Goal: Information Seeking & Learning: Learn about a topic

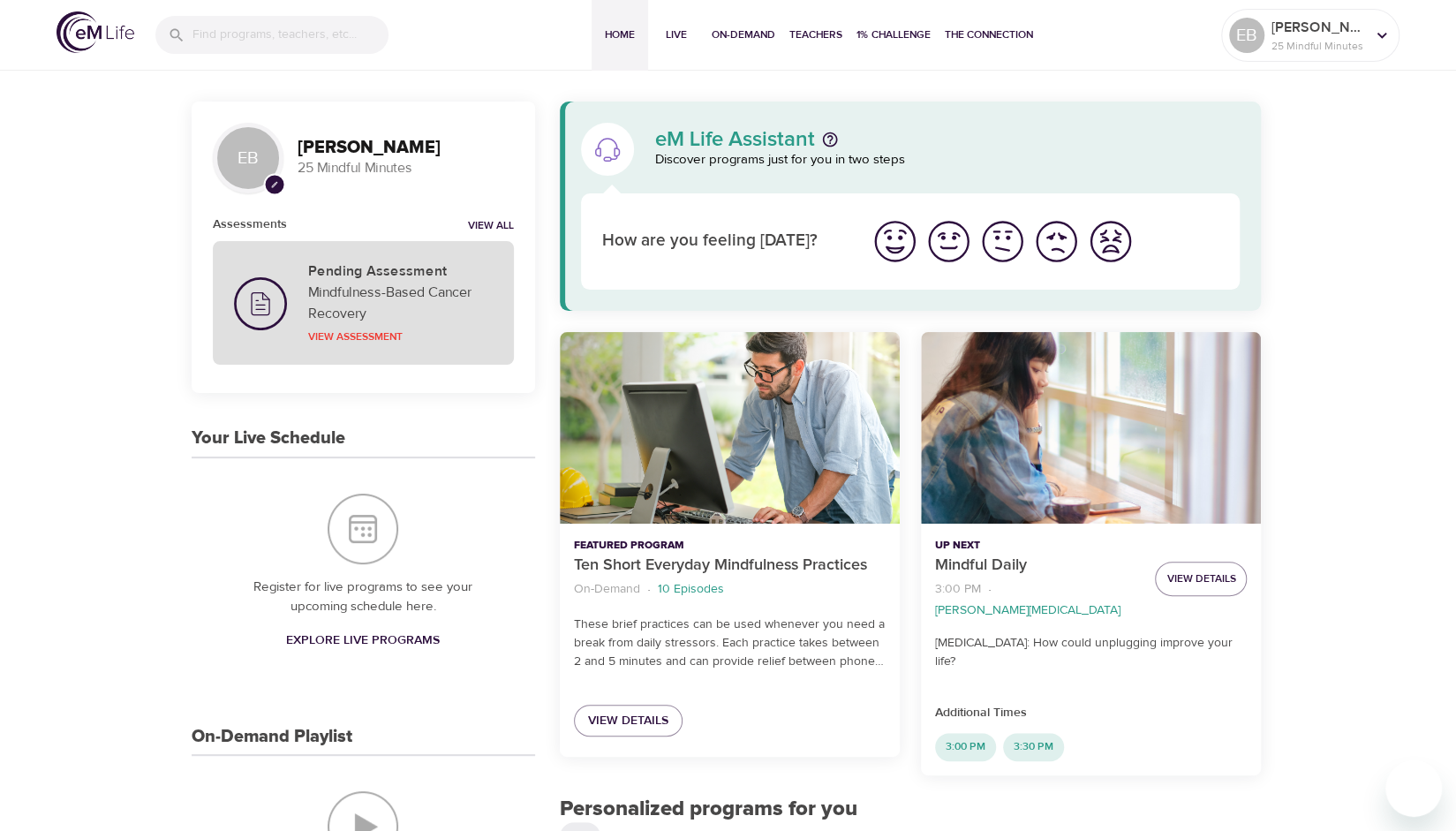
click at [420, 285] on p "Mindfulness-Based Cancer Recovery" at bounding box center [400, 303] width 184 height 42
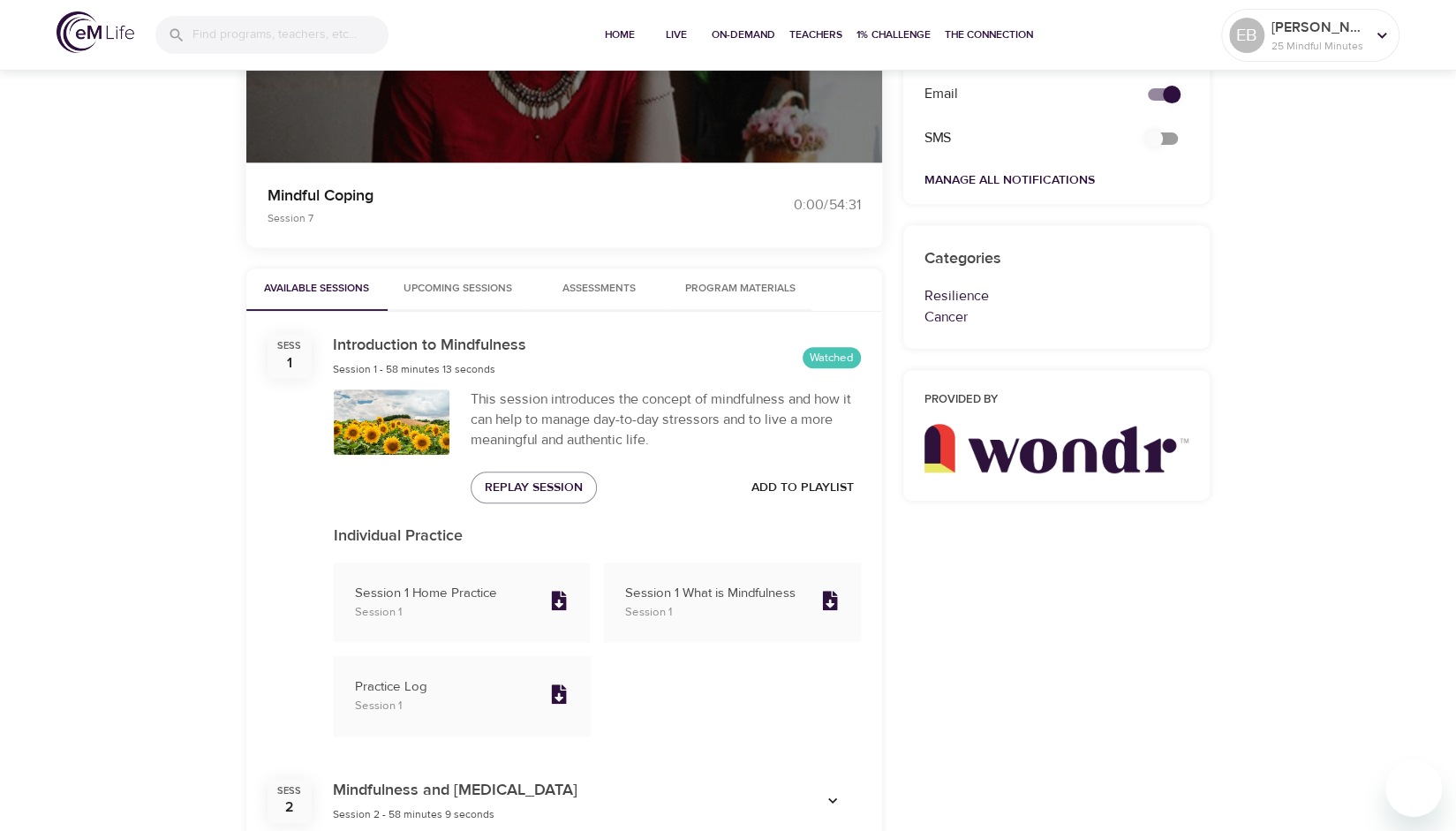
scroll to position [378, 0]
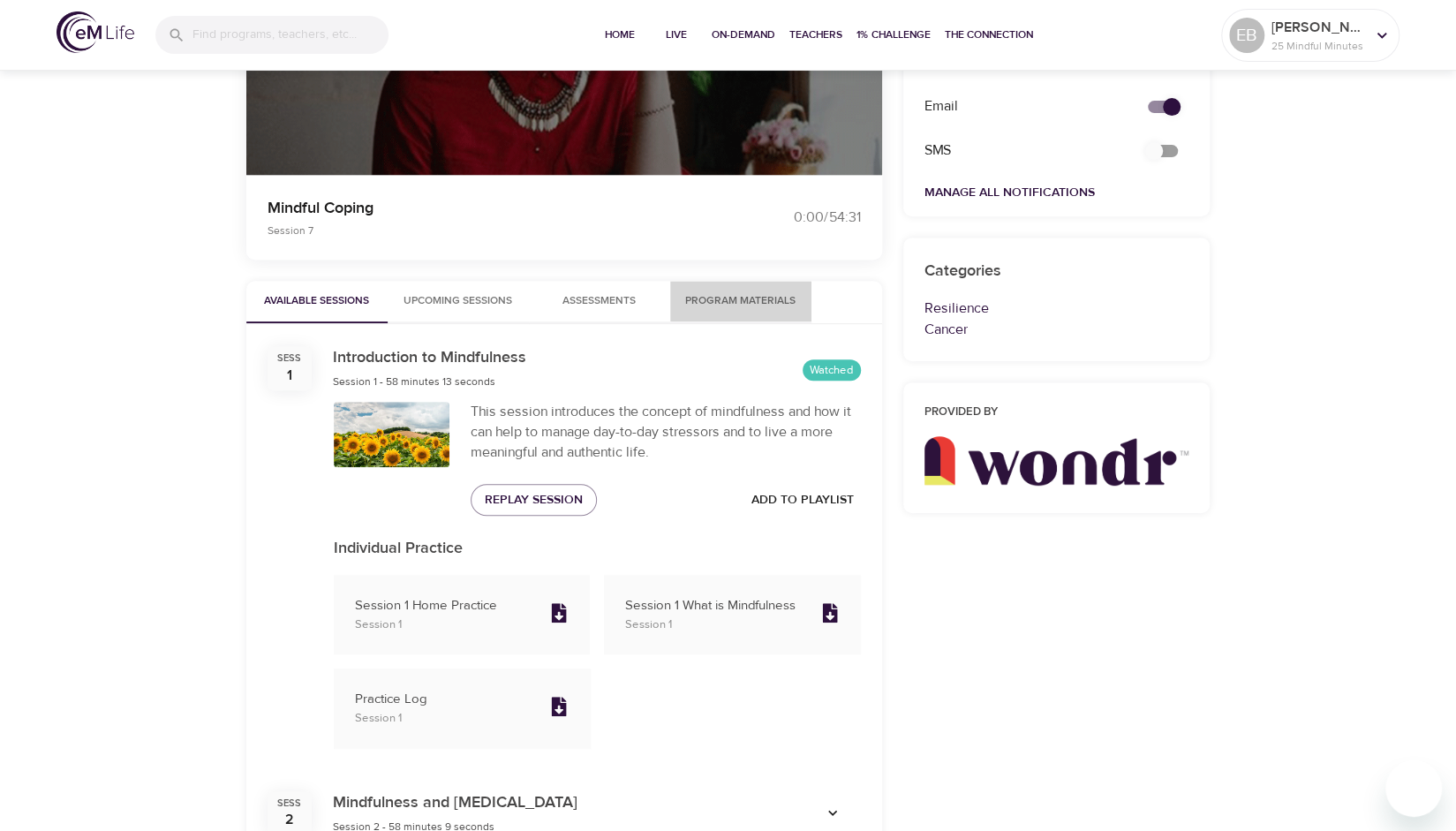
click at [741, 303] on span "Program Materials" at bounding box center [740, 301] width 120 height 18
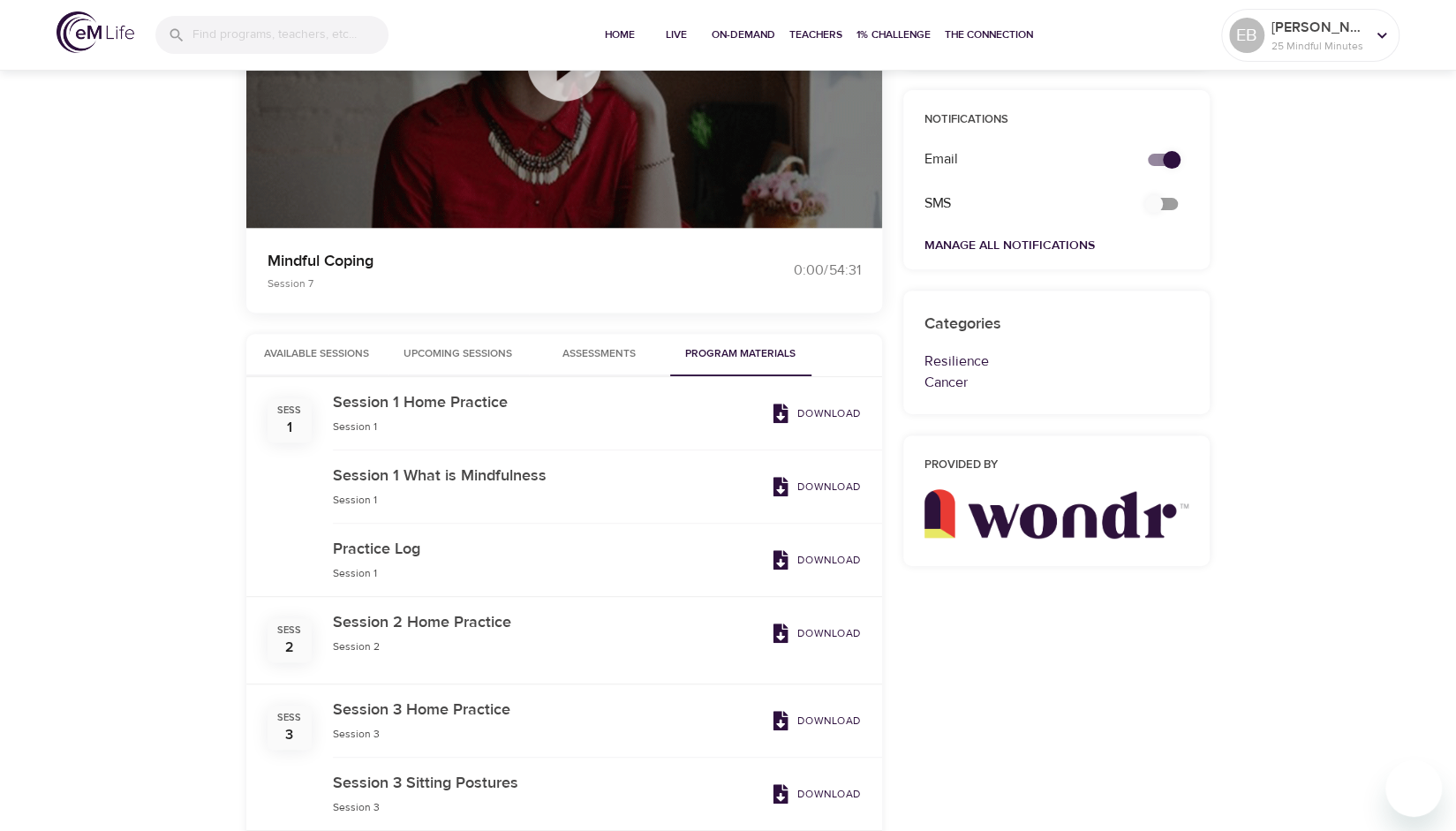
scroll to position [0, 0]
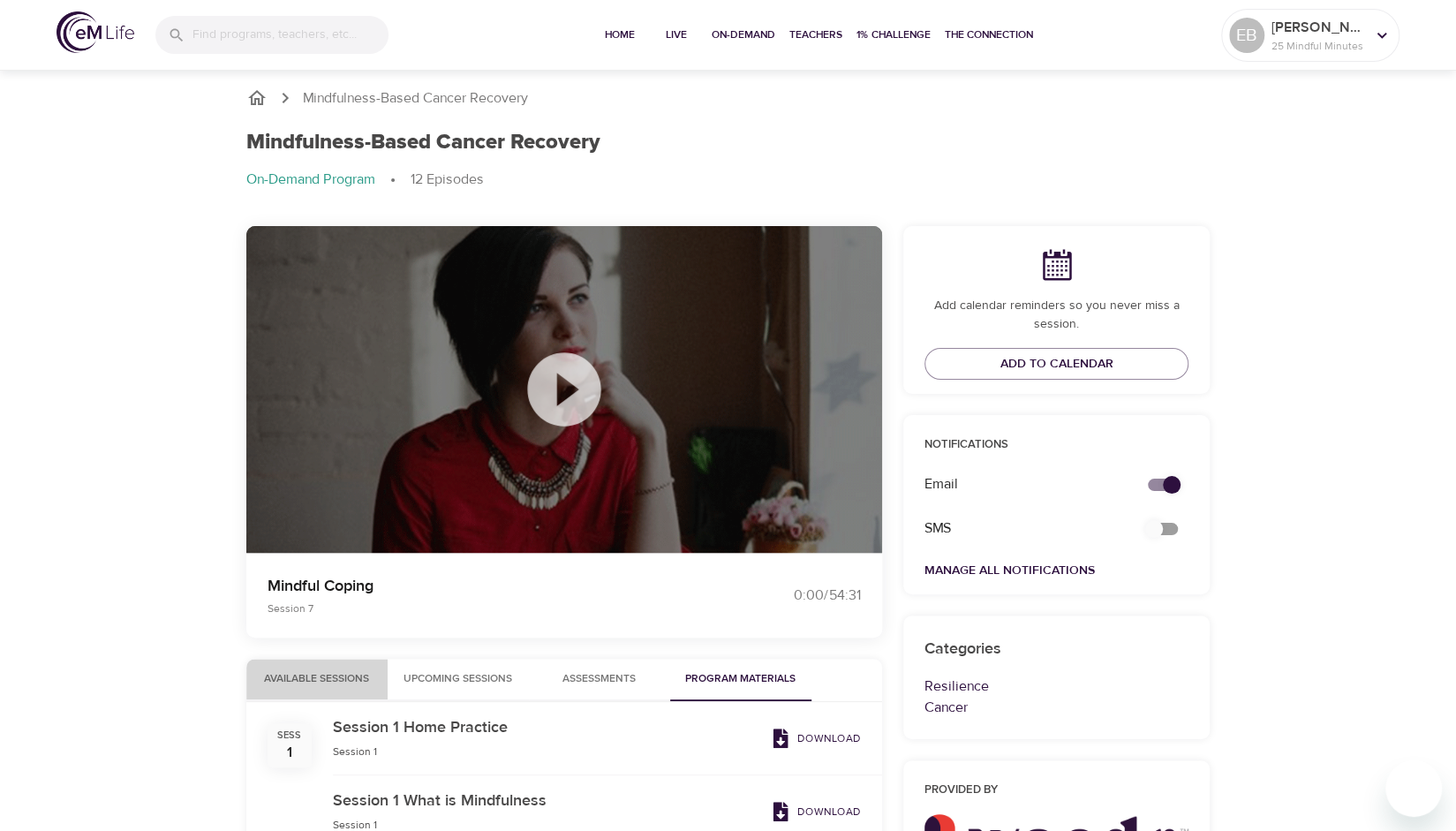
click at [309, 676] on span "Available Sessions" at bounding box center [317, 679] width 120 height 18
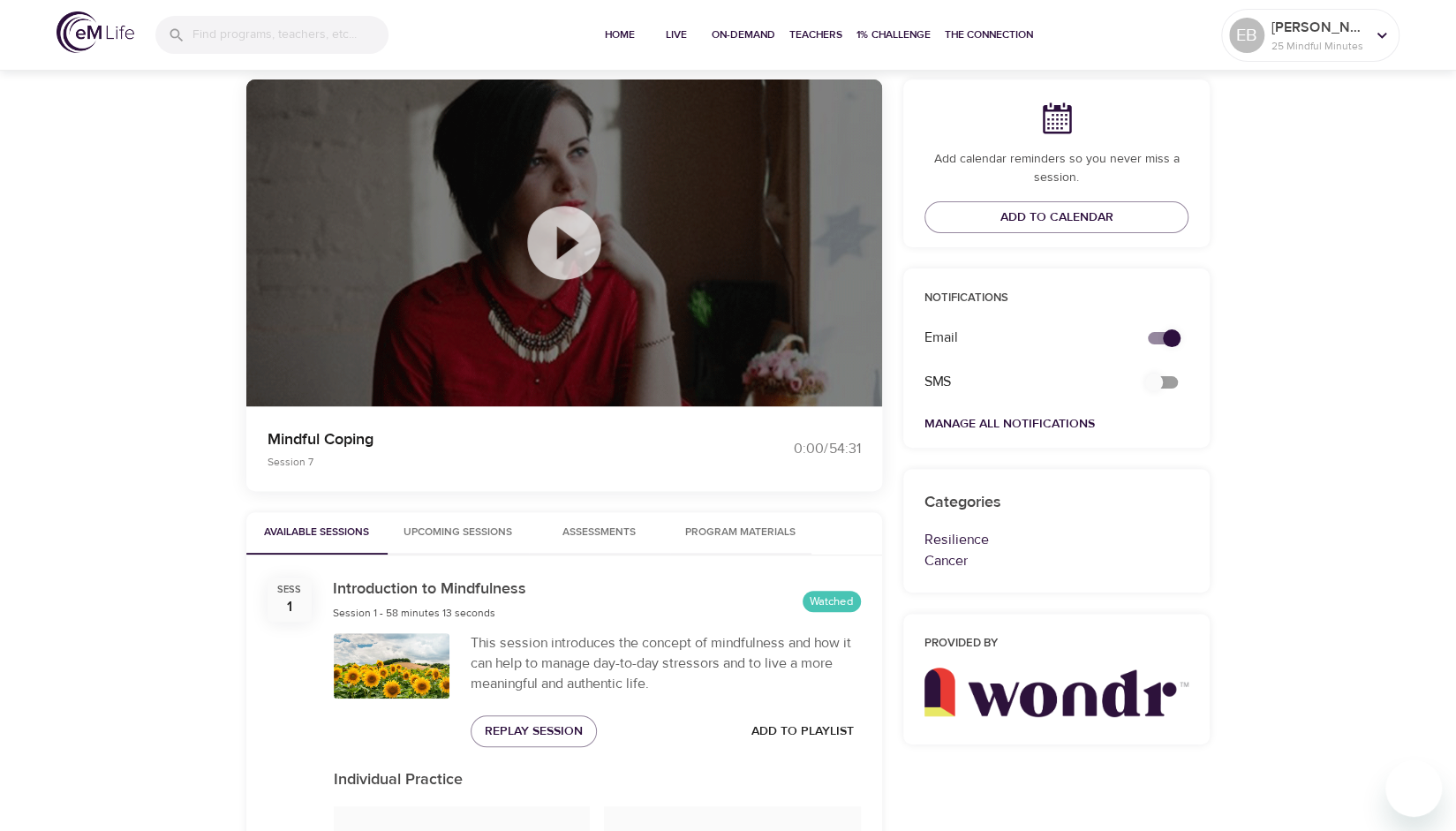
scroll to position [136, 0]
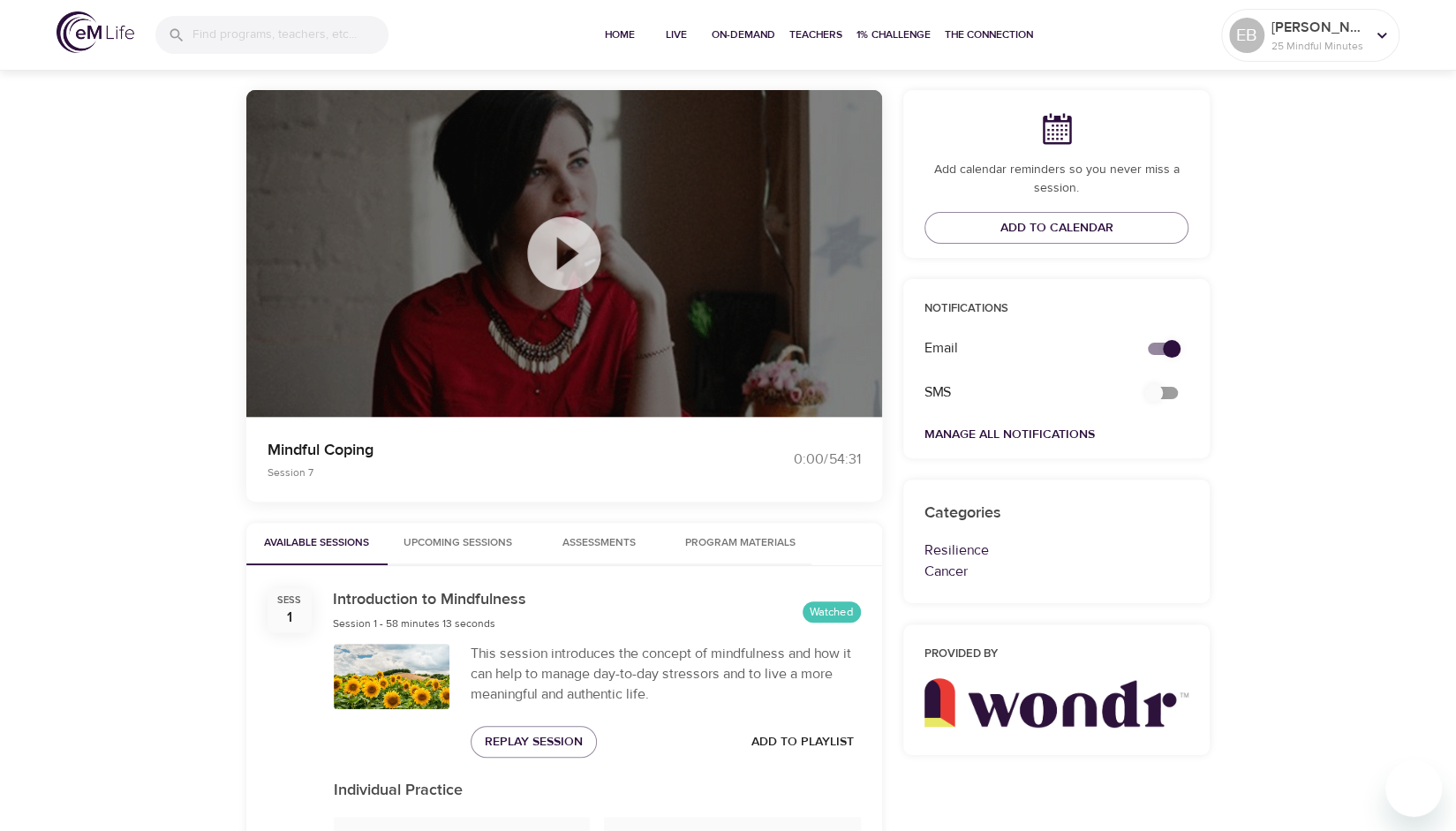
click at [710, 538] on span "Program Materials" at bounding box center [740, 543] width 120 height 18
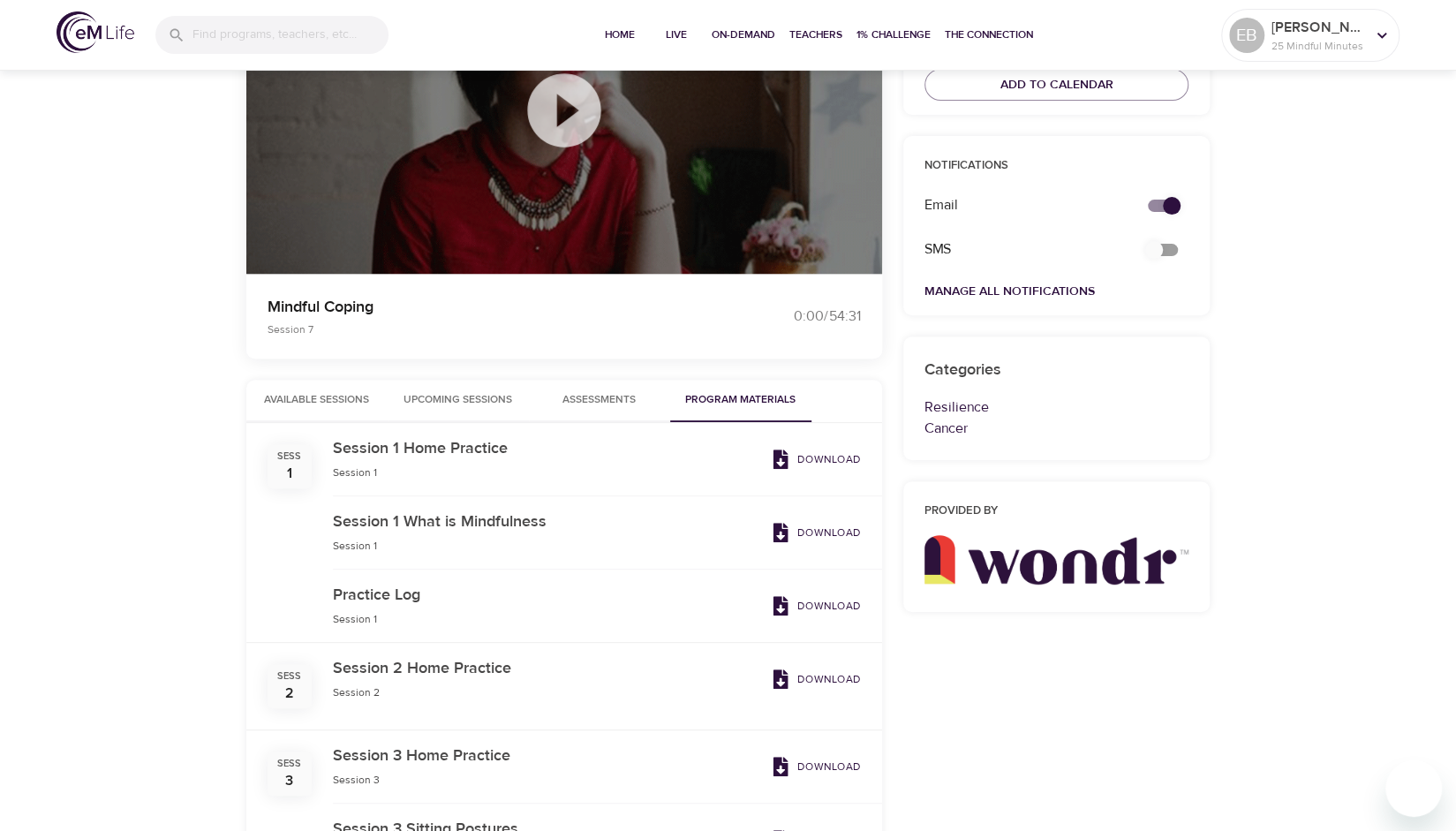
scroll to position [279, 0]
click at [345, 396] on span "Available Sessions" at bounding box center [317, 400] width 120 height 18
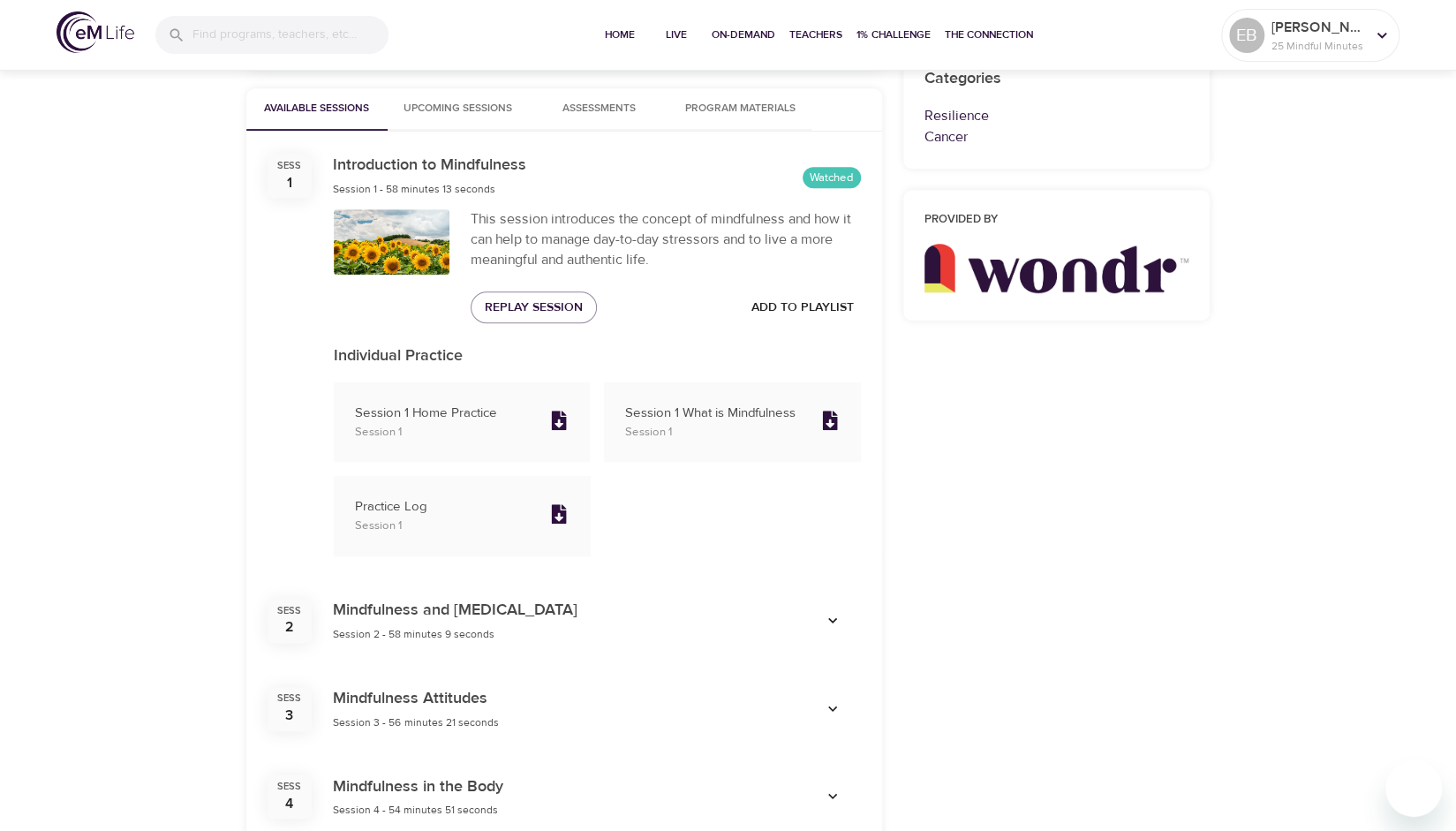
scroll to position [553, 0]
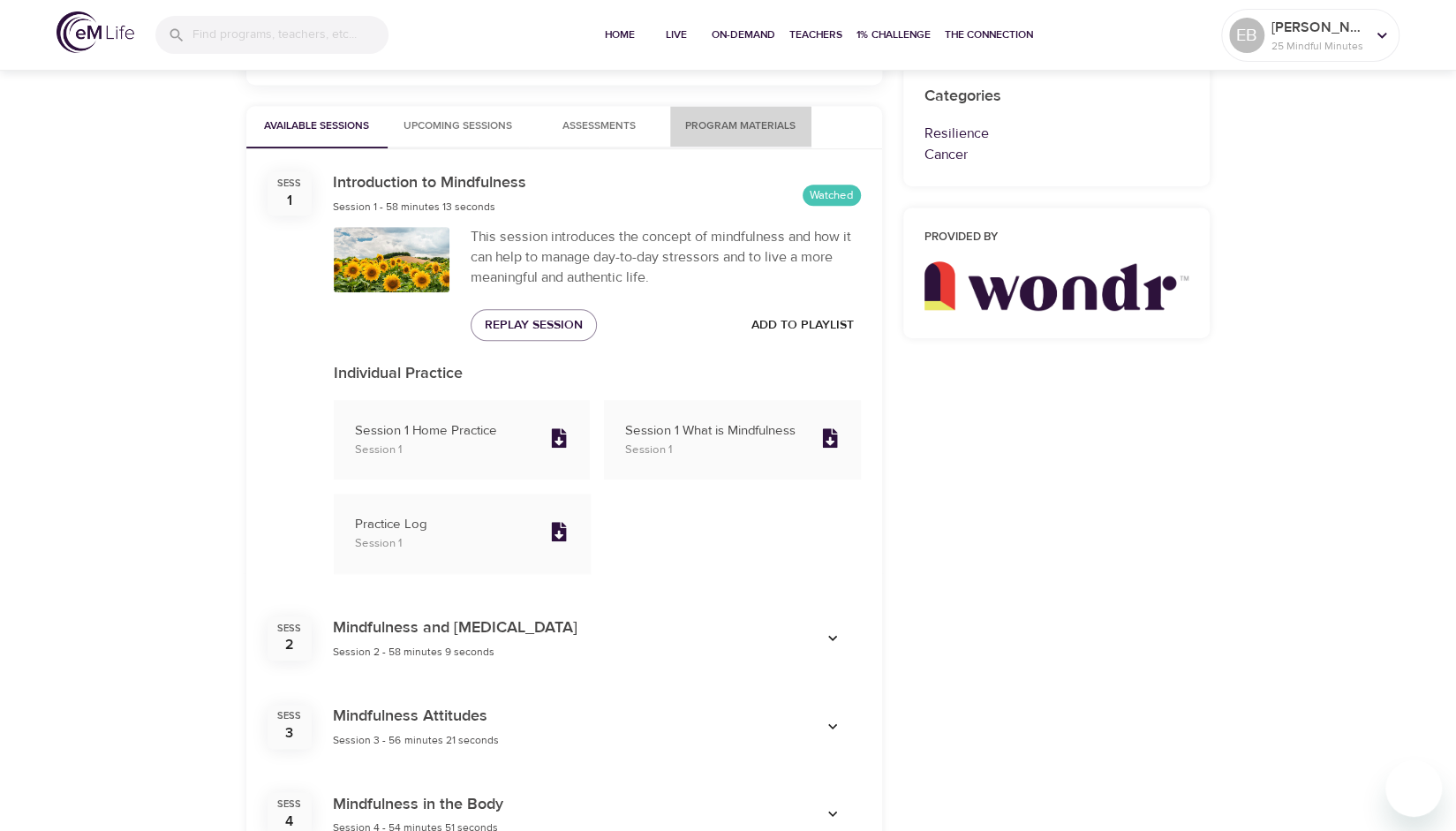
click at [764, 119] on span "Program Materials" at bounding box center [740, 126] width 120 height 18
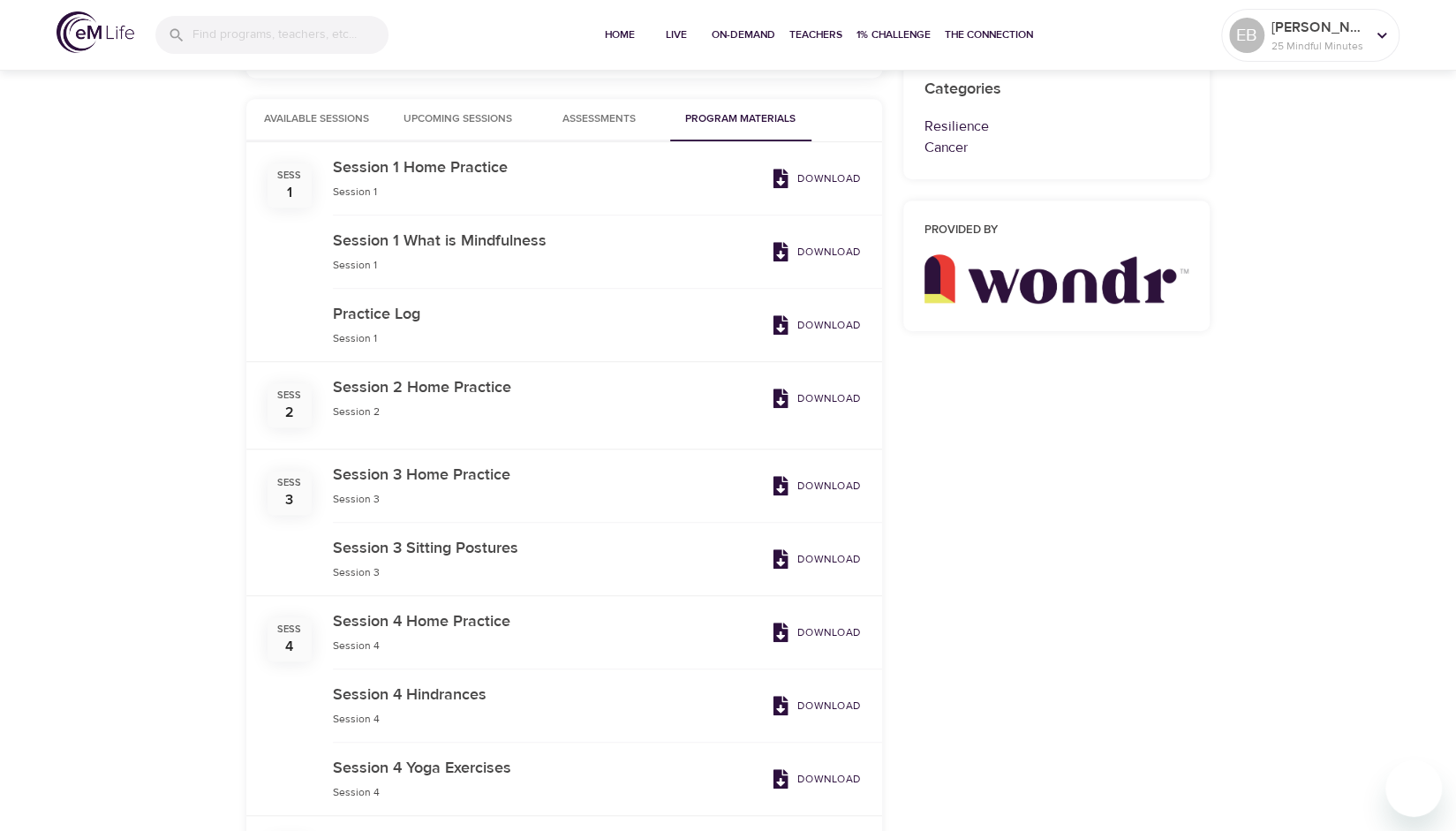
scroll to position [0, 0]
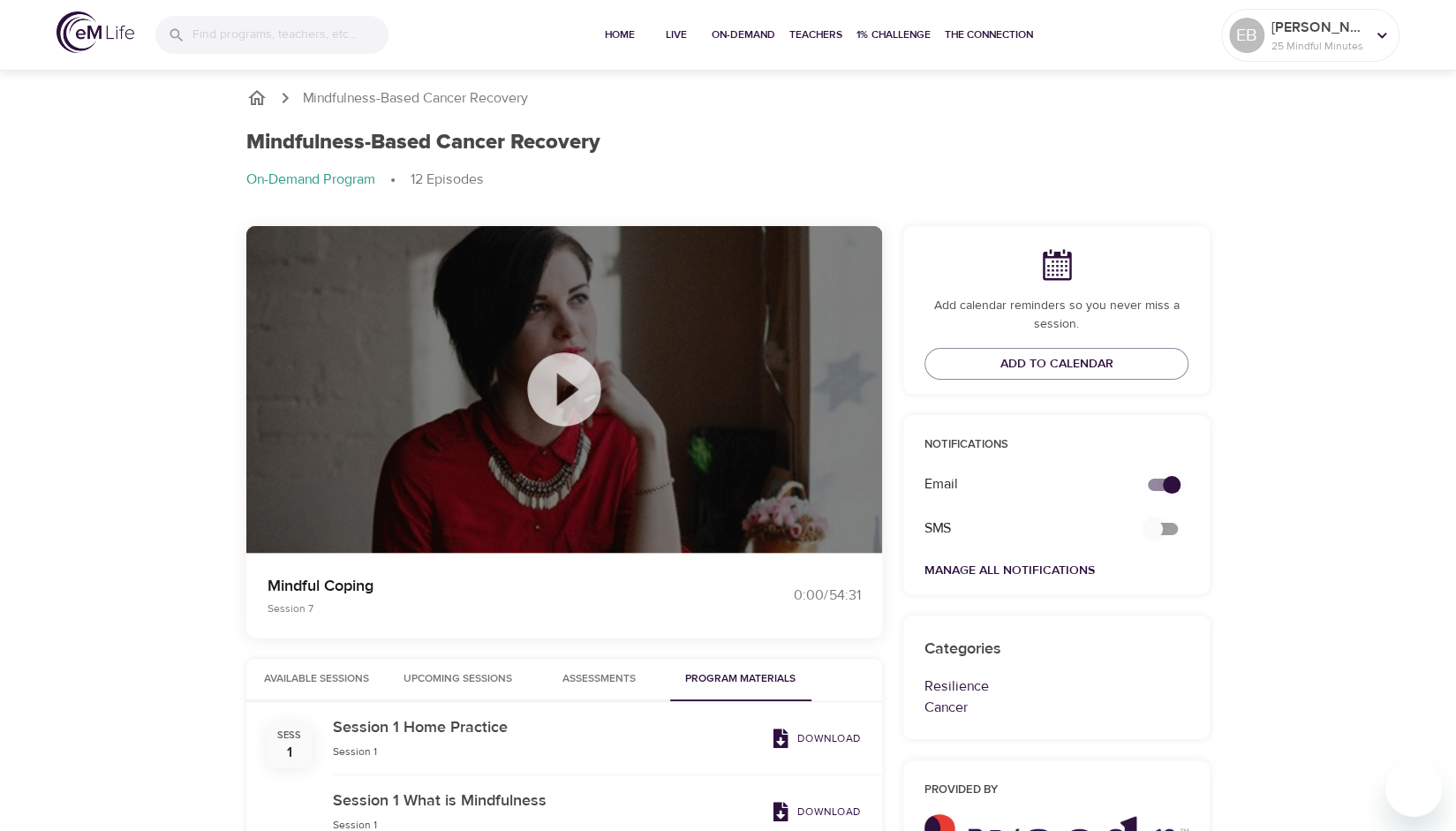
click at [314, 674] on span "Available Sessions" at bounding box center [317, 679] width 120 height 18
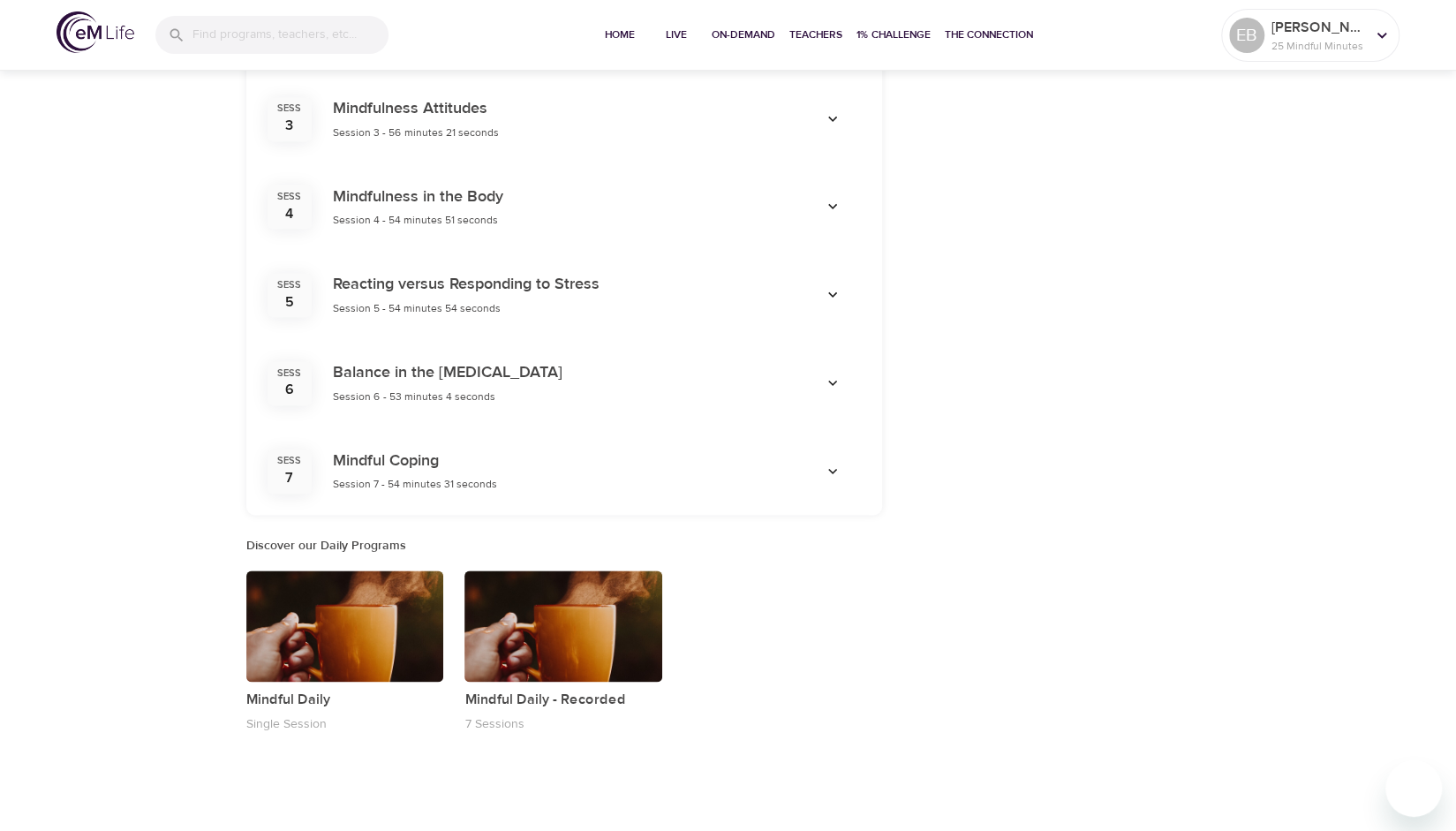
scroll to position [1161, 0]
click at [827, 466] on icon "button" at bounding box center [833, 471] width 17 height 17
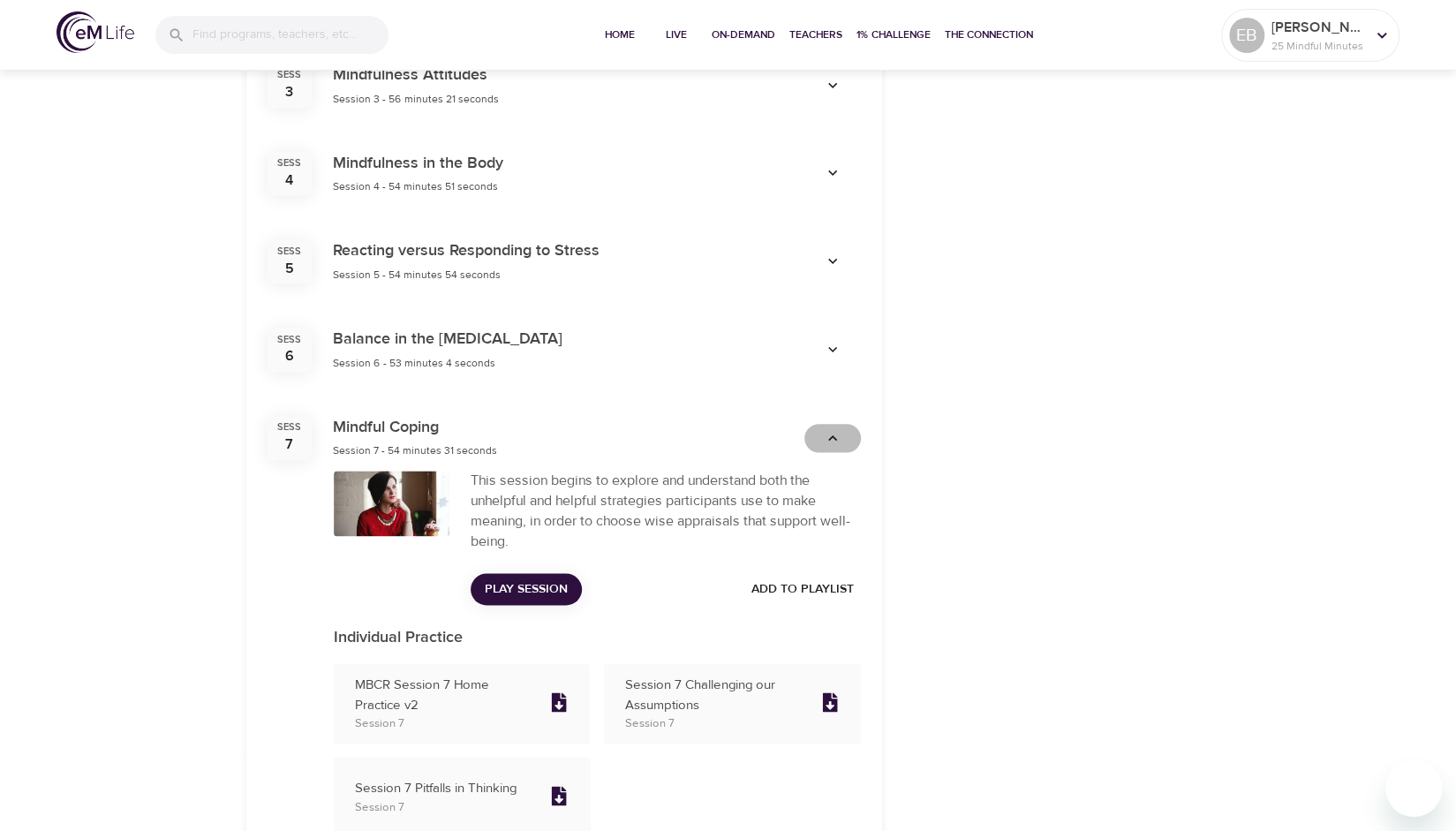
click at [829, 440] on icon "button" at bounding box center [833, 439] width 17 height 17
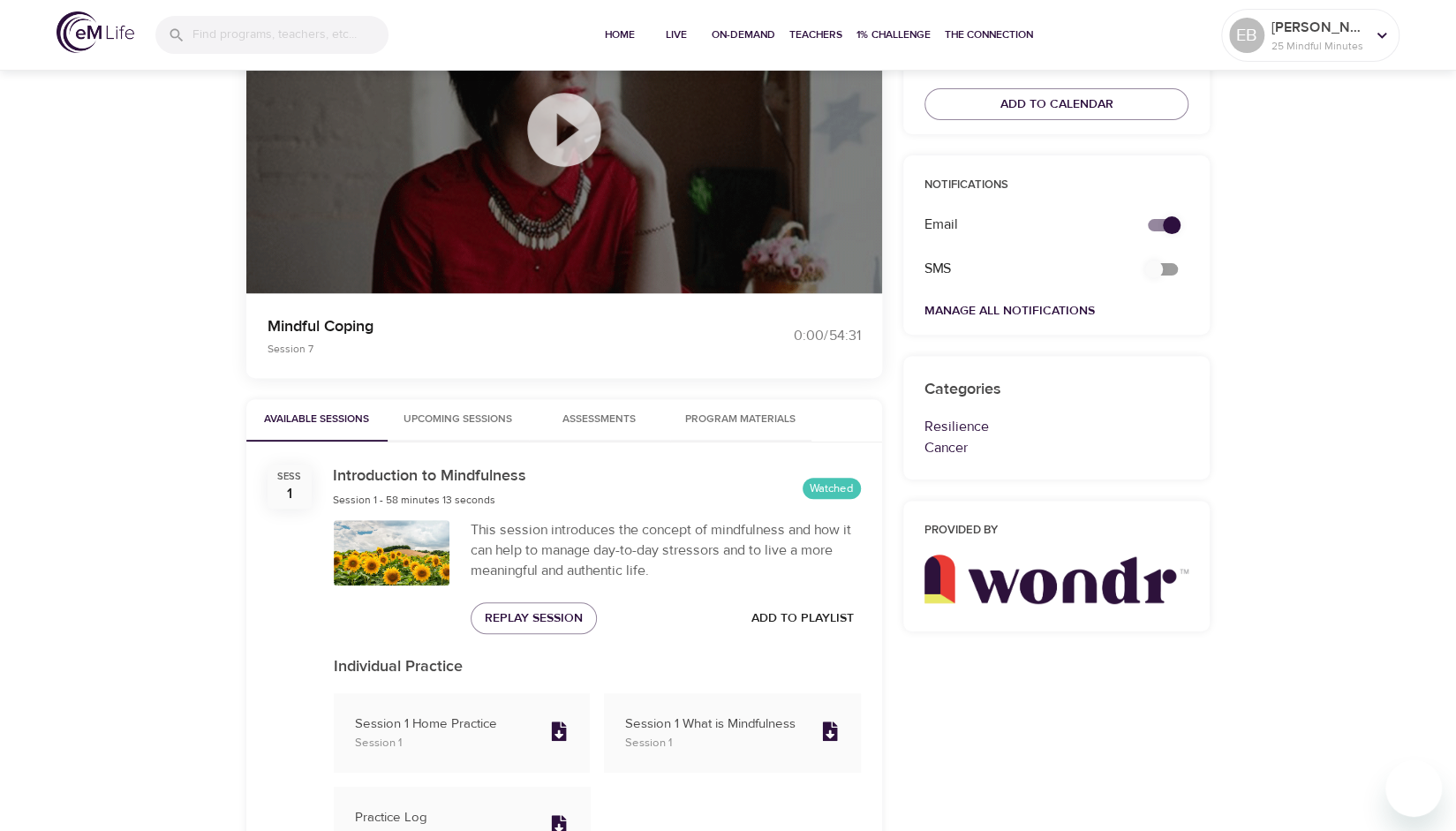
scroll to position [248, 0]
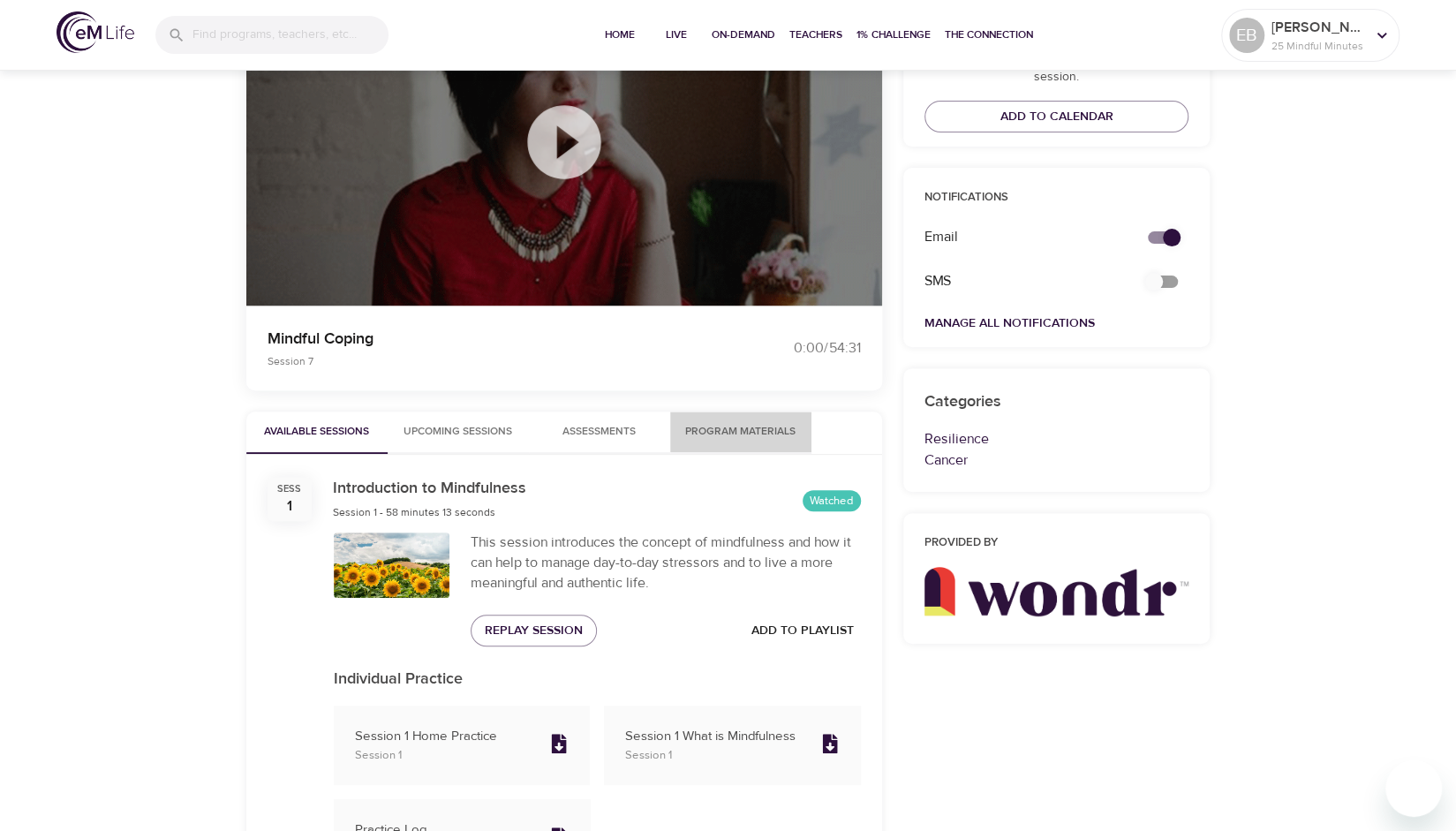
click at [716, 418] on button "Program Materials" at bounding box center [740, 433] width 141 height 42
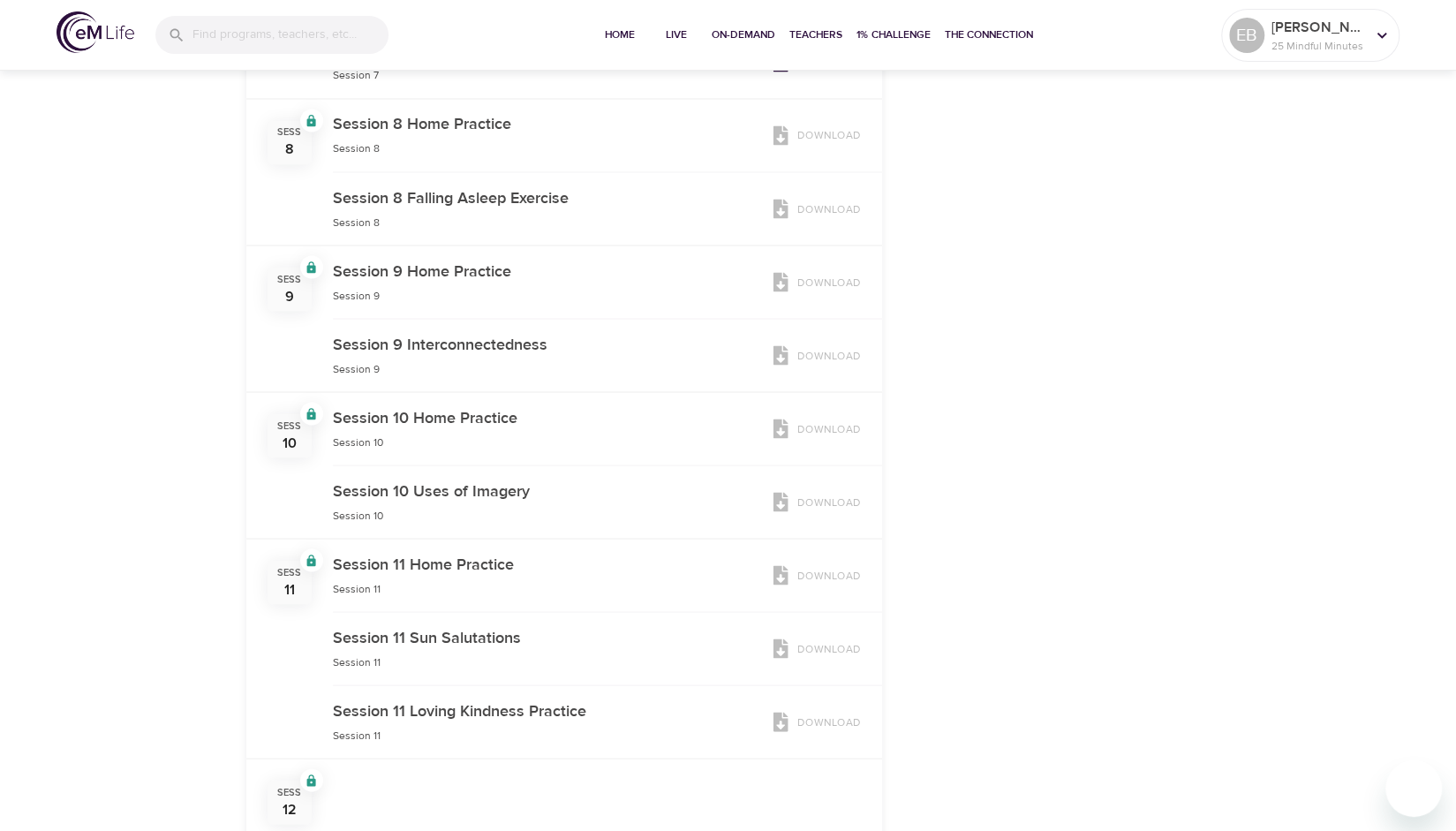
scroll to position [2013, 0]
click at [751, 41] on span "On-Demand" at bounding box center [743, 35] width 63 height 18
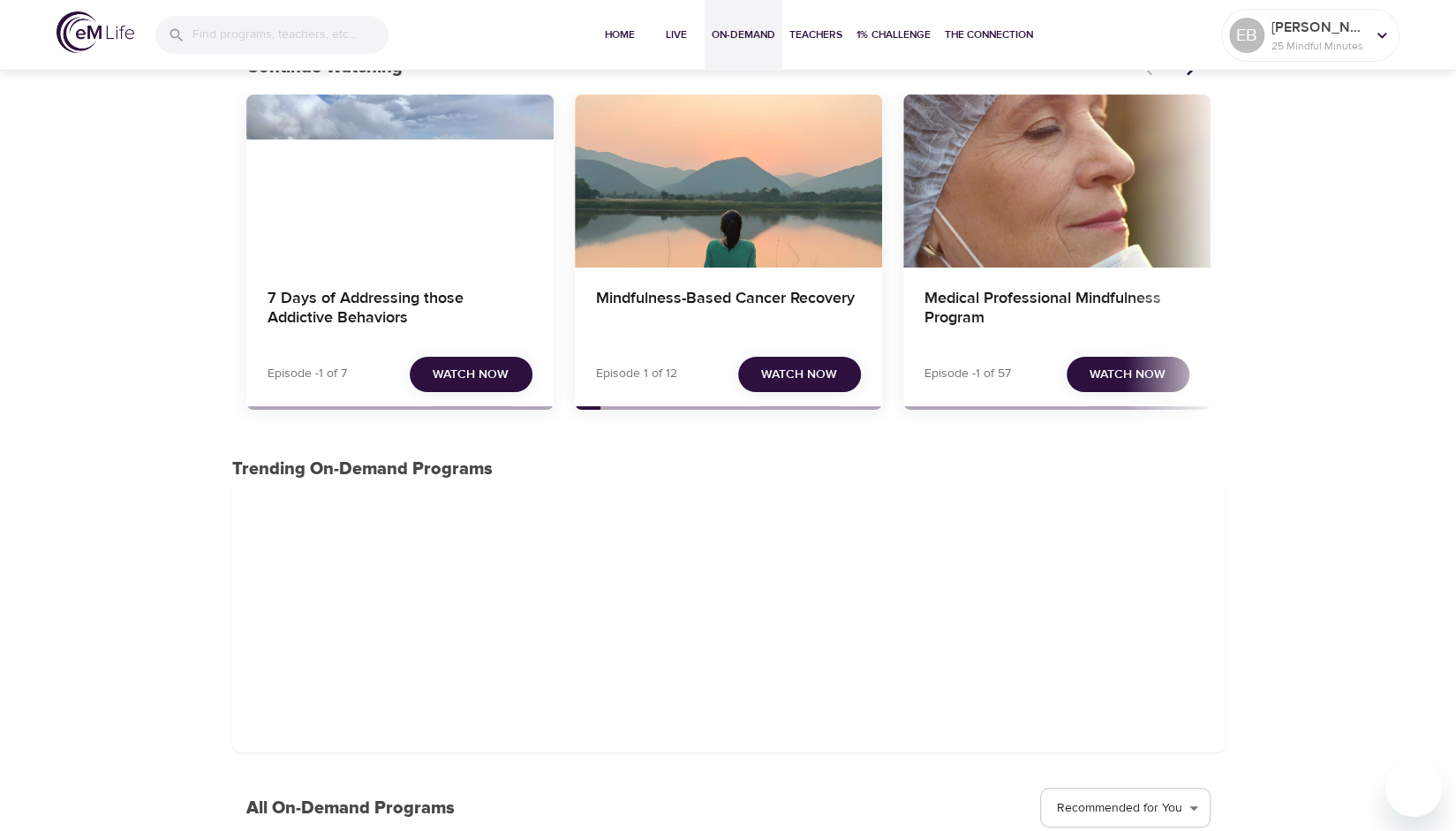
scroll to position [121, 0]
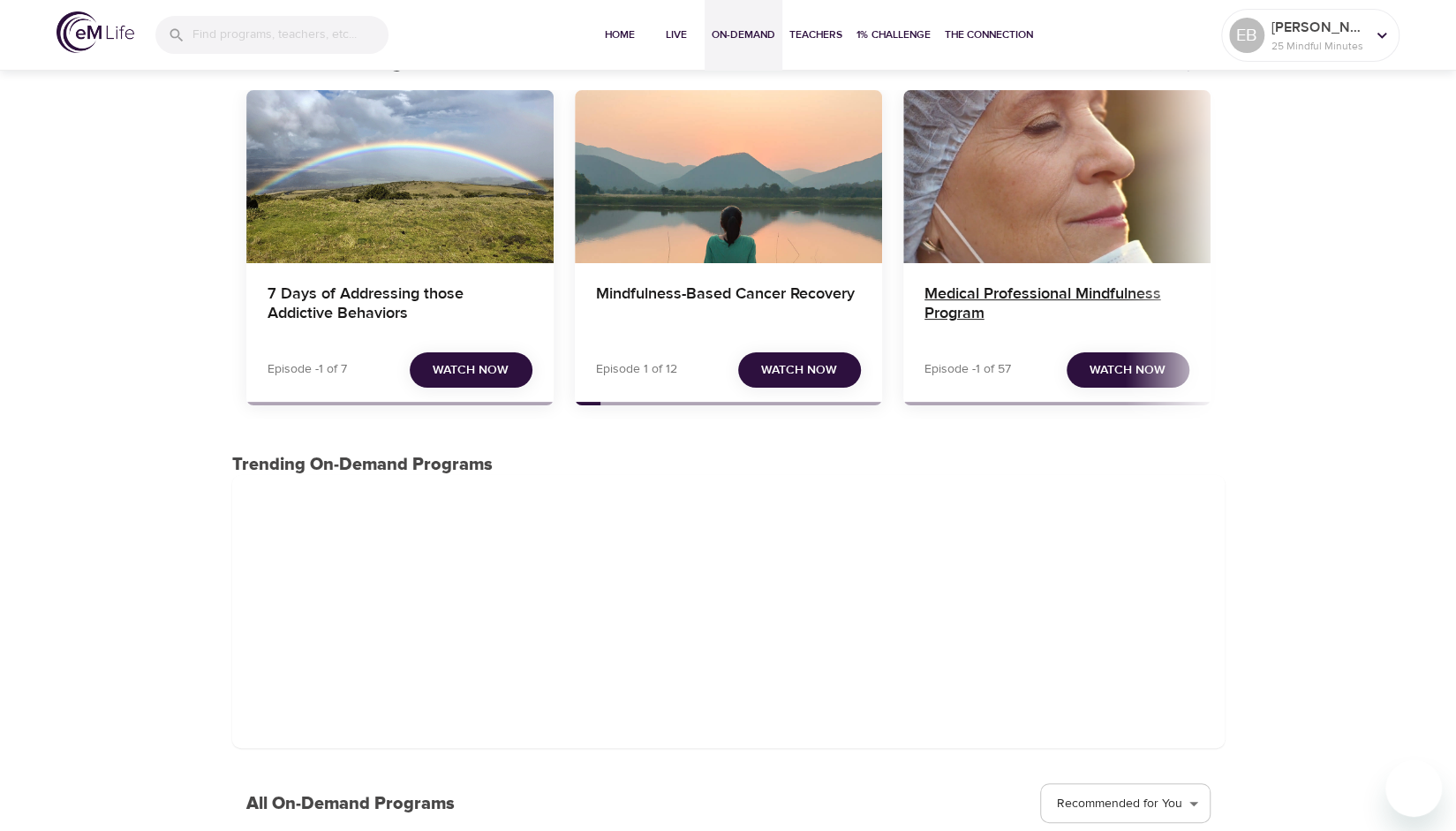
click at [1046, 296] on h4 "Medical Professional Mindfulness Program" at bounding box center [1057, 305] width 265 height 42
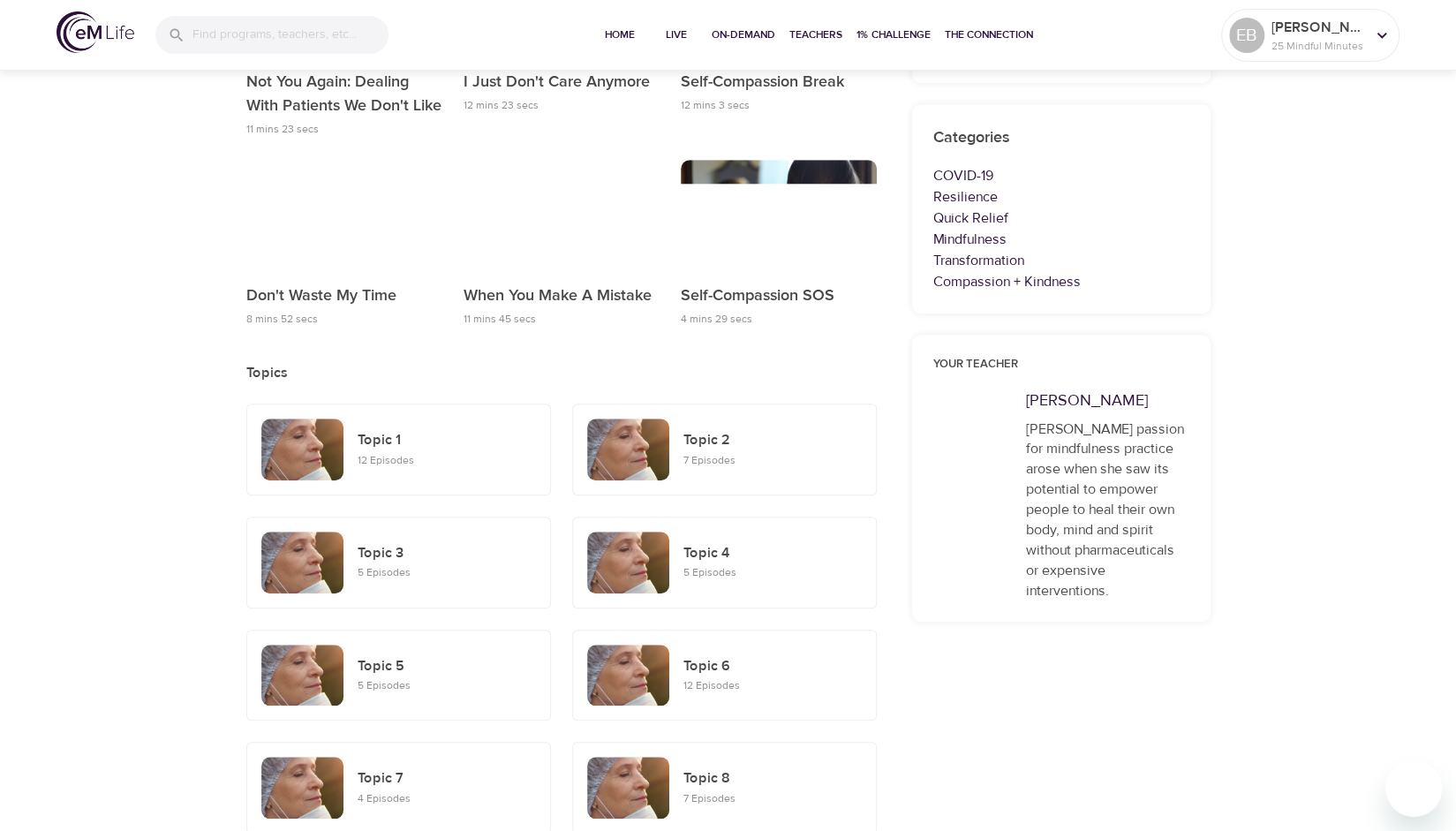
scroll to position [742, 0]
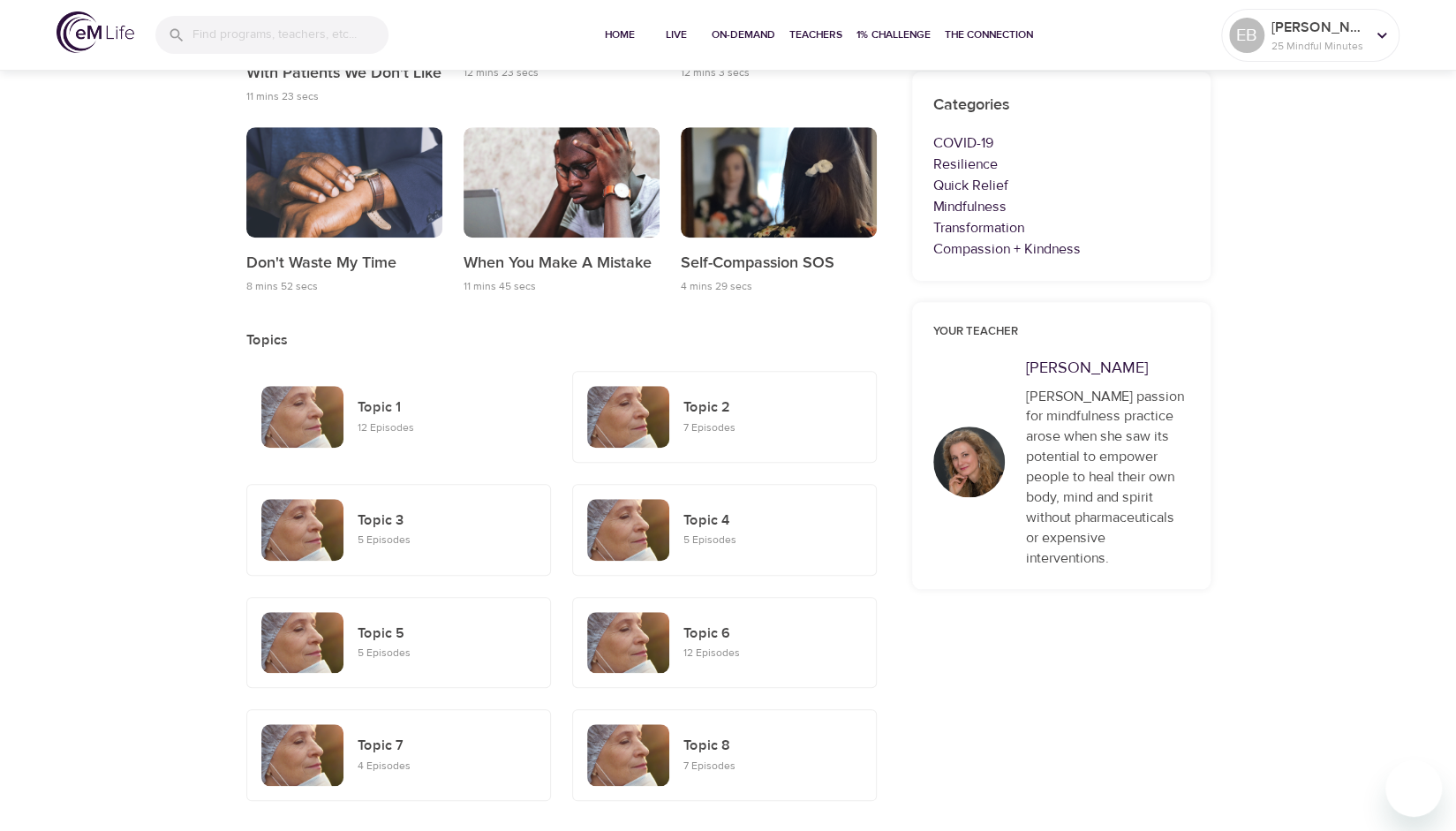
click at [402, 406] on h6 "Topic 1" at bounding box center [447, 408] width 178 height 23
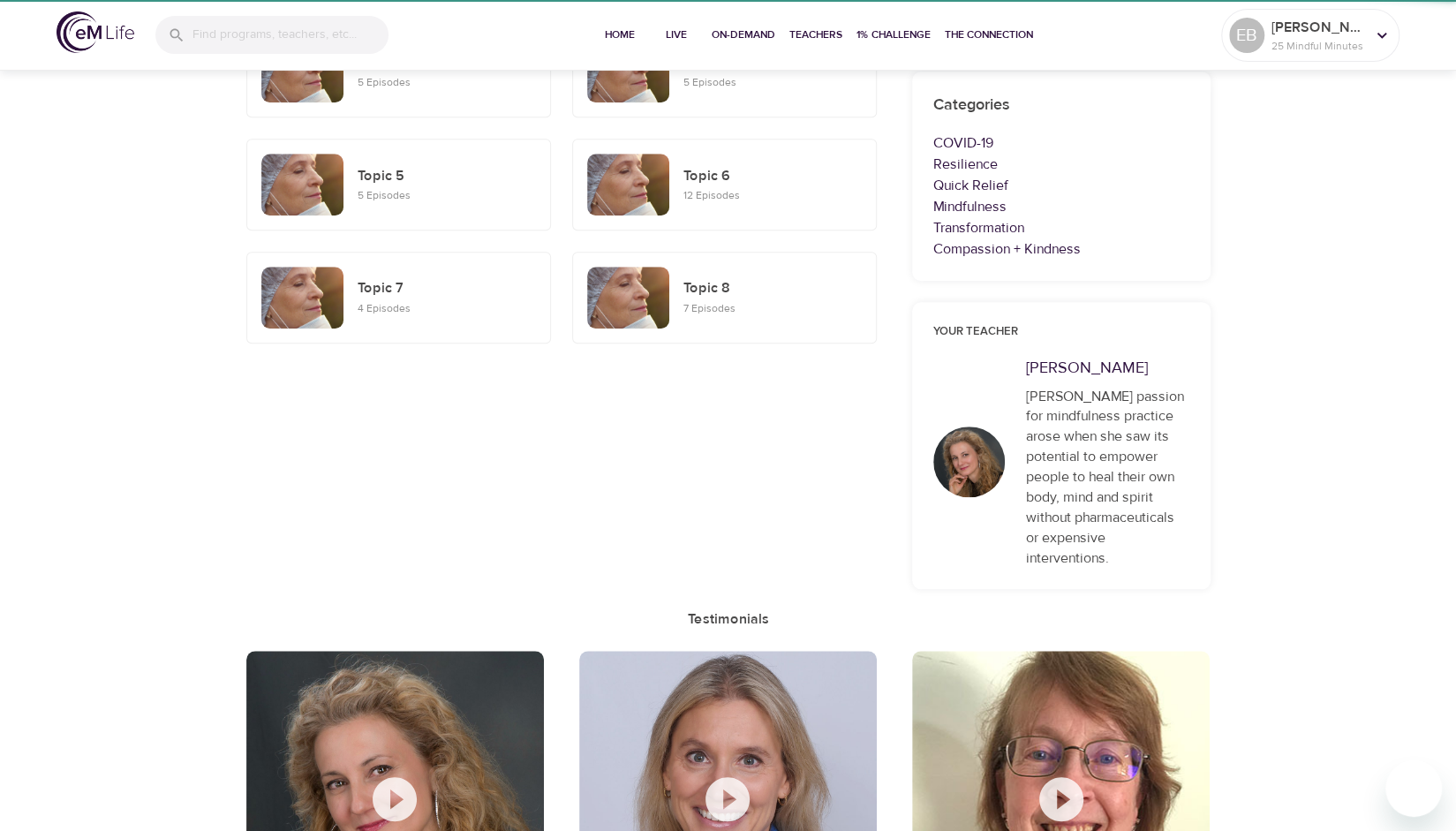
scroll to position [1199, 0]
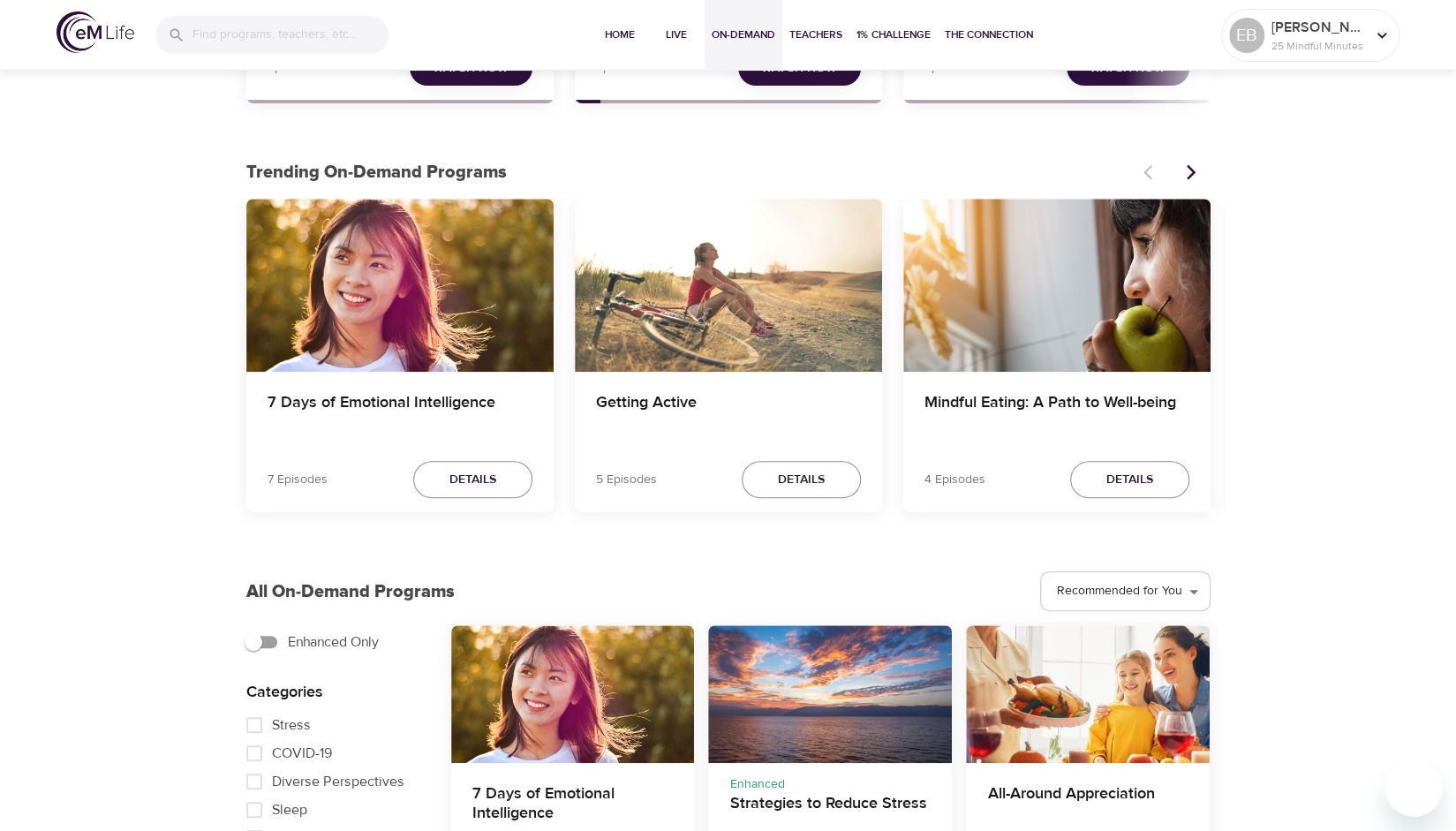
scroll to position [424, 0]
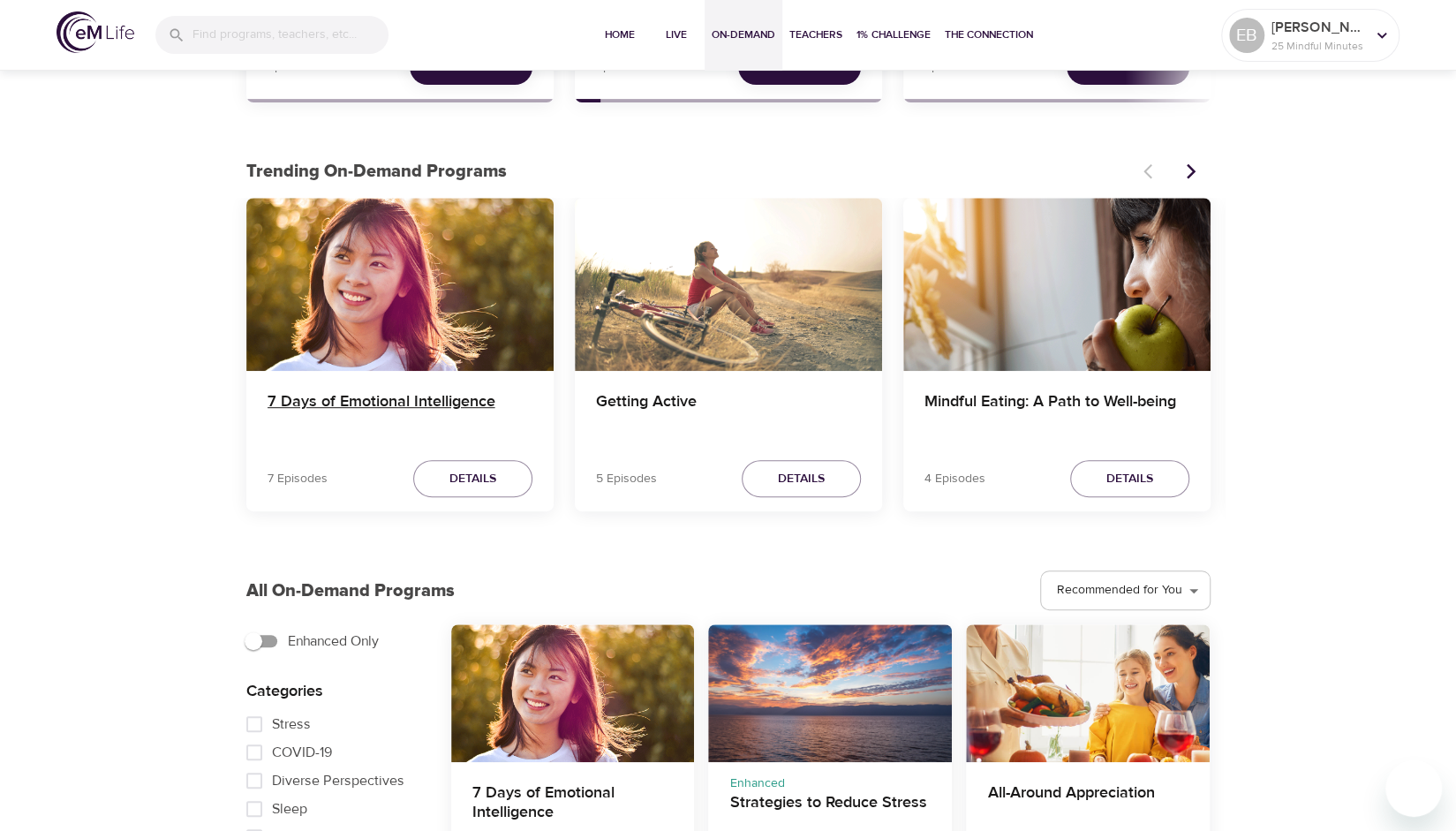
click at [416, 405] on h4 "7 Days of Emotional Intelligence" at bounding box center [400, 414] width 265 height 42
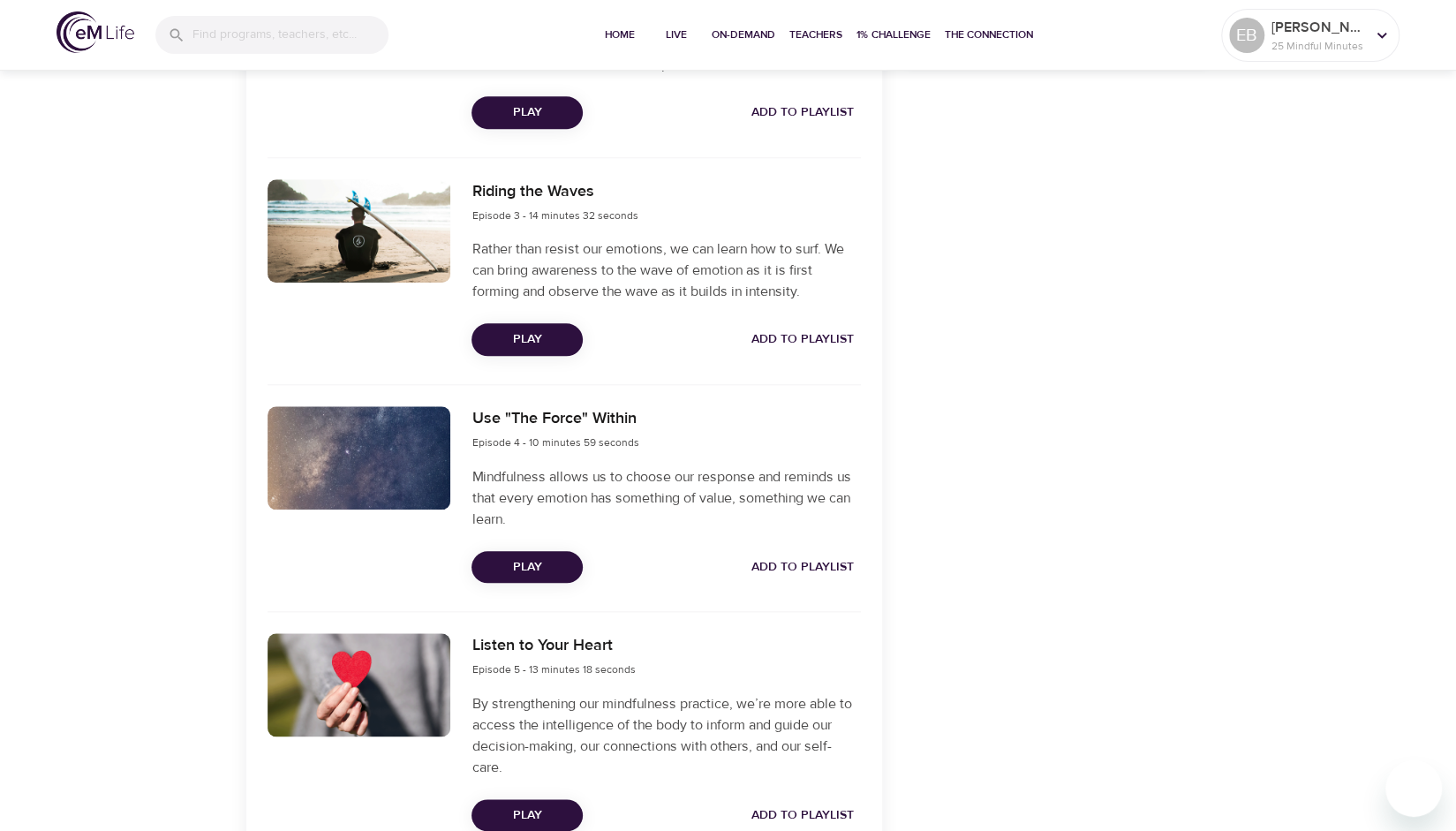
scroll to position [1033, 0]
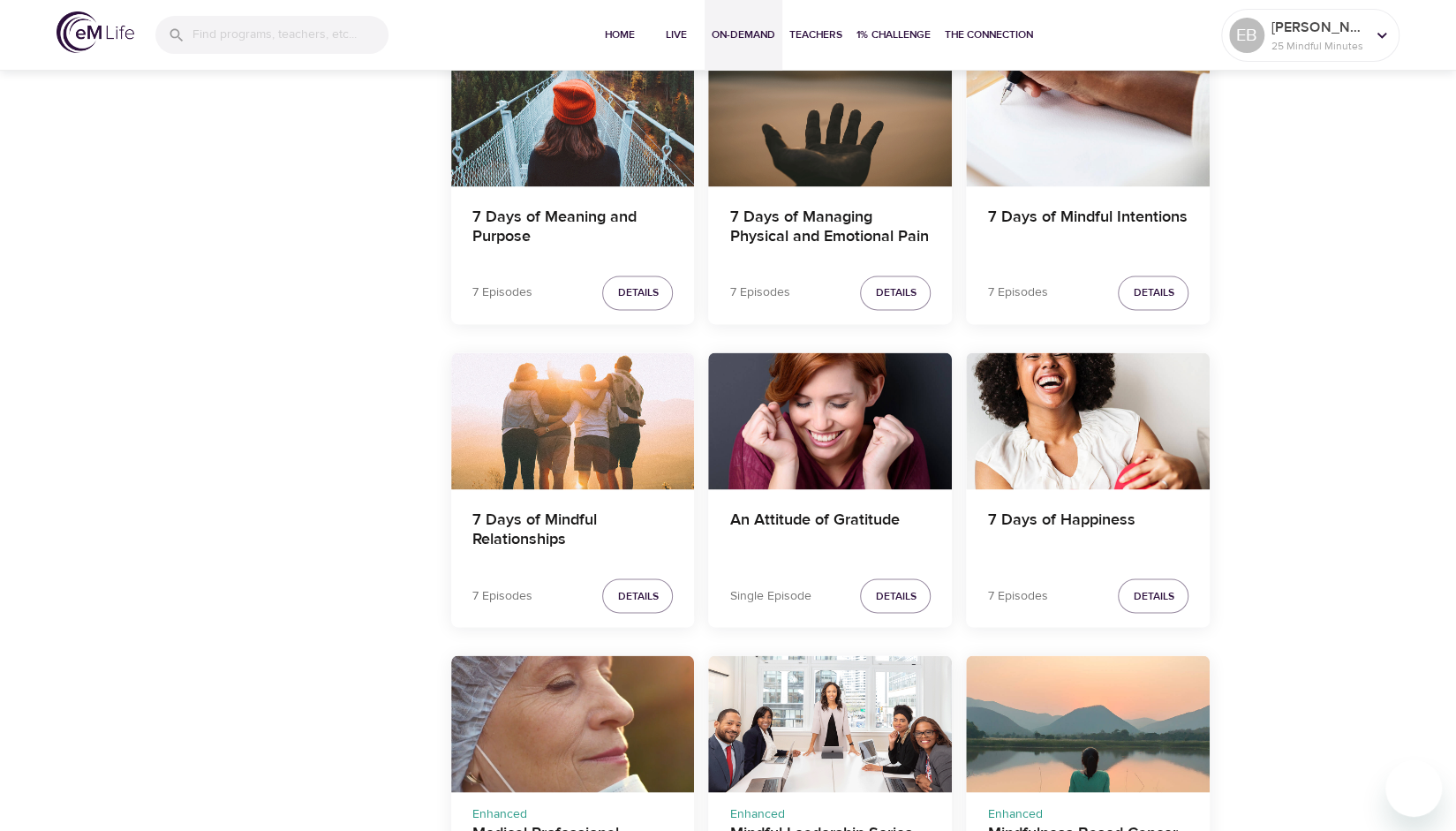
scroll to position [1910, 0]
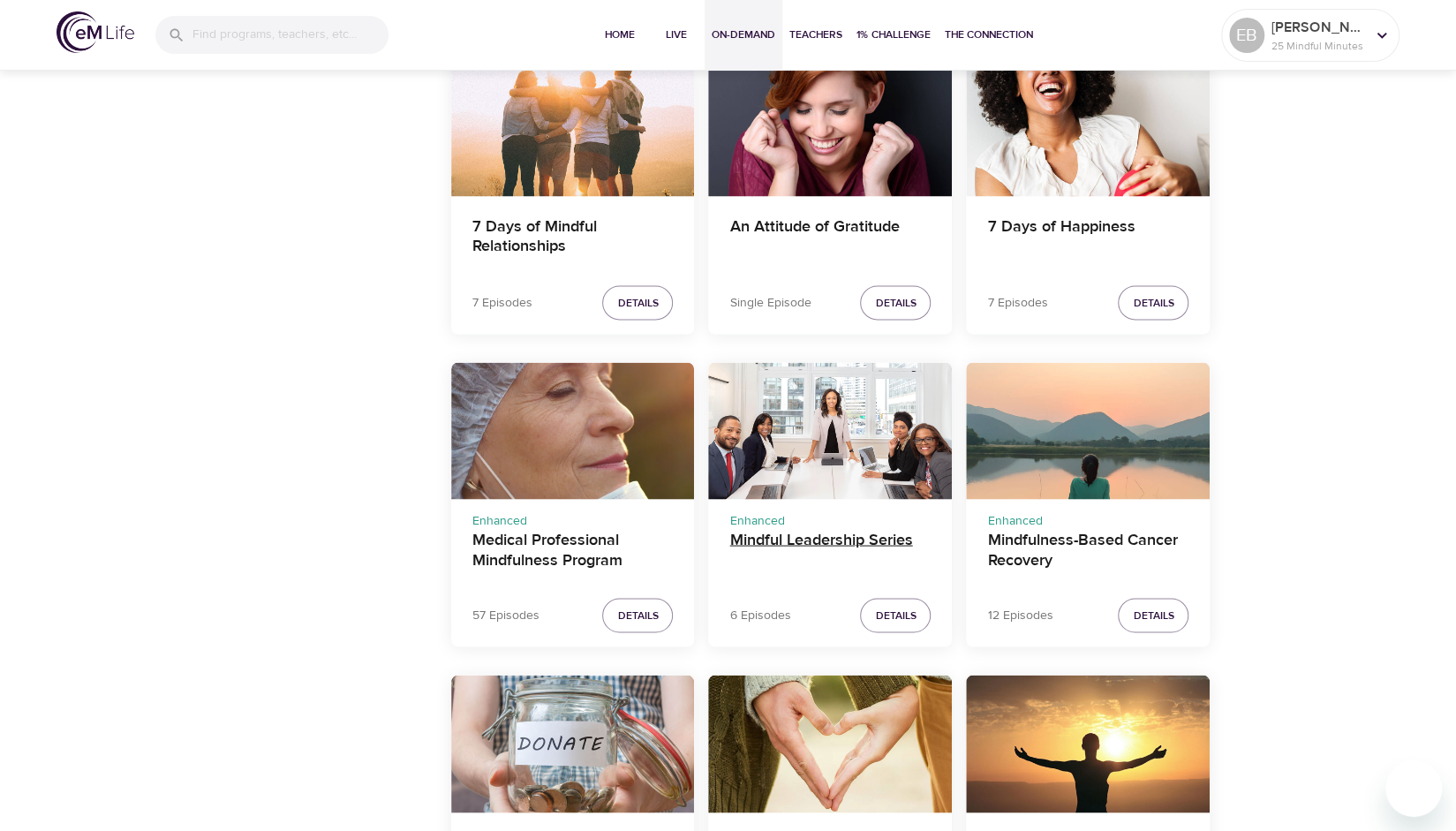
click at [778, 534] on h4 "Mindful Leadership Series" at bounding box center [831, 551] width 201 height 42
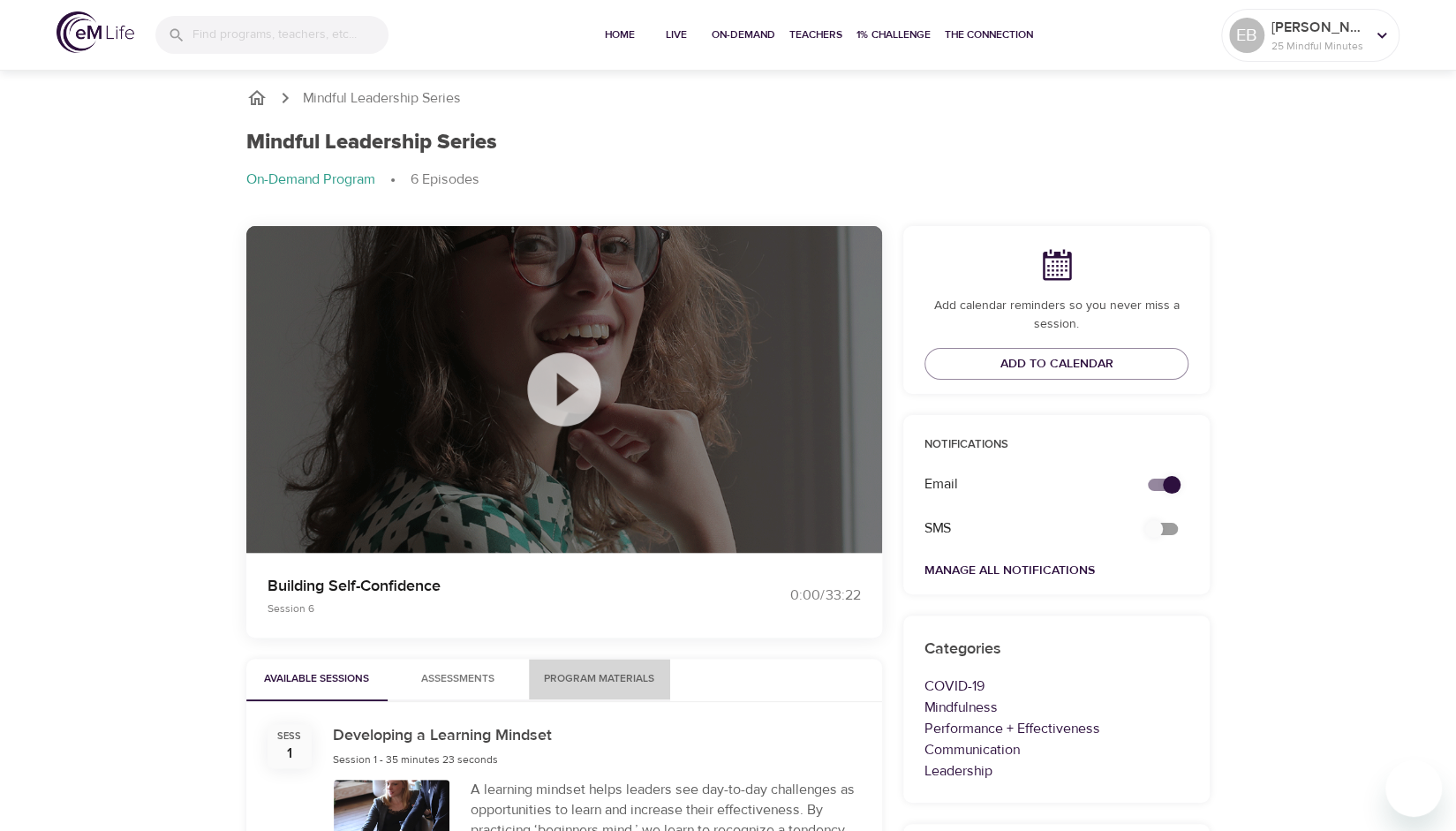
click at [556, 666] on button "Program Materials" at bounding box center [599, 680] width 141 height 42
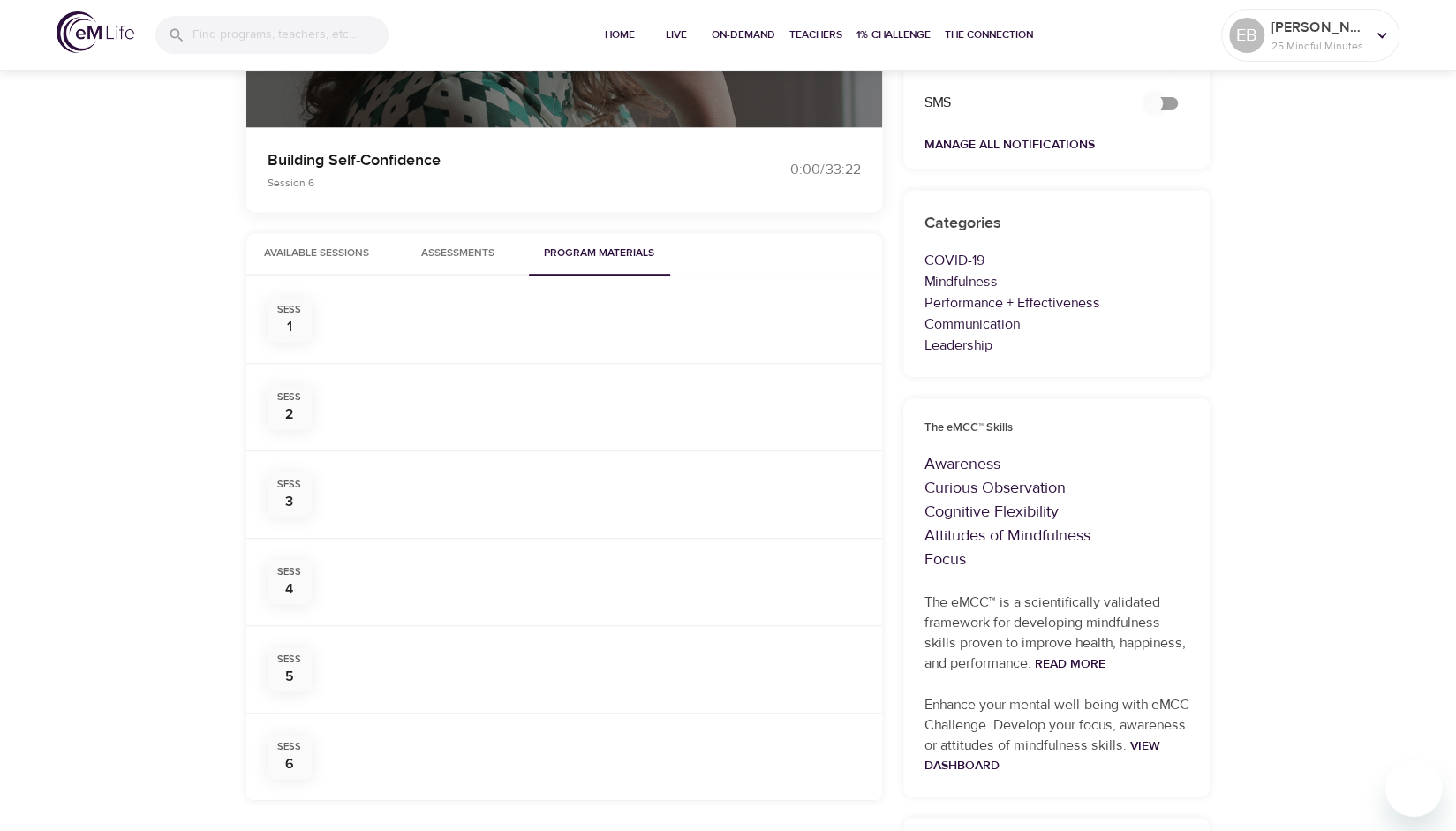
scroll to position [424, 0]
click at [313, 245] on button "Available Sessions" at bounding box center [317, 256] width 141 height 42
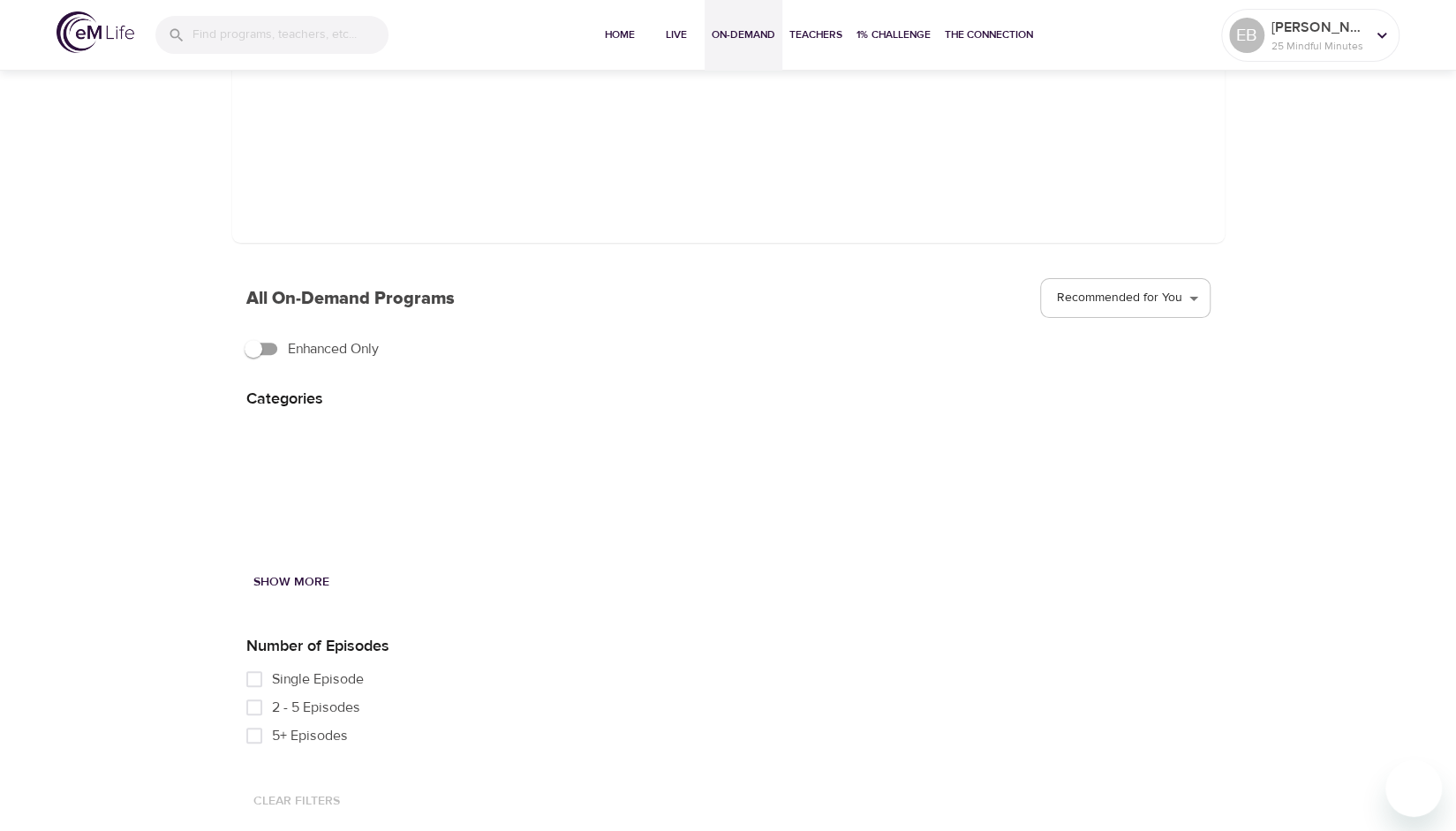
scroll to position [424, 0]
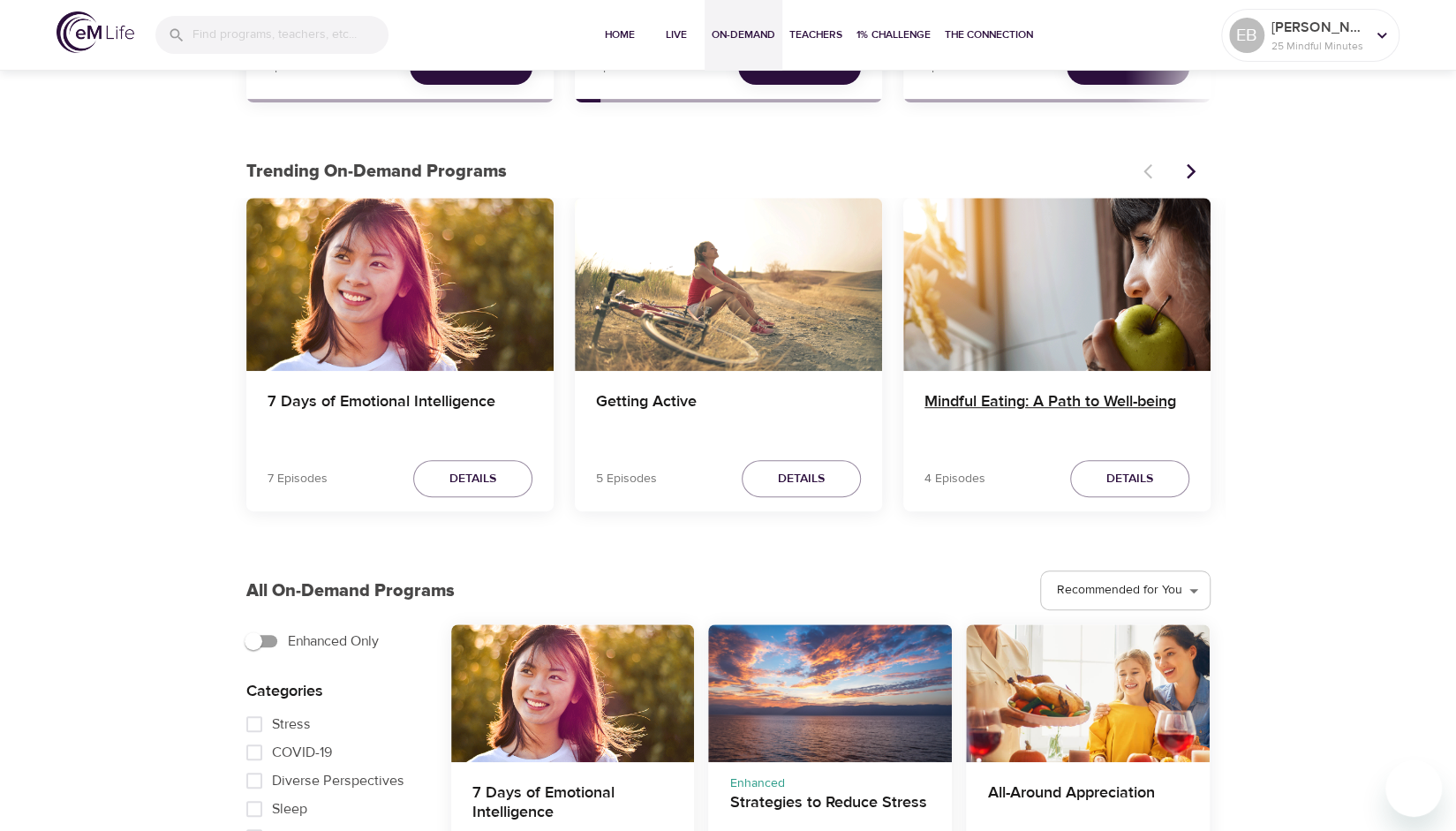
click at [959, 403] on h4 "Mindful Eating: A Path to Well-being" at bounding box center [1057, 414] width 265 height 42
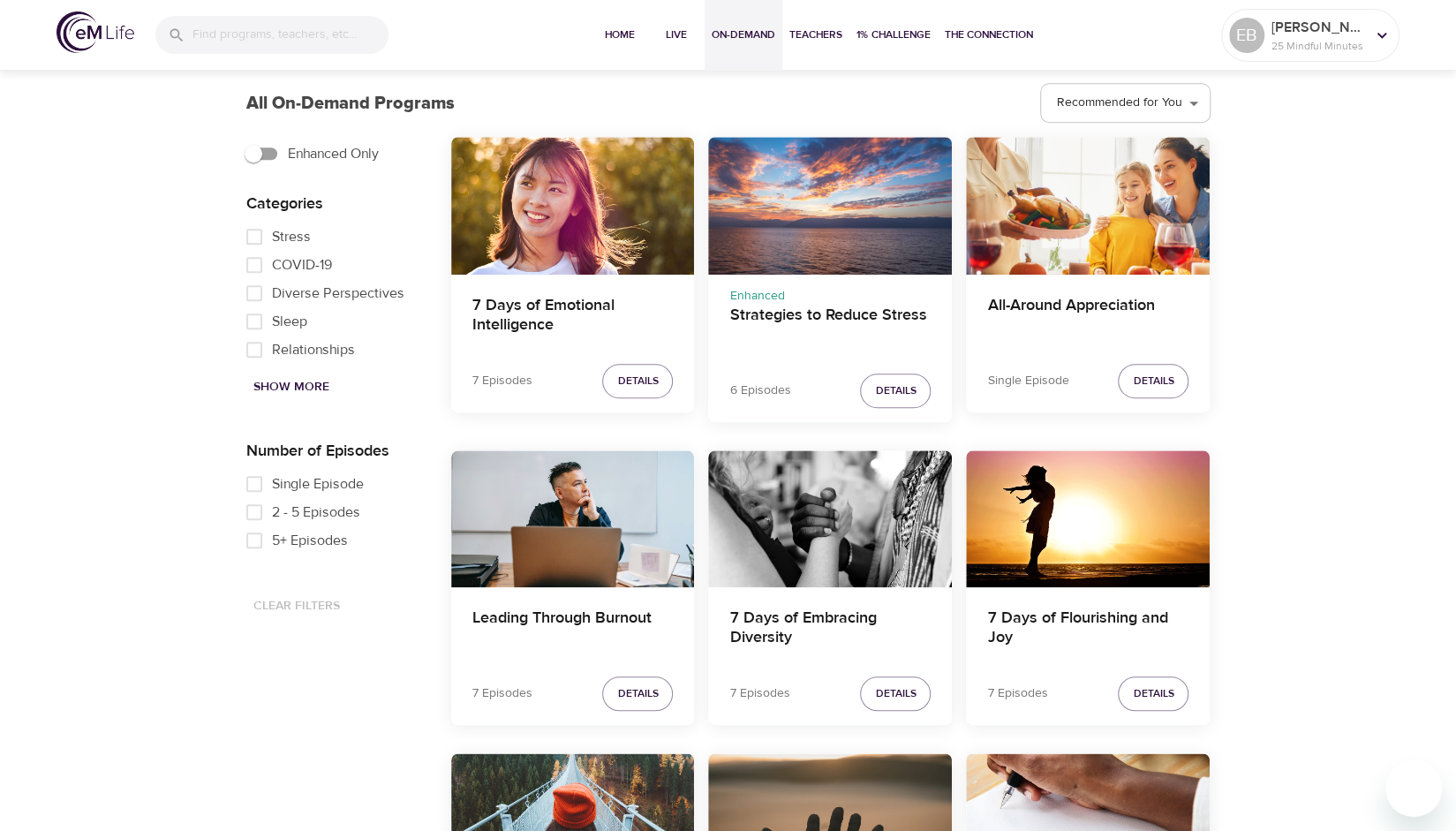
scroll to position [862, 0]
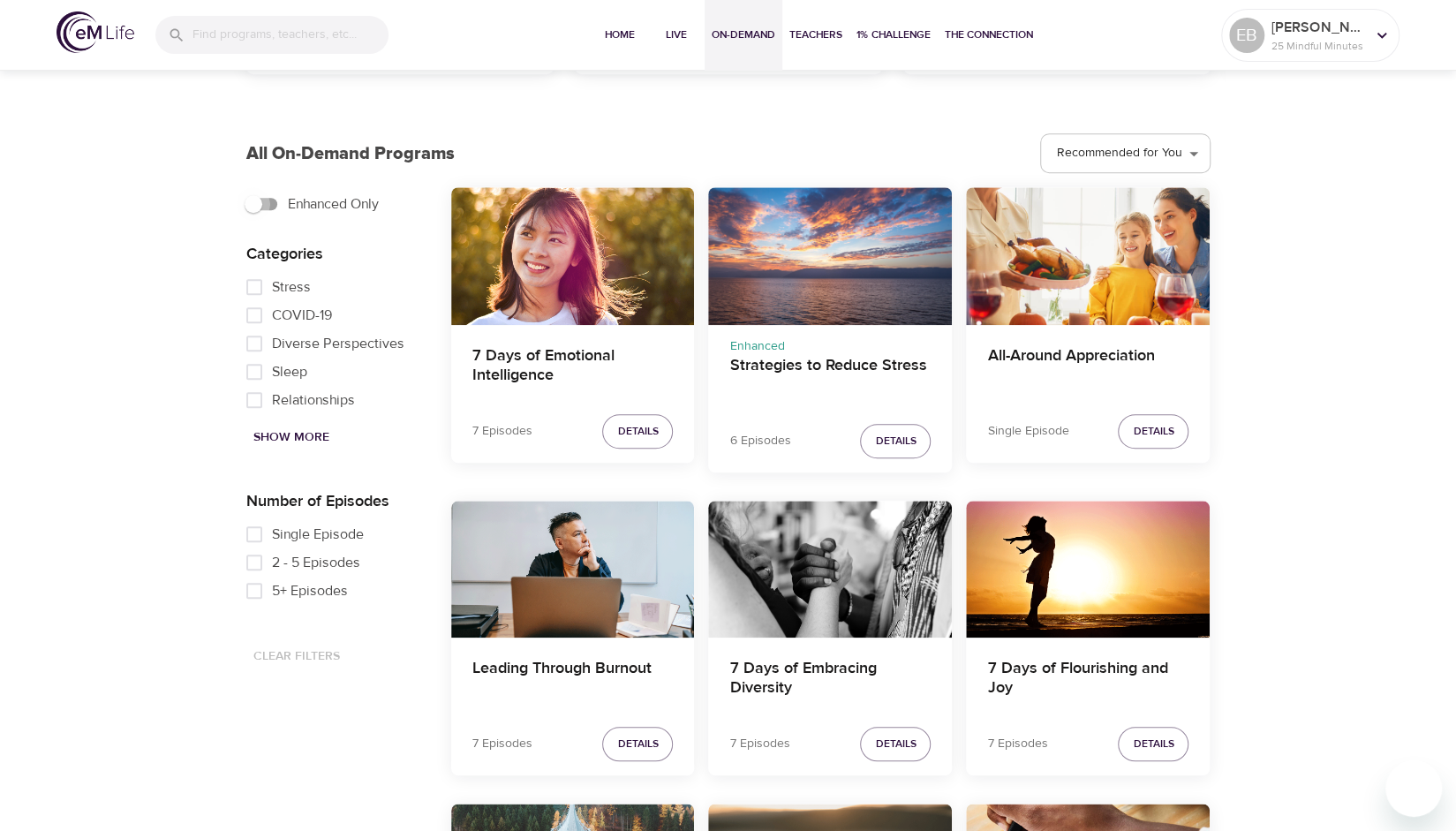
click at [251, 198] on input "Enhanced Only" at bounding box center [253, 203] width 101 height 34
checkbox input "true"
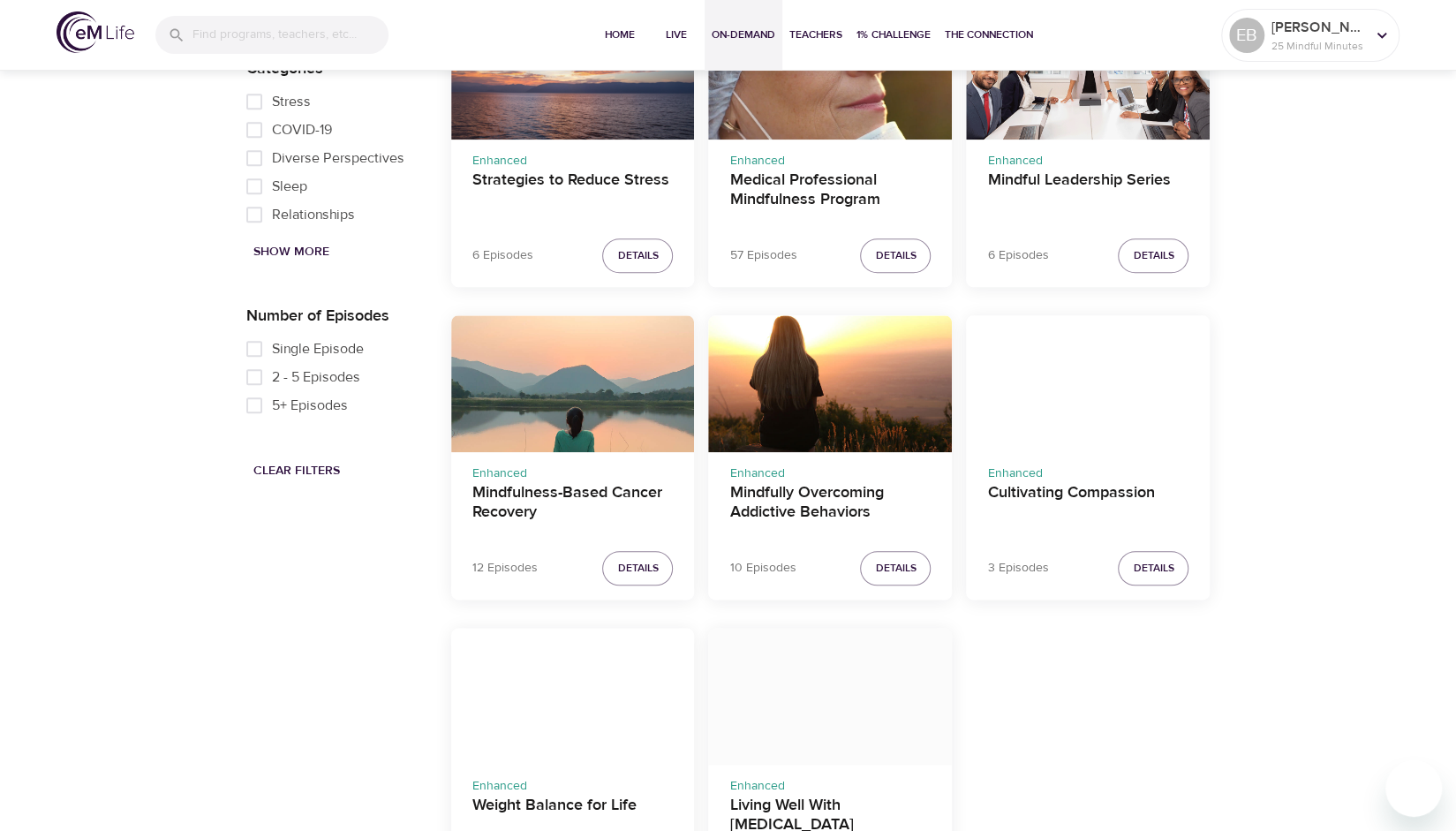
scroll to position [1154, 0]
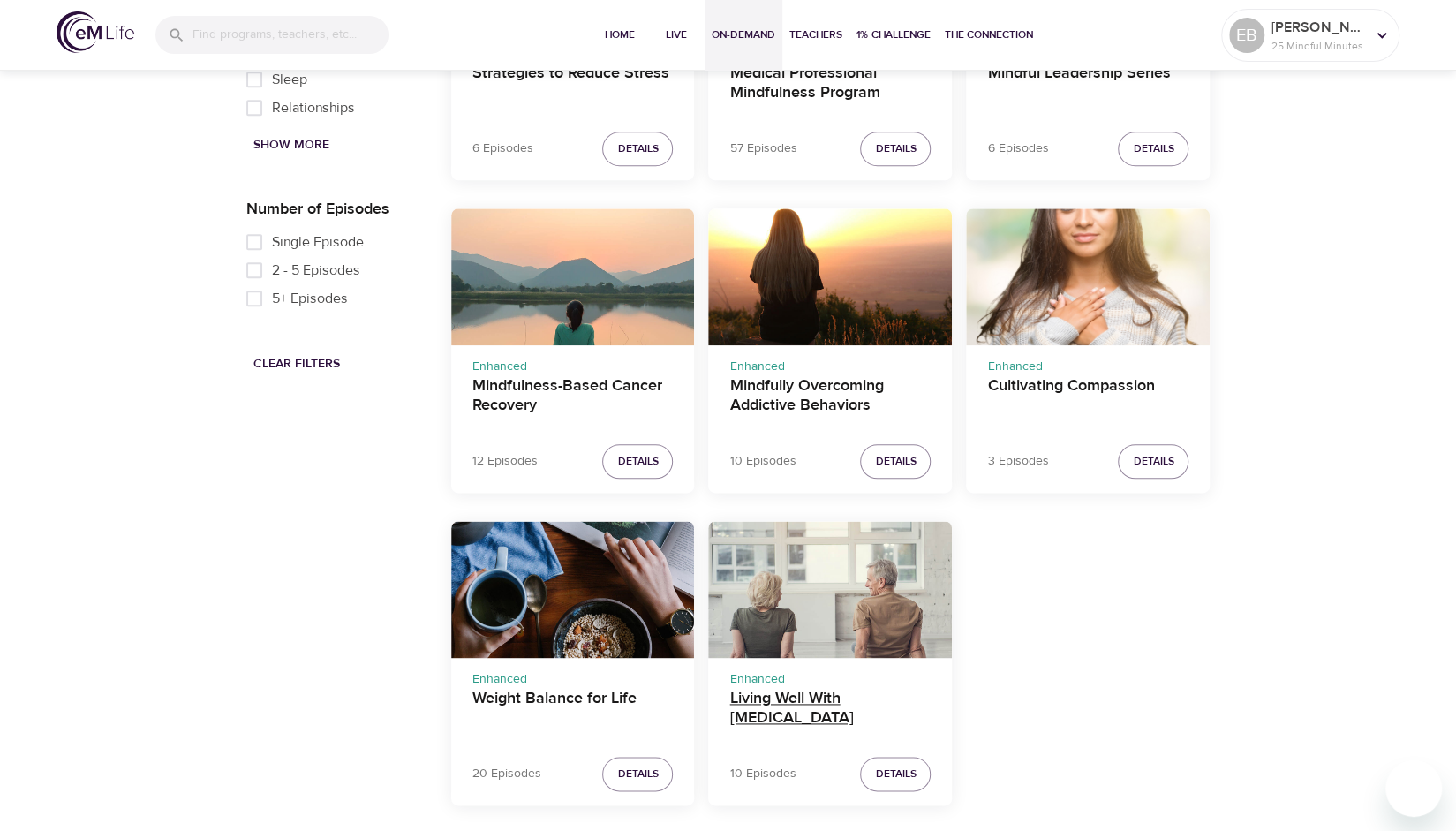
click at [770, 696] on h4 "Living Well With [MEDICAL_DATA]" at bounding box center [831, 710] width 201 height 42
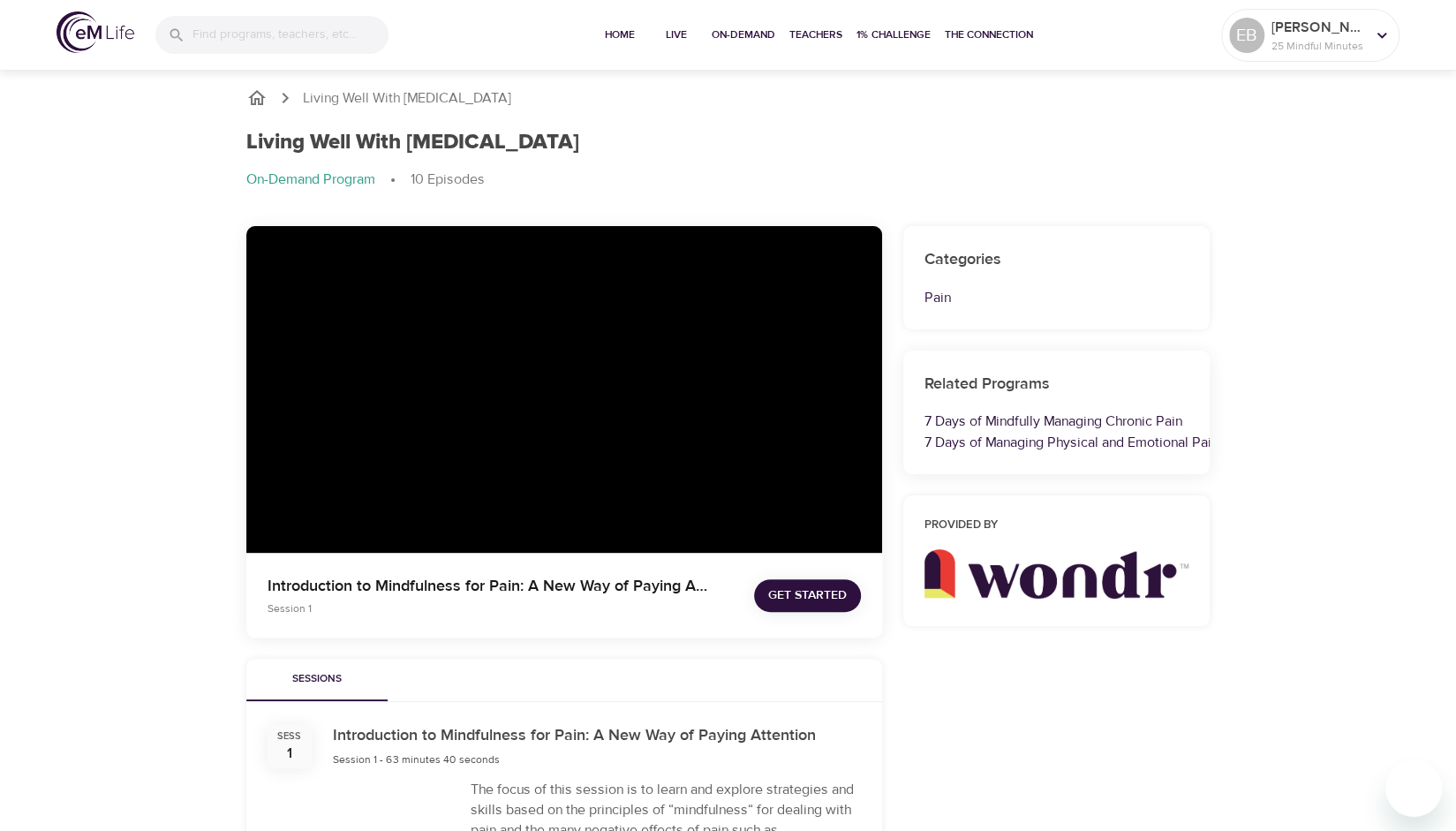
scroll to position [302, 0]
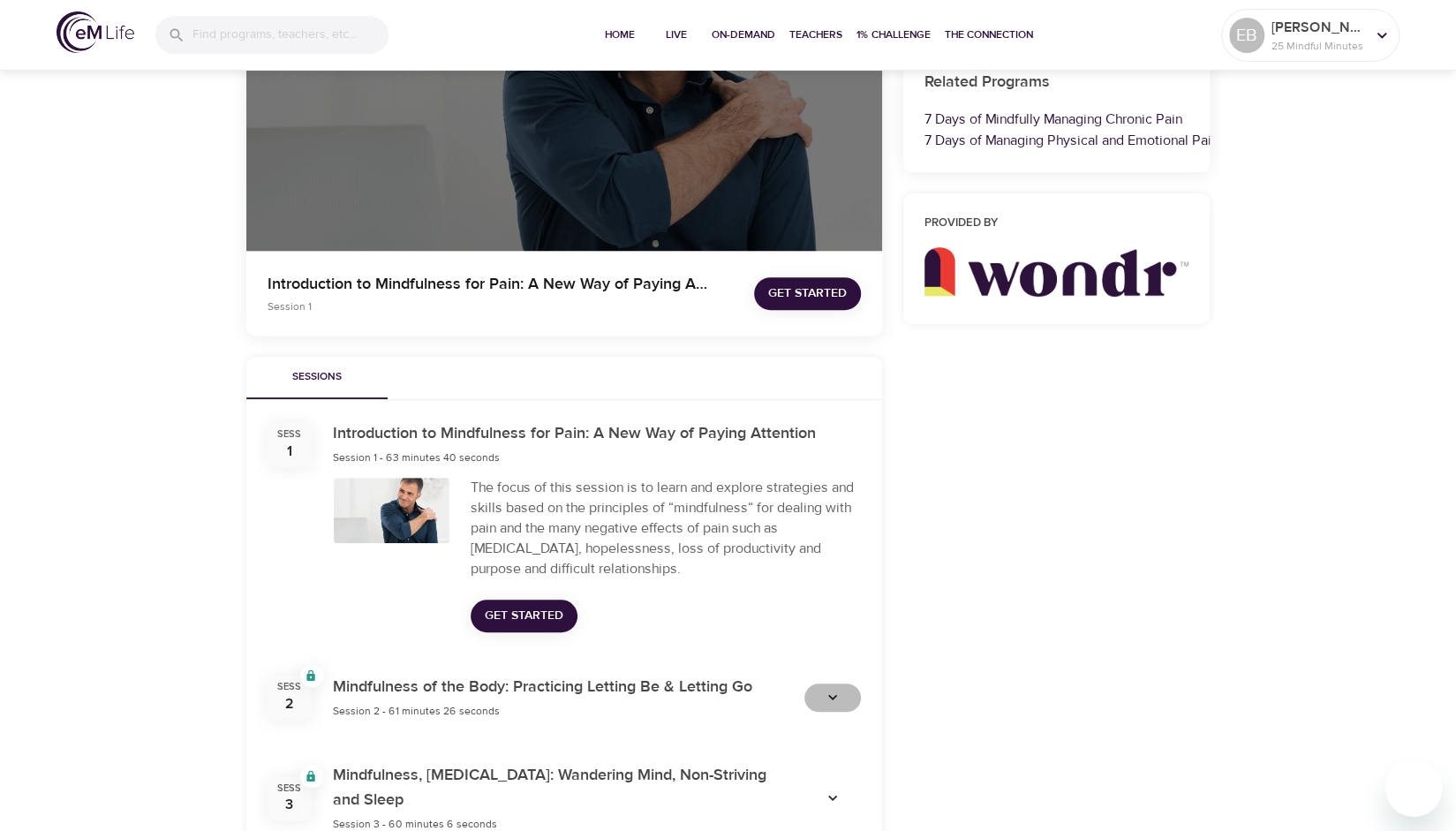
click at [831, 702] on icon "button" at bounding box center [833, 698] width 17 height 17
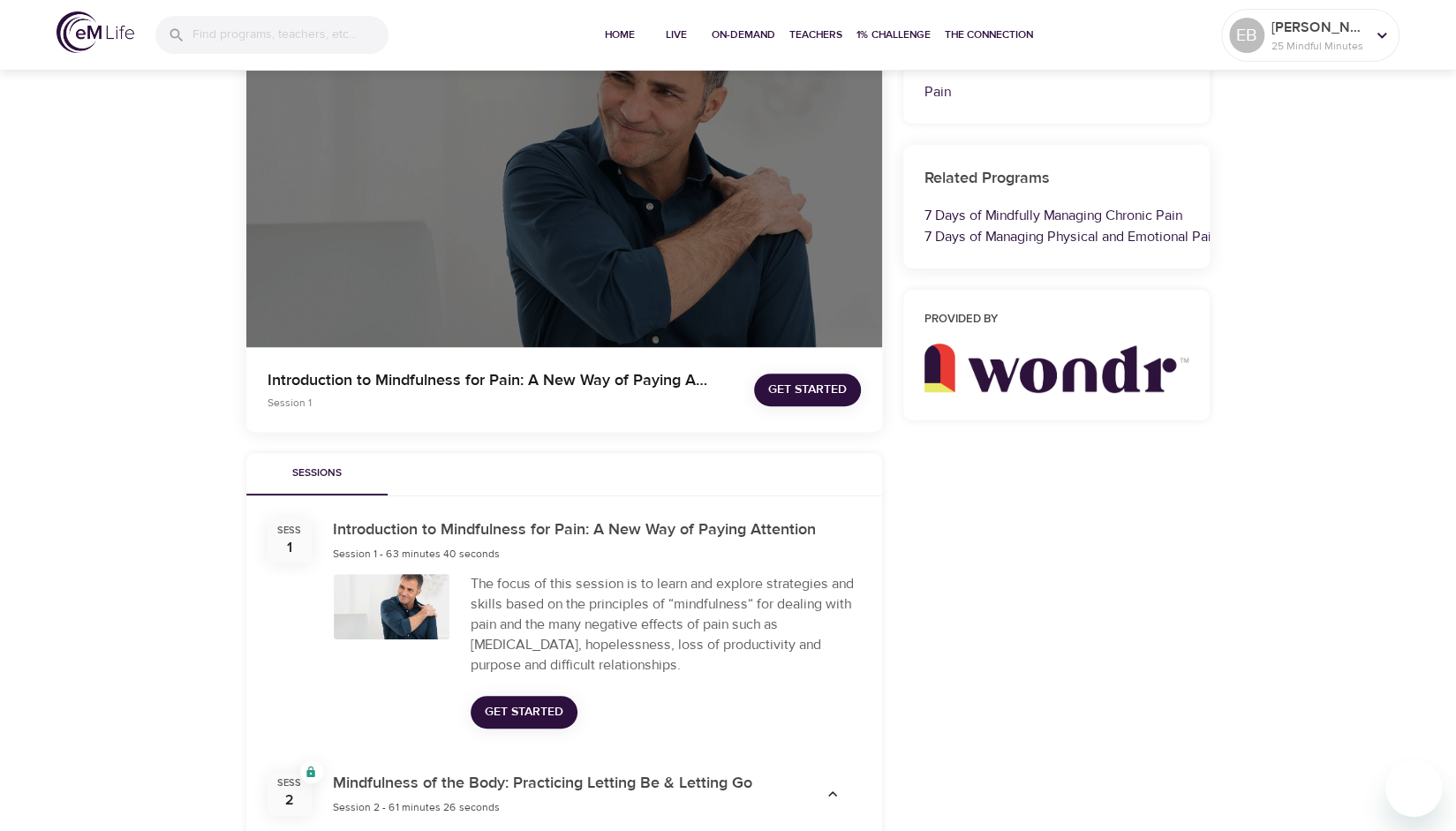
scroll to position [203, 0]
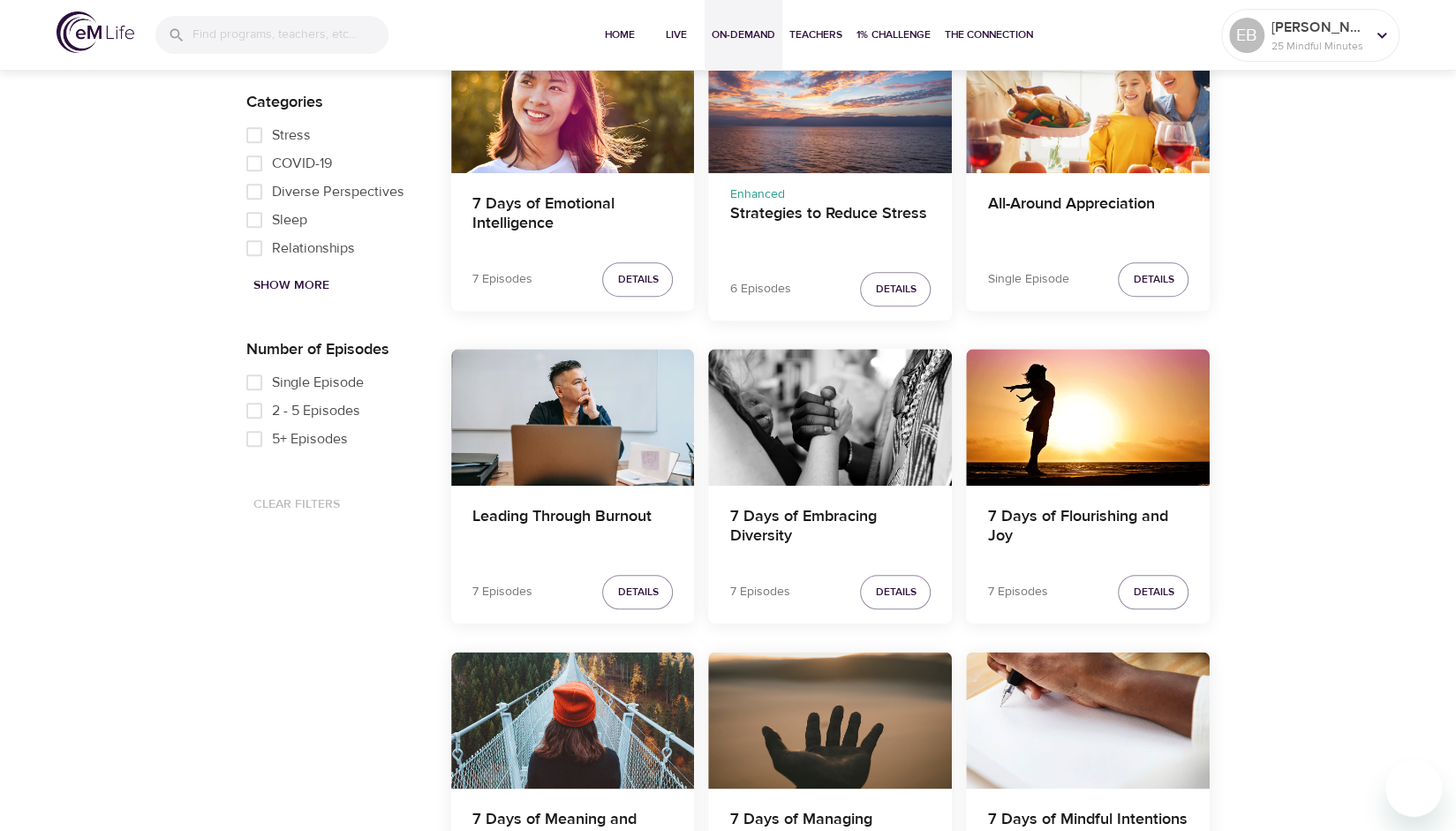
scroll to position [589, 0]
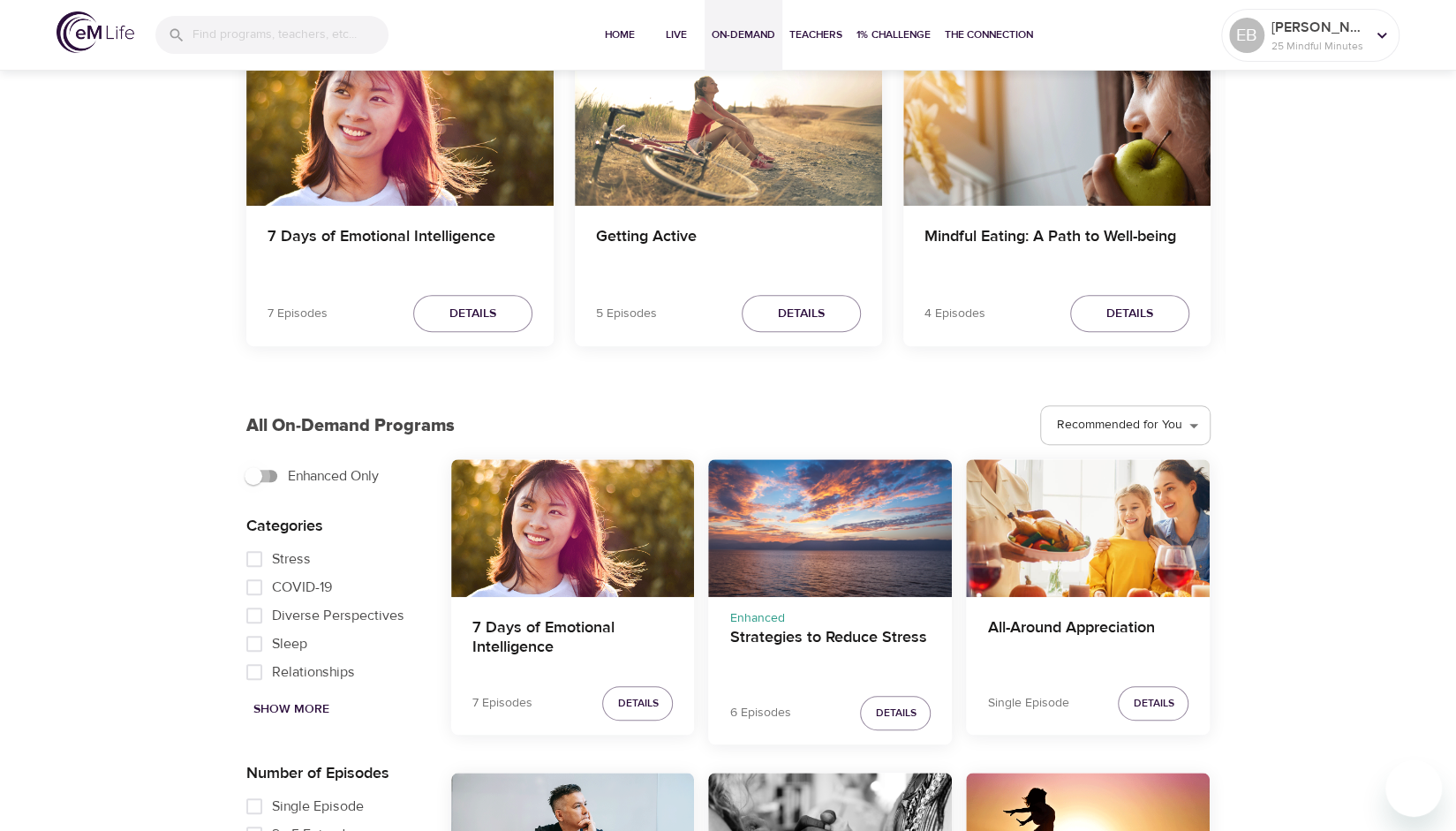
click at [260, 473] on input "Enhanced Only" at bounding box center [253, 476] width 101 height 34
checkbox input "true"
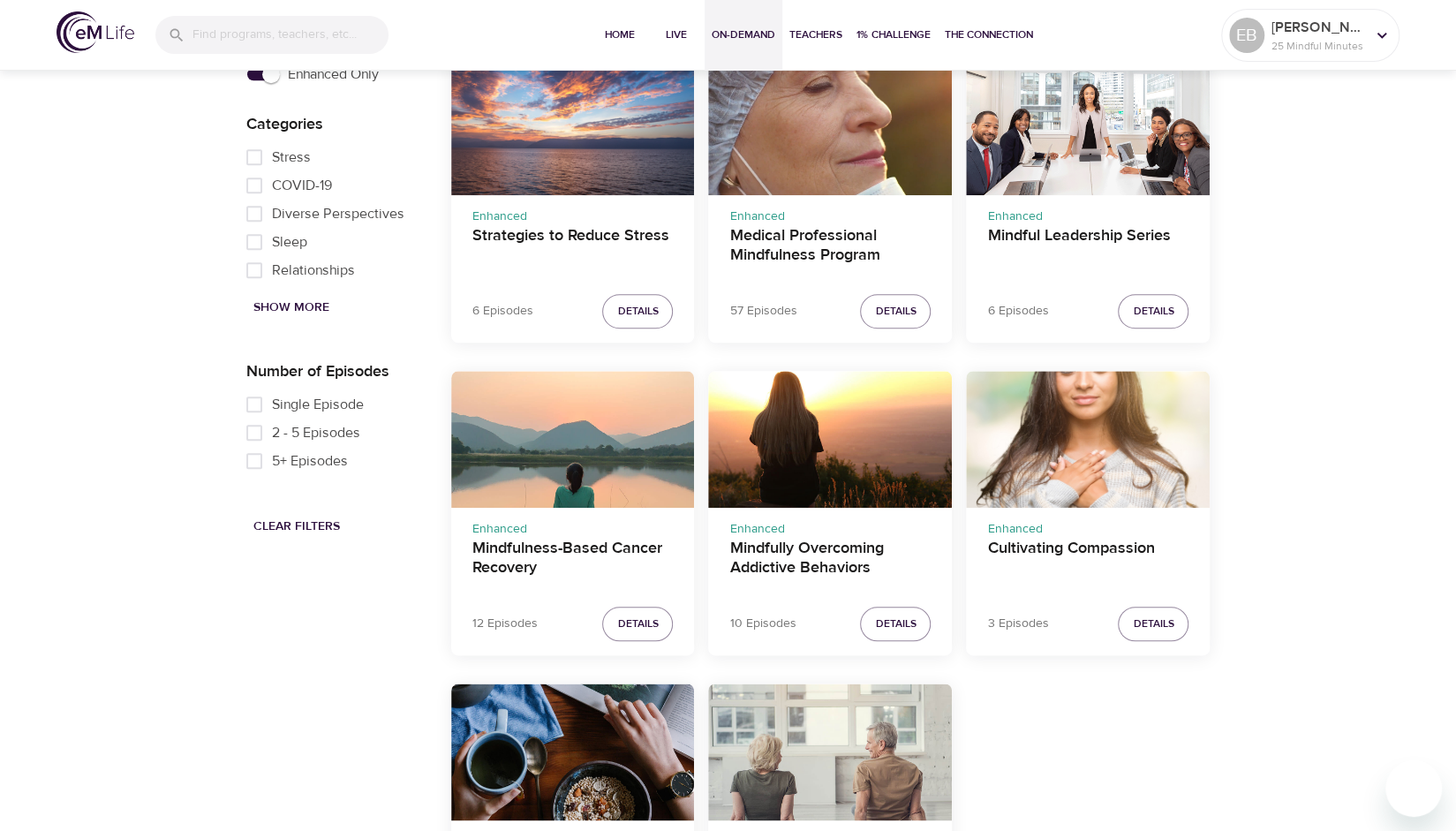
scroll to position [1153, 0]
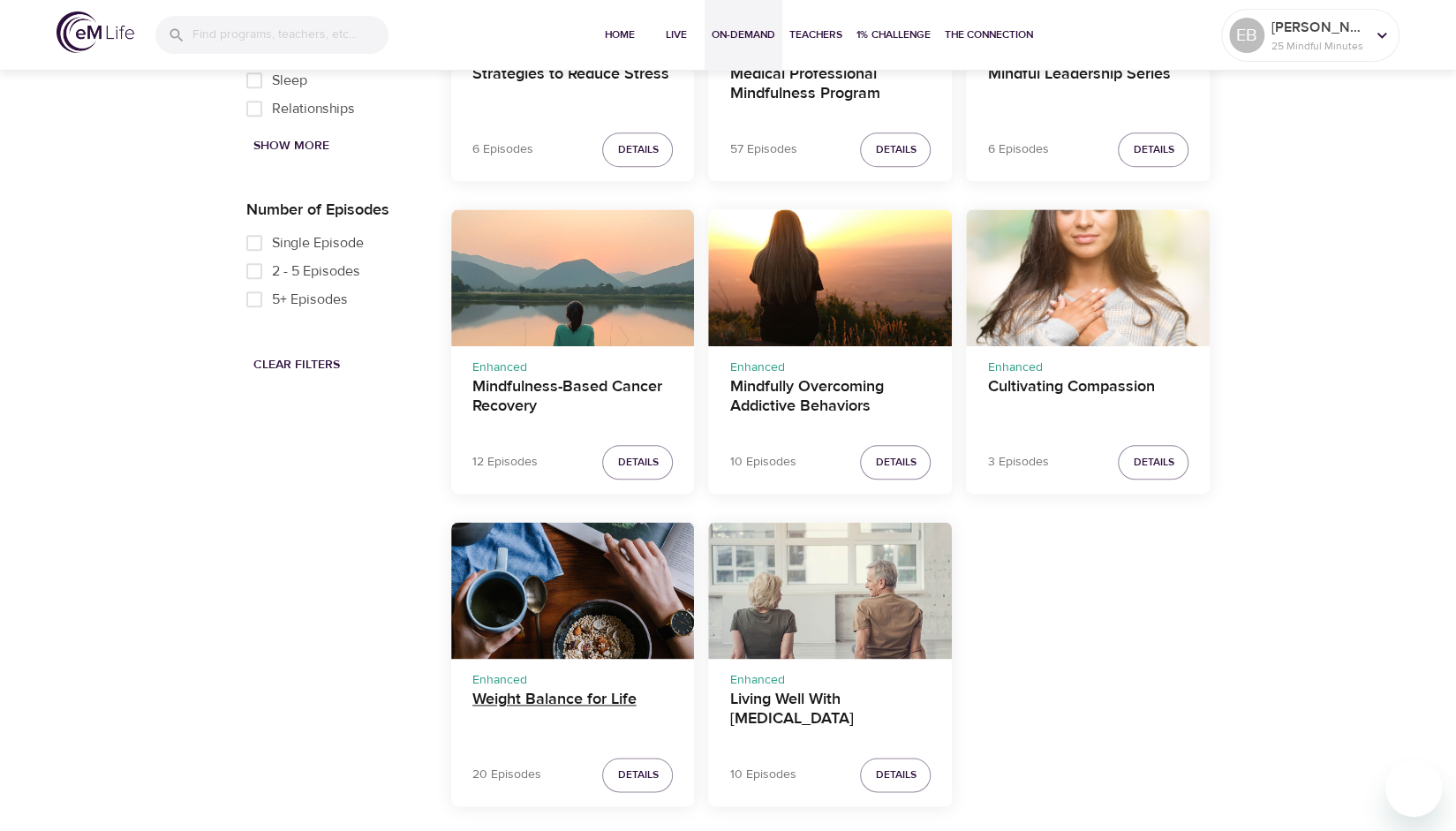
click at [539, 700] on h4 "Weight Balance for Life" at bounding box center [574, 711] width 201 height 42
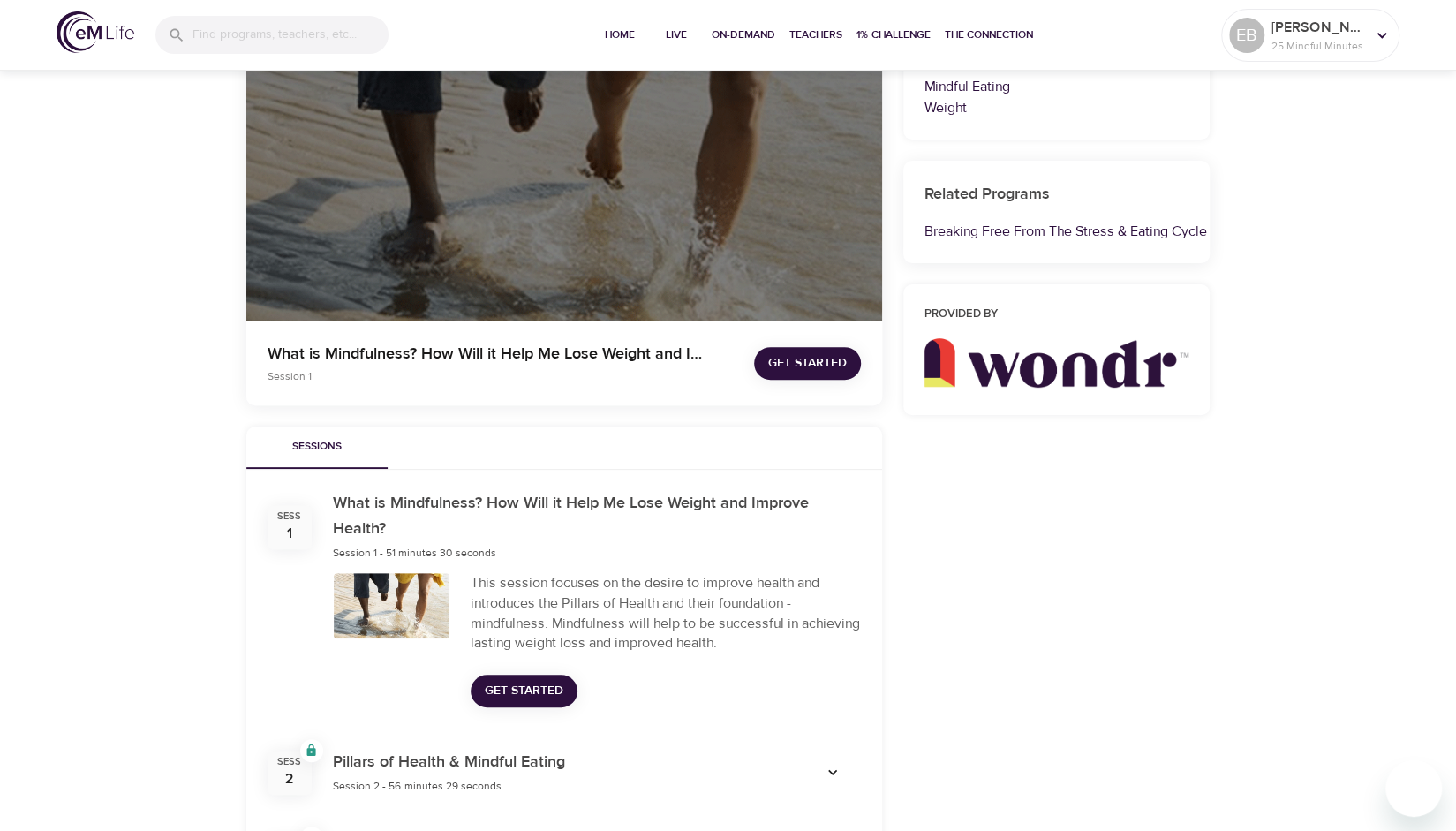
scroll to position [625, 0]
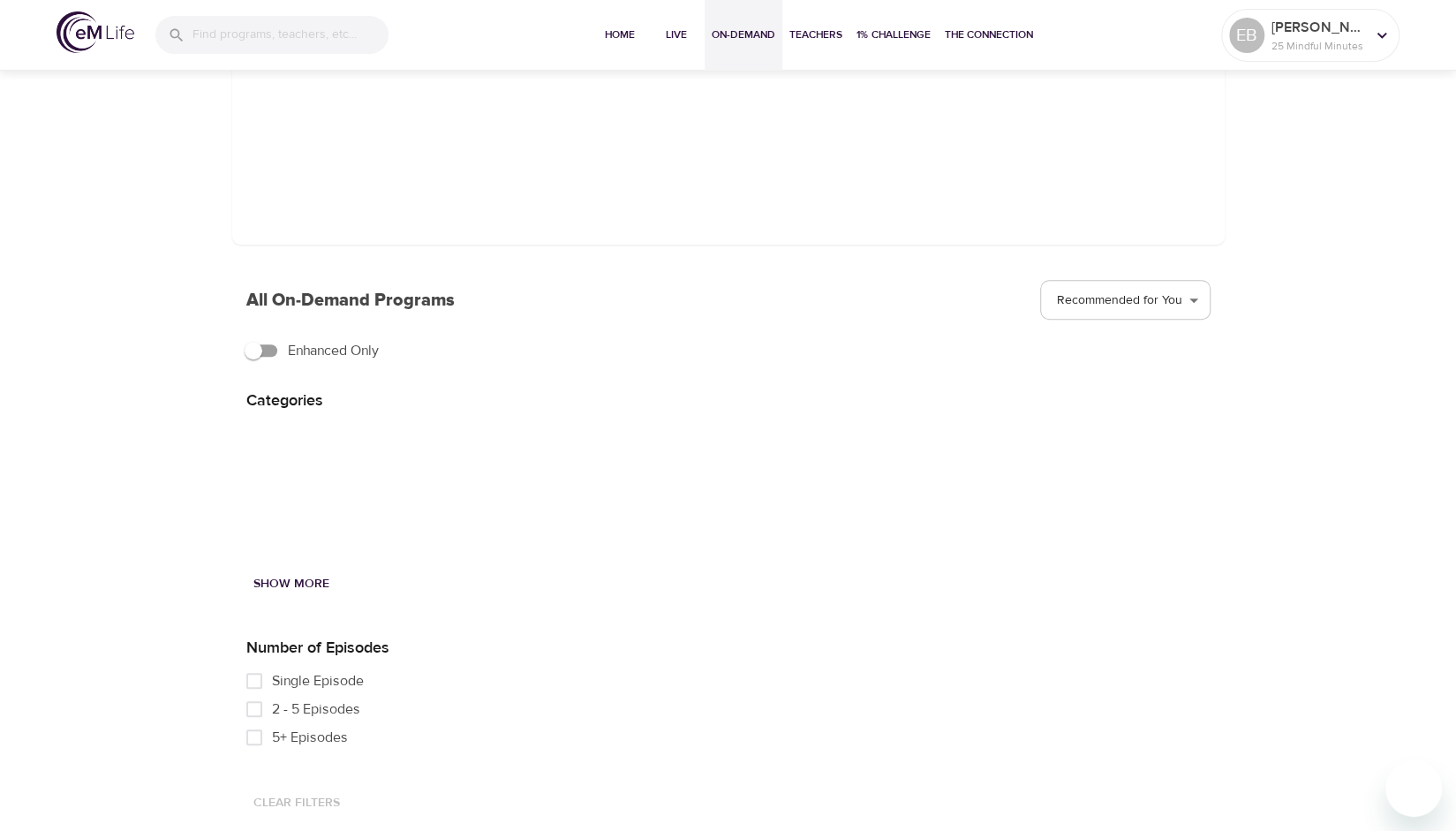
scroll to position [627, 0]
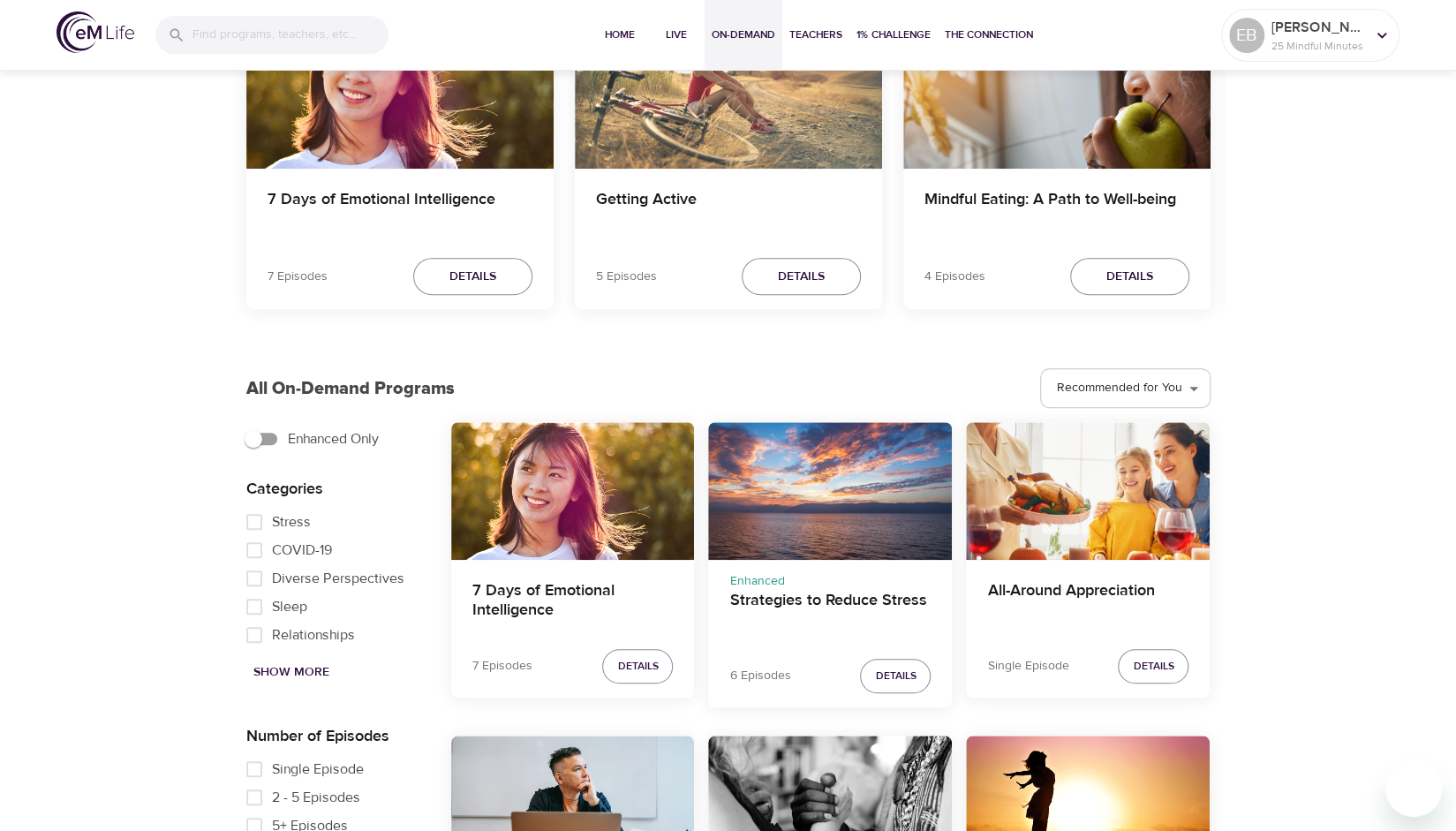
click at [255, 436] on input "Enhanced Only" at bounding box center [253, 439] width 101 height 34
checkbox input "true"
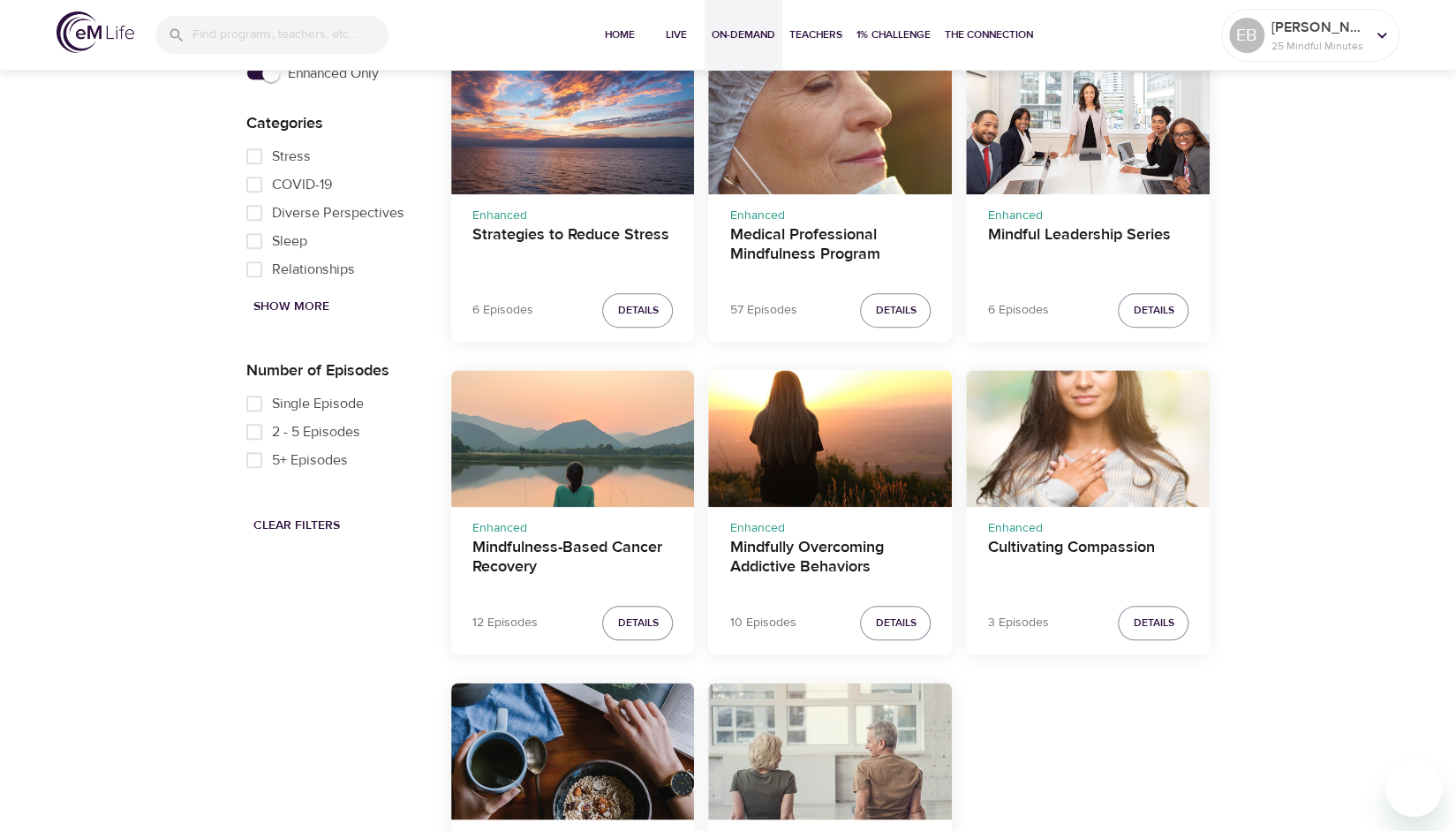
scroll to position [1154, 0]
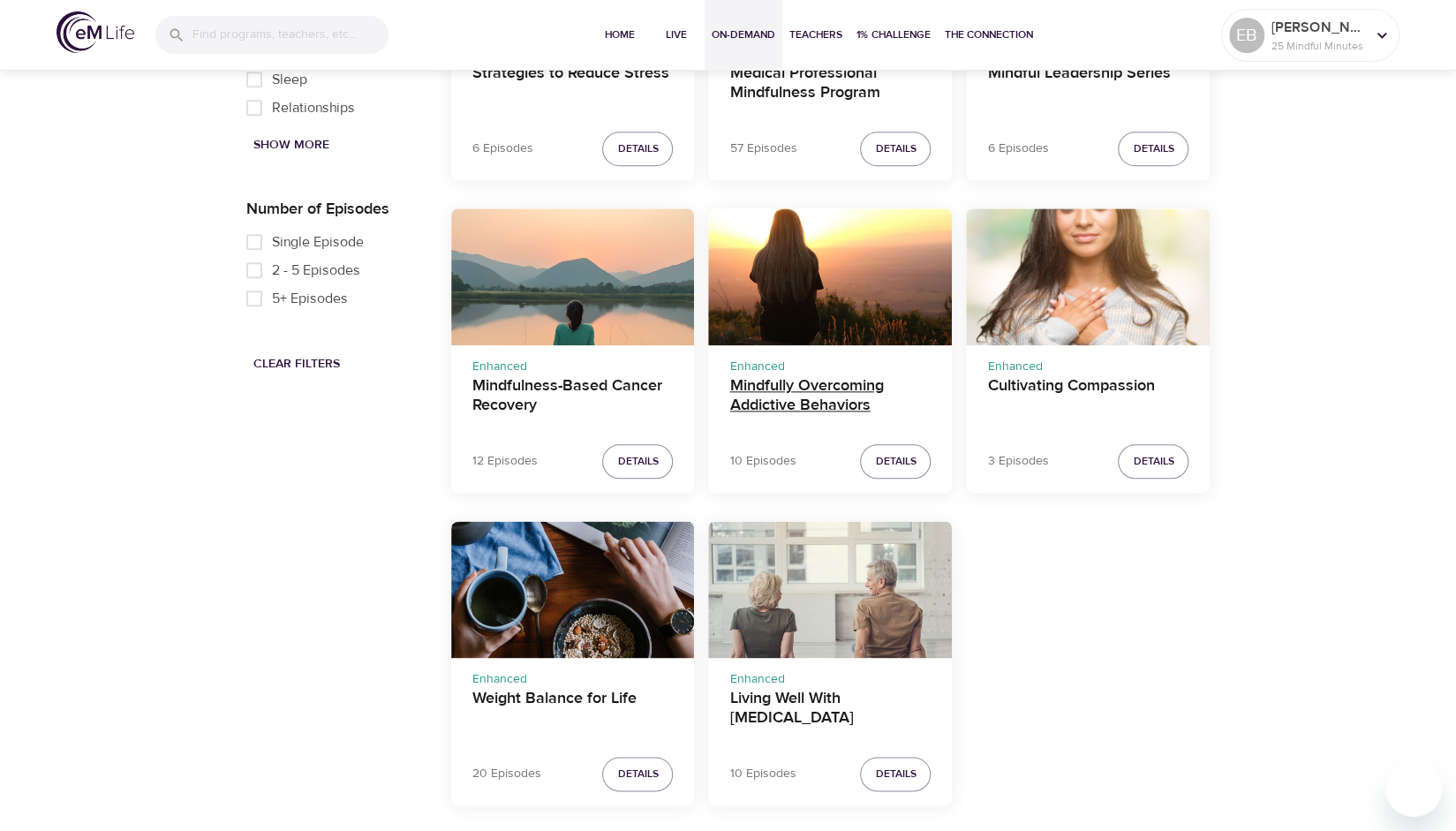
click at [843, 393] on h4 "Mindfully Overcoming Addictive Behaviors" at bounding box center [831, 397] width 201 height 42
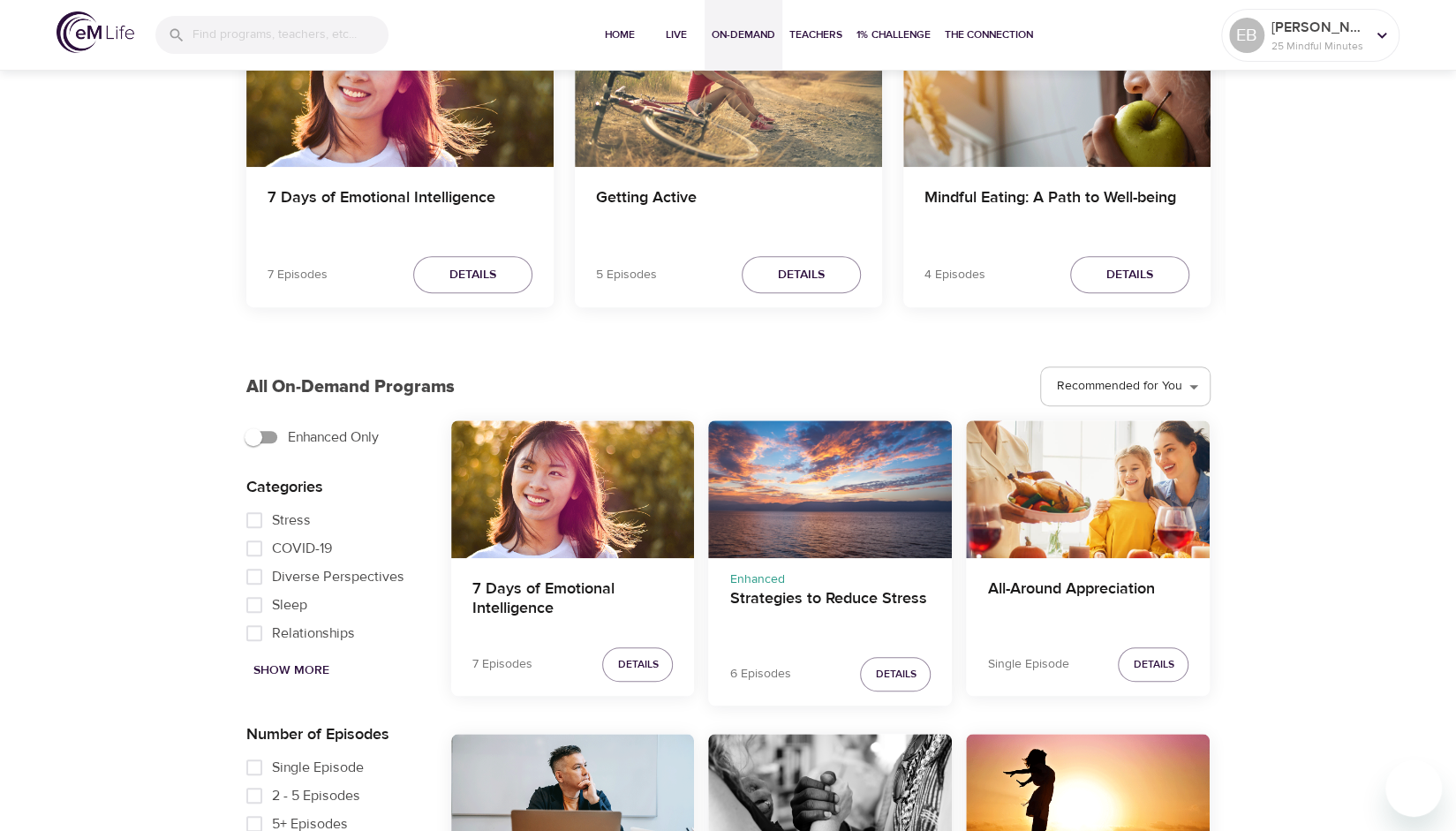
scroll to position [612, 0]
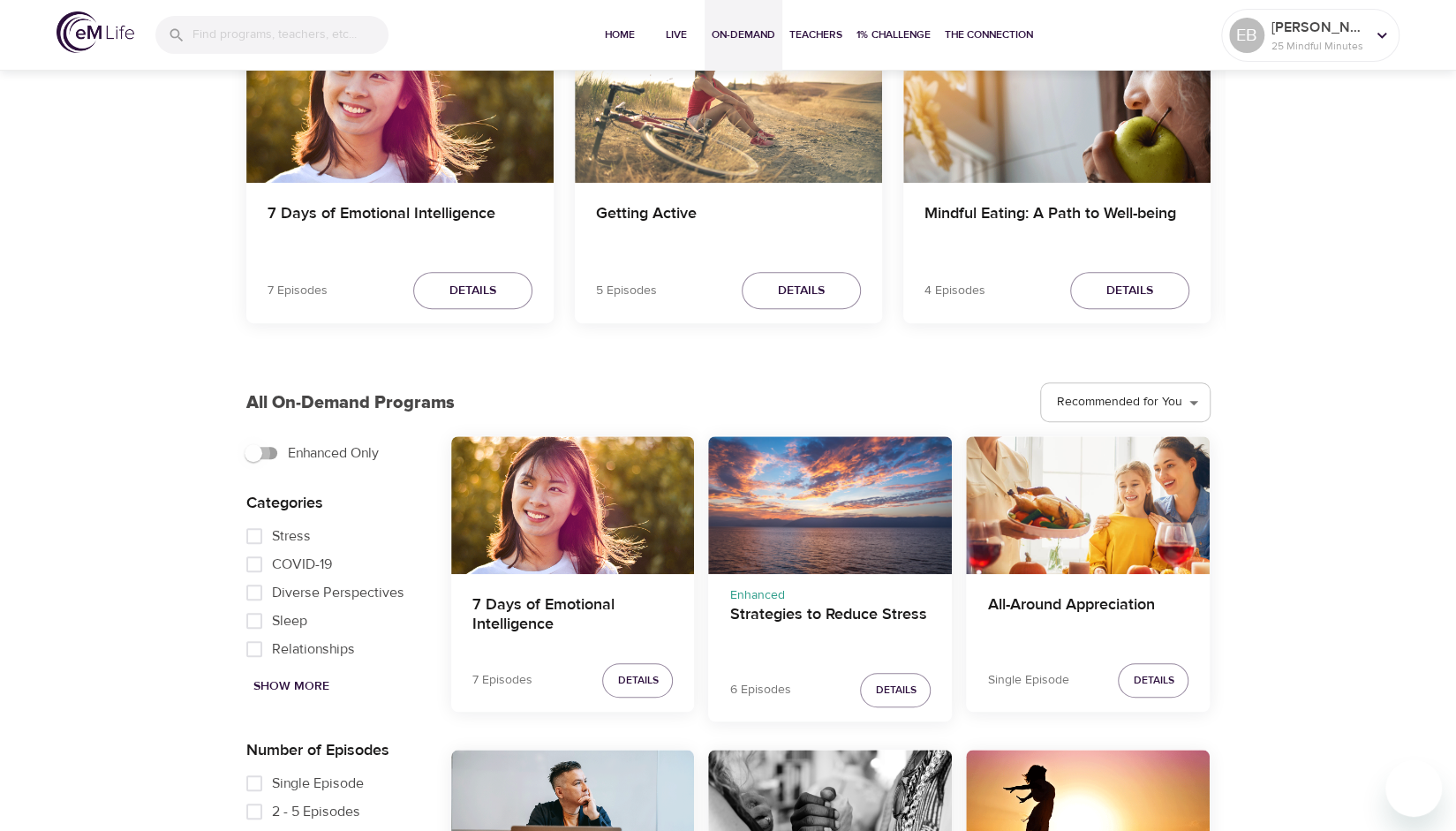
click at [271, 453] on input "Enhanced Only" at bounding box center [253, 453] width 101 height 34
checkbox input "true"
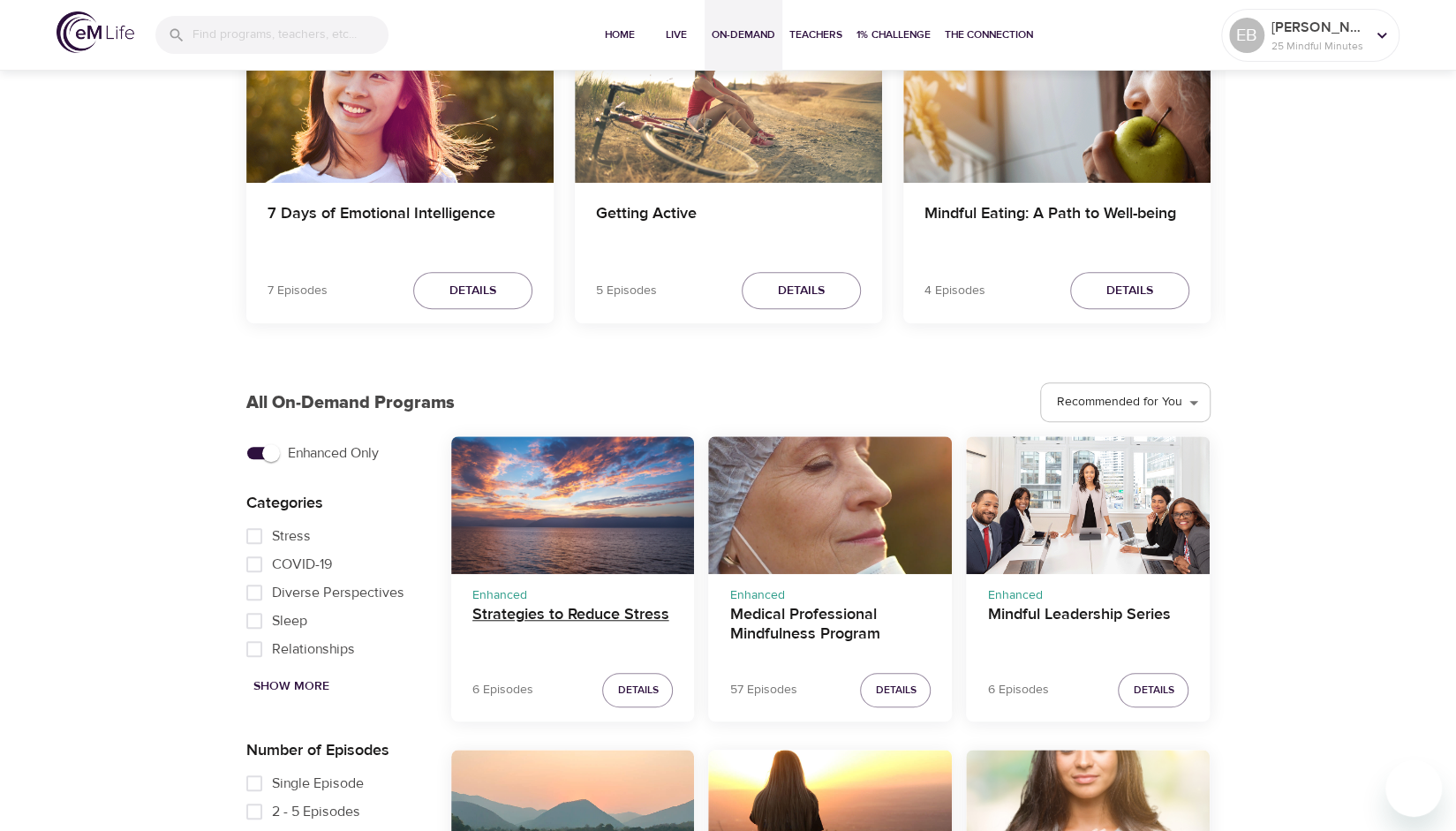
scroll to position [804, 0]
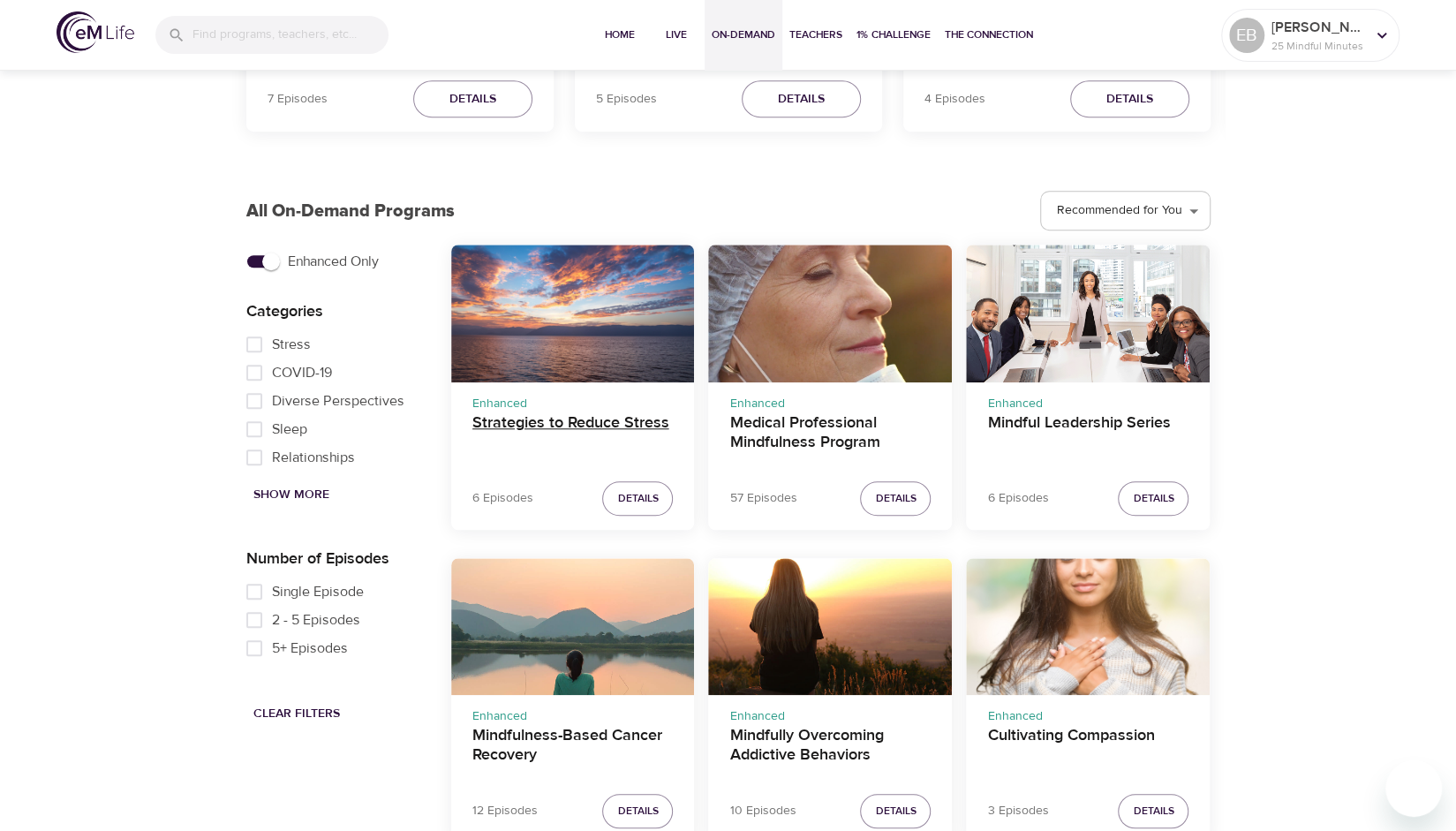
click at [560, 423] on h4 "Strategies to Reduce Stress" at bounding box center [574, 435] width 201 height 42
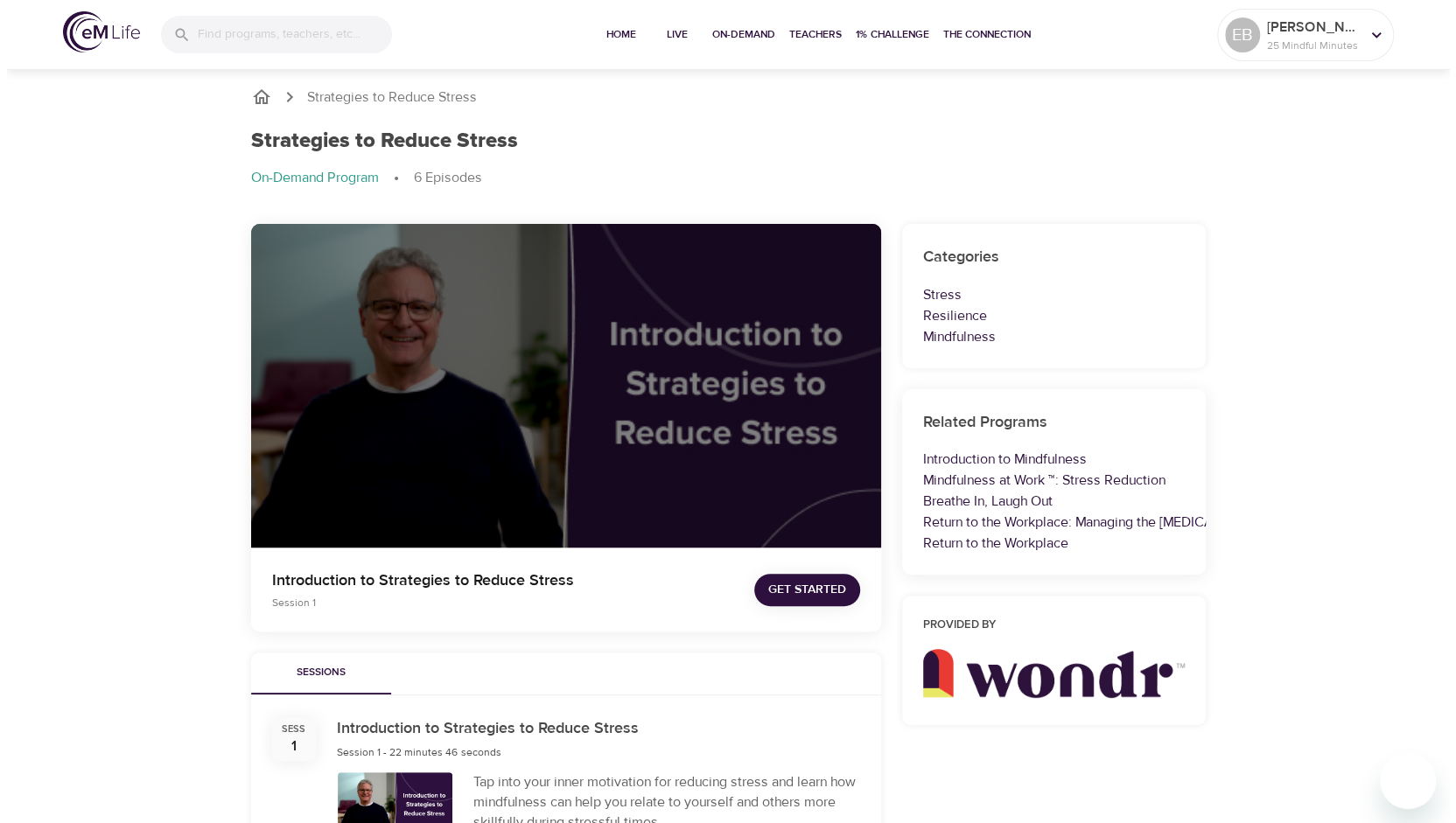
scroll to position [436, 0]
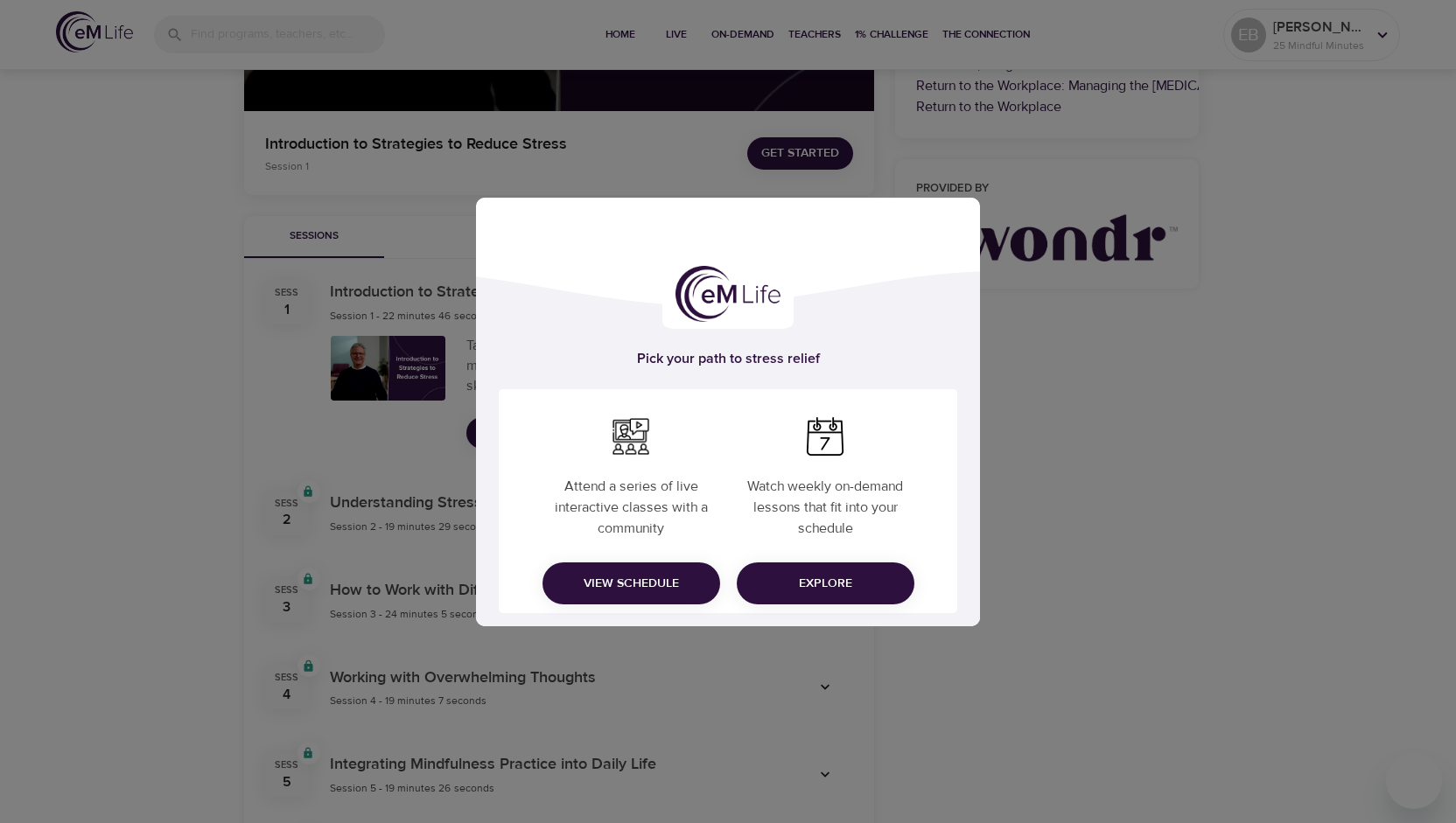
click at [1017, 503] on div "Pick your path to stress relief Attend a series of live interactive classes wit…" at bounding box center [728, 412] width 1456 height 823
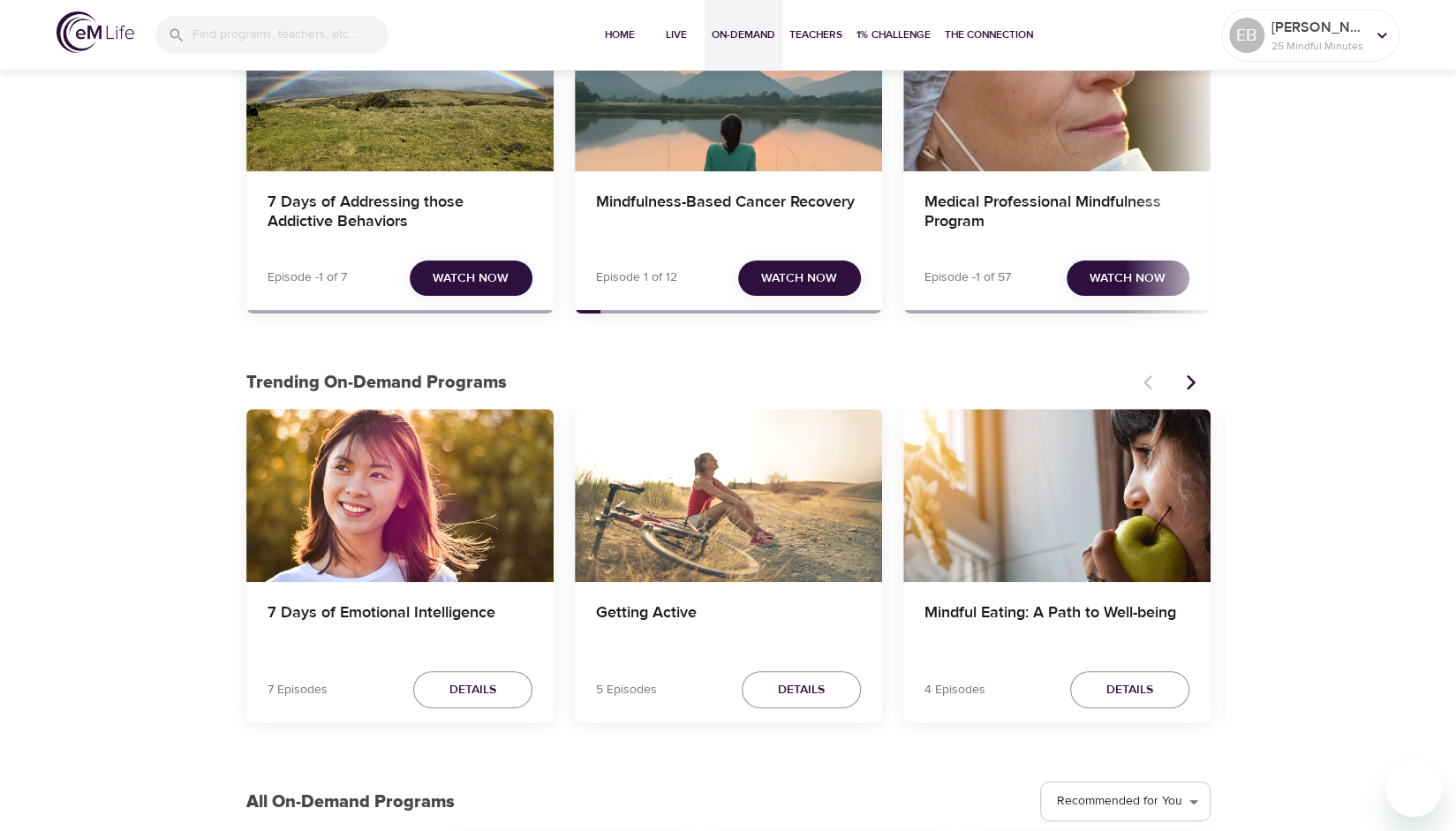
scroll to position [627, 0]
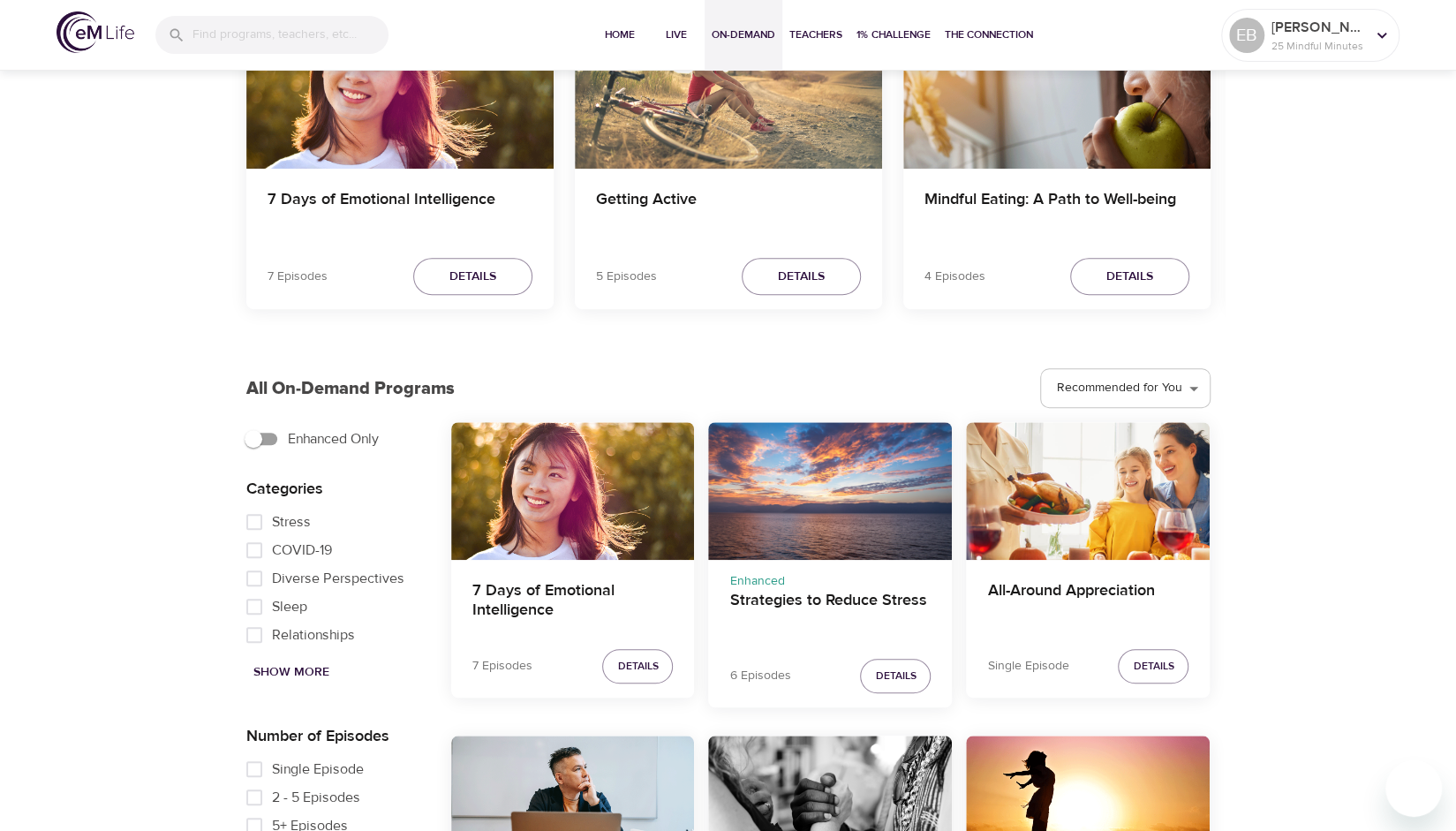
click at [253, 442] on input "Enhanced Only" at bounding box center [253, 439] width 101 height 34
checkbox input "true"
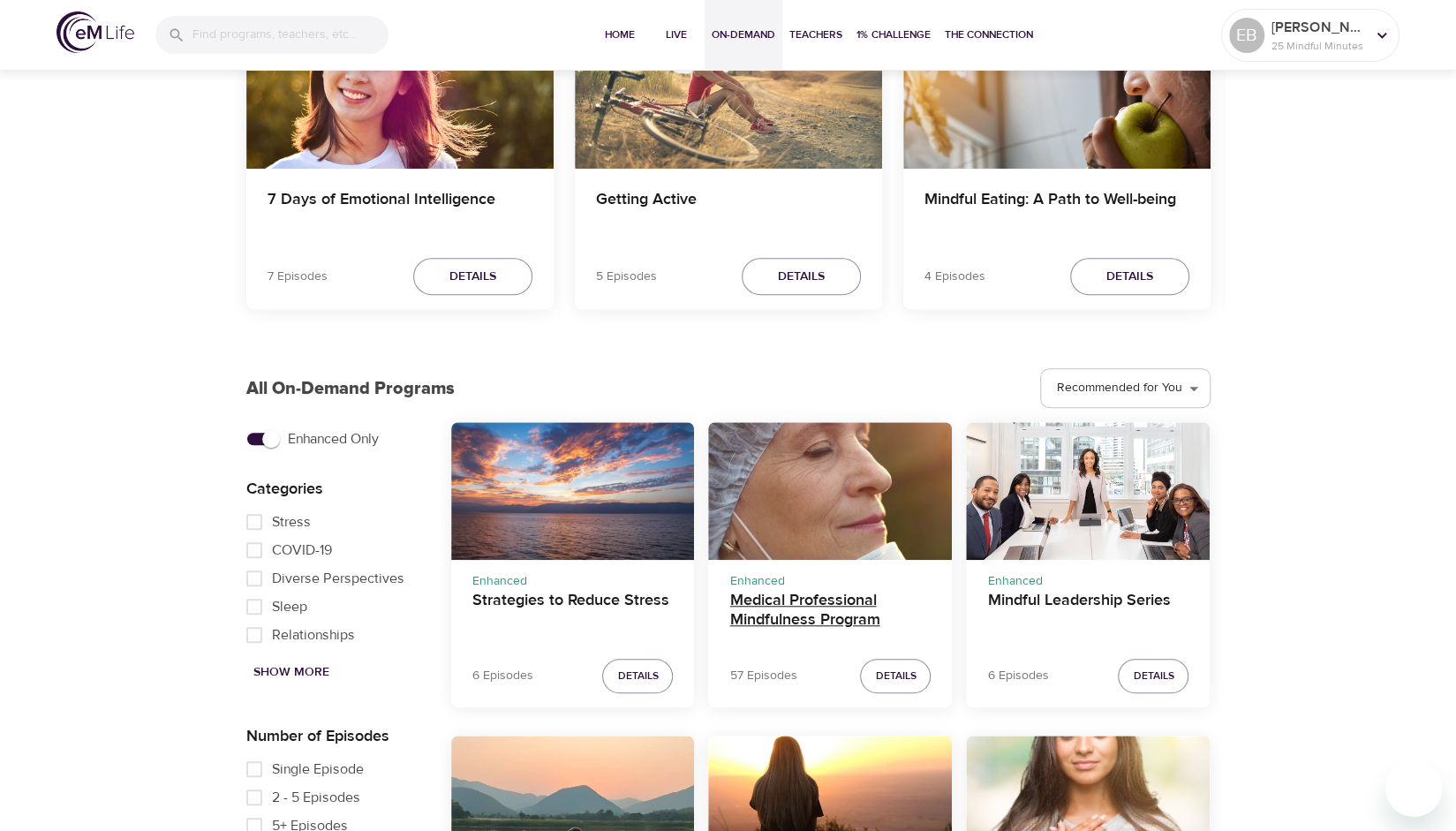
scroll to position [698, 0]
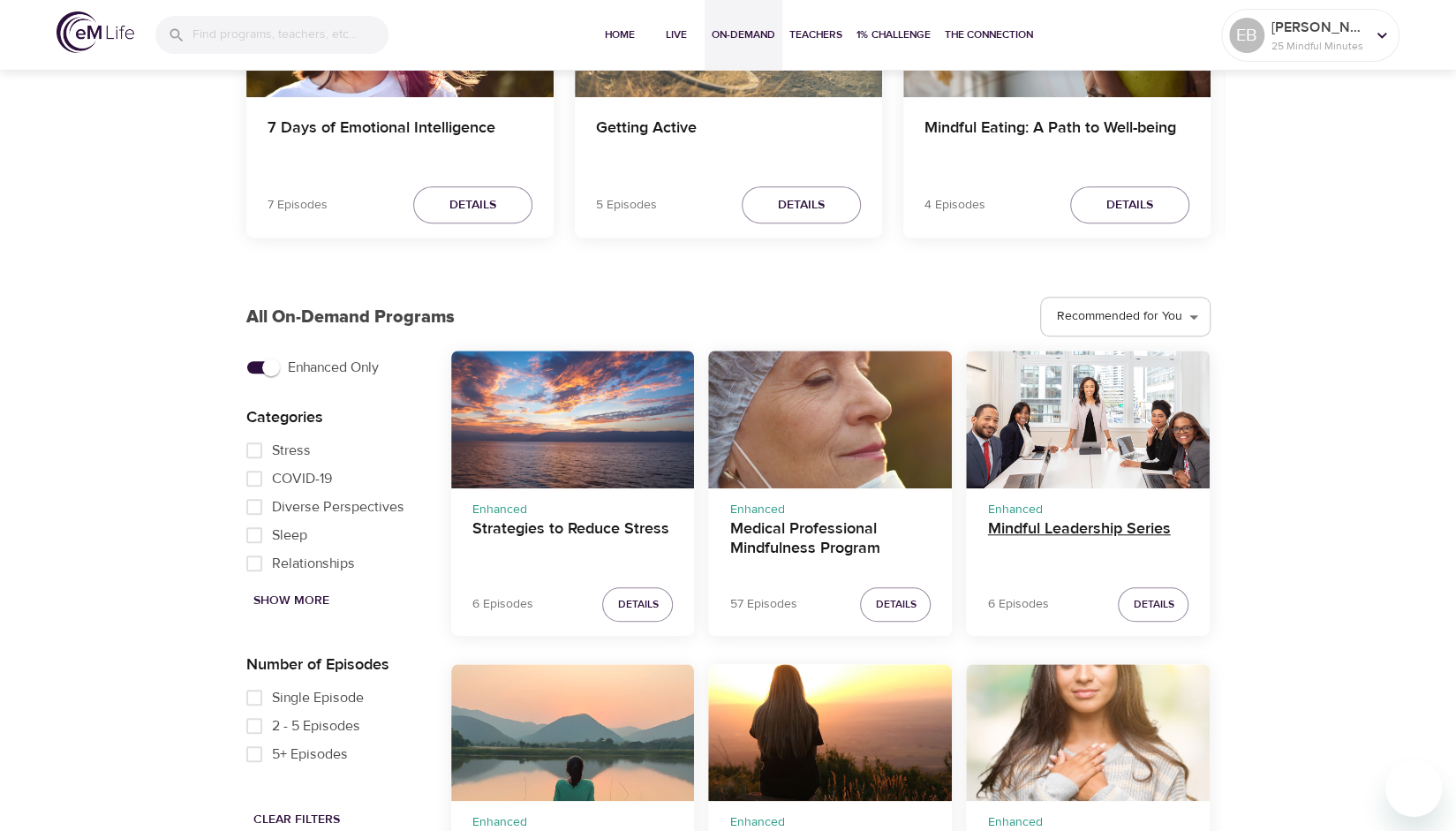
click at [1014, 531] on h4 "Mindful Leadership Series" at bounding box center [1088, 540] width 201 height 42
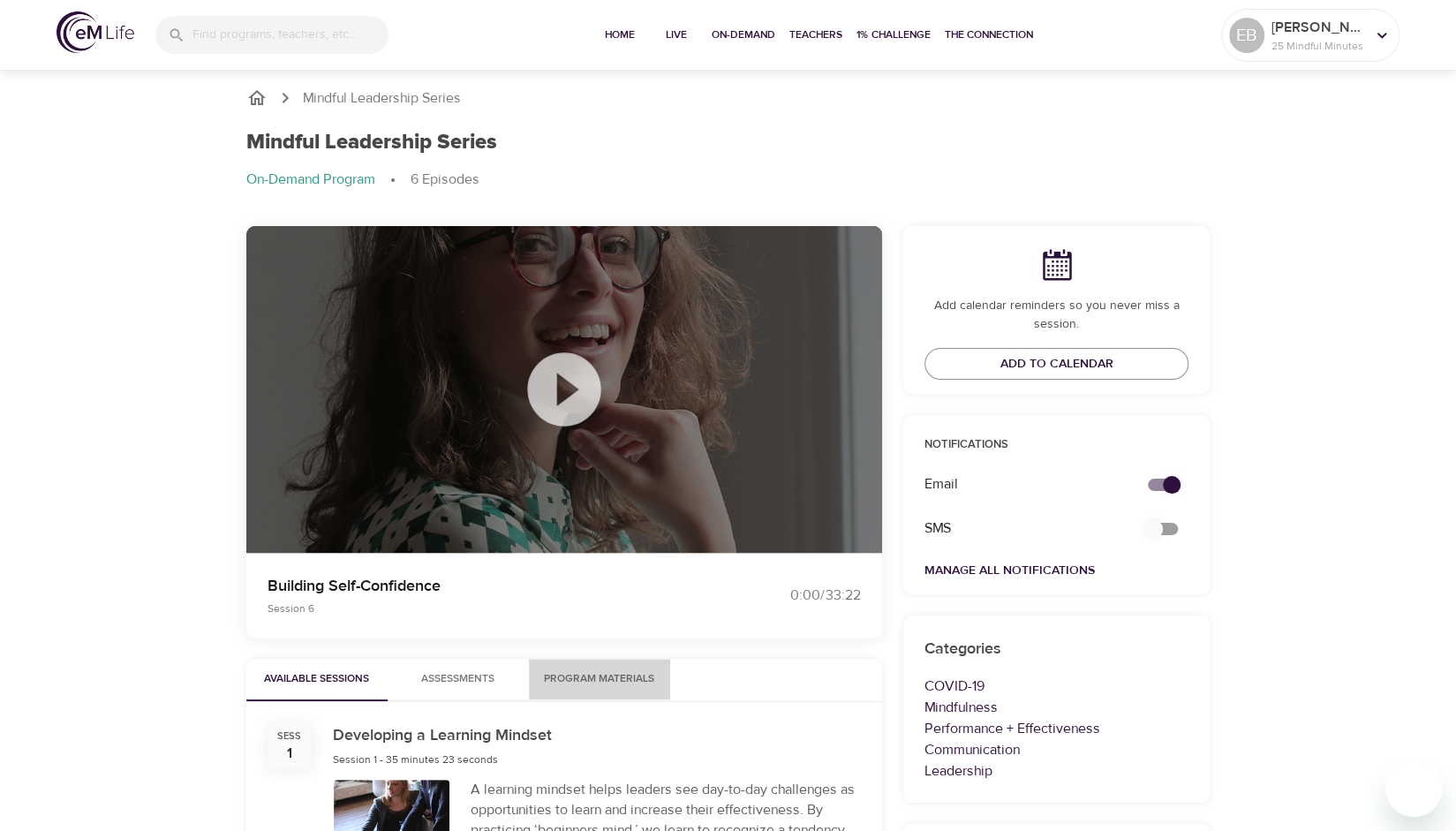
click at [578, 672] on span "Program Materials" at bounding box center [599, 679] width 120 height 18
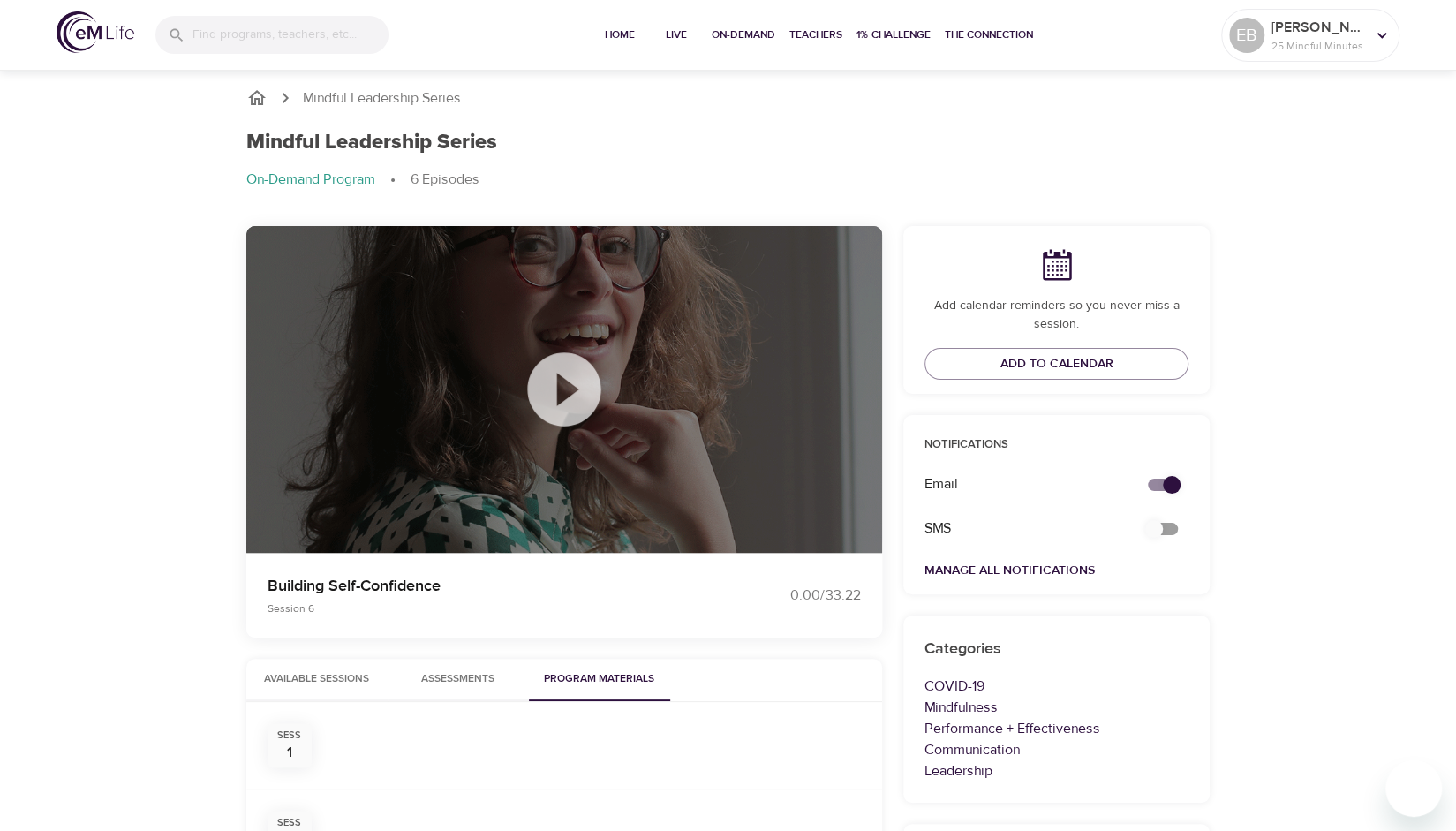
scroll to position [315, 0]
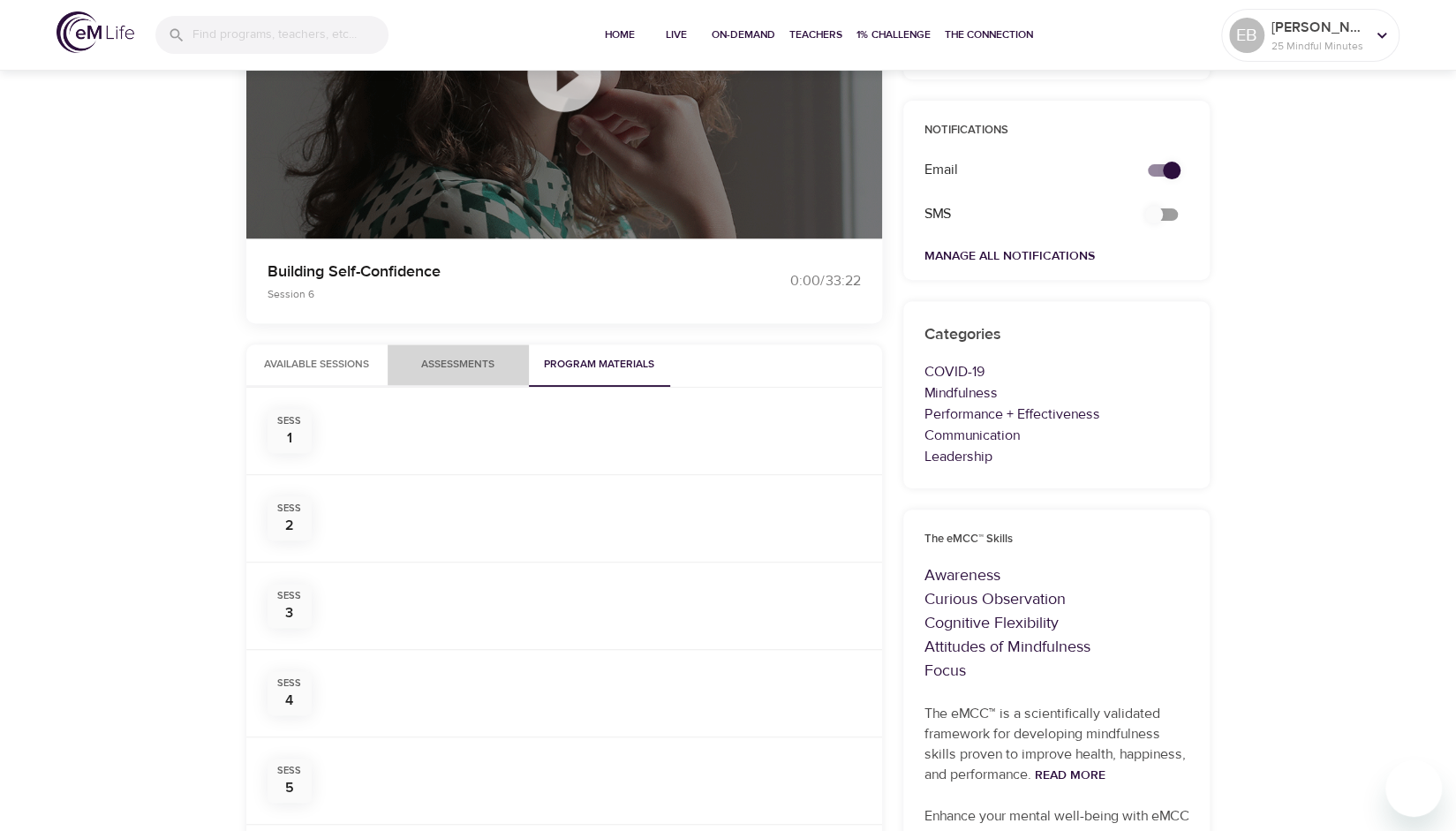
click at [449, 365] on span "Assessments 0" at bounding box center [458, 365] width 73 height 18
